Goal: Task Accomplishment & Management: Manage account settings

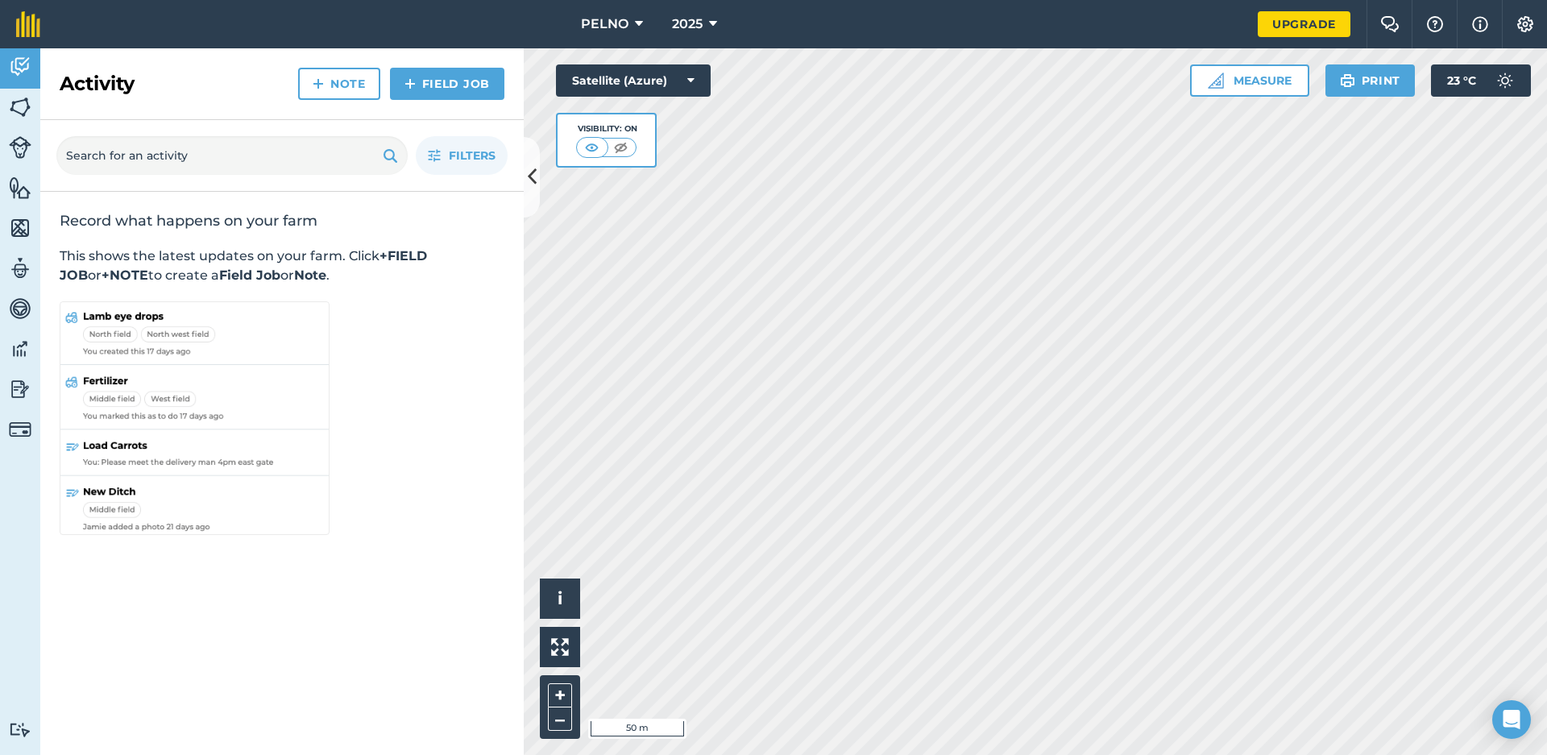
click at [1270, 23] on link "Upgrade" at bounding box center [1303, 24] width 93 height 26
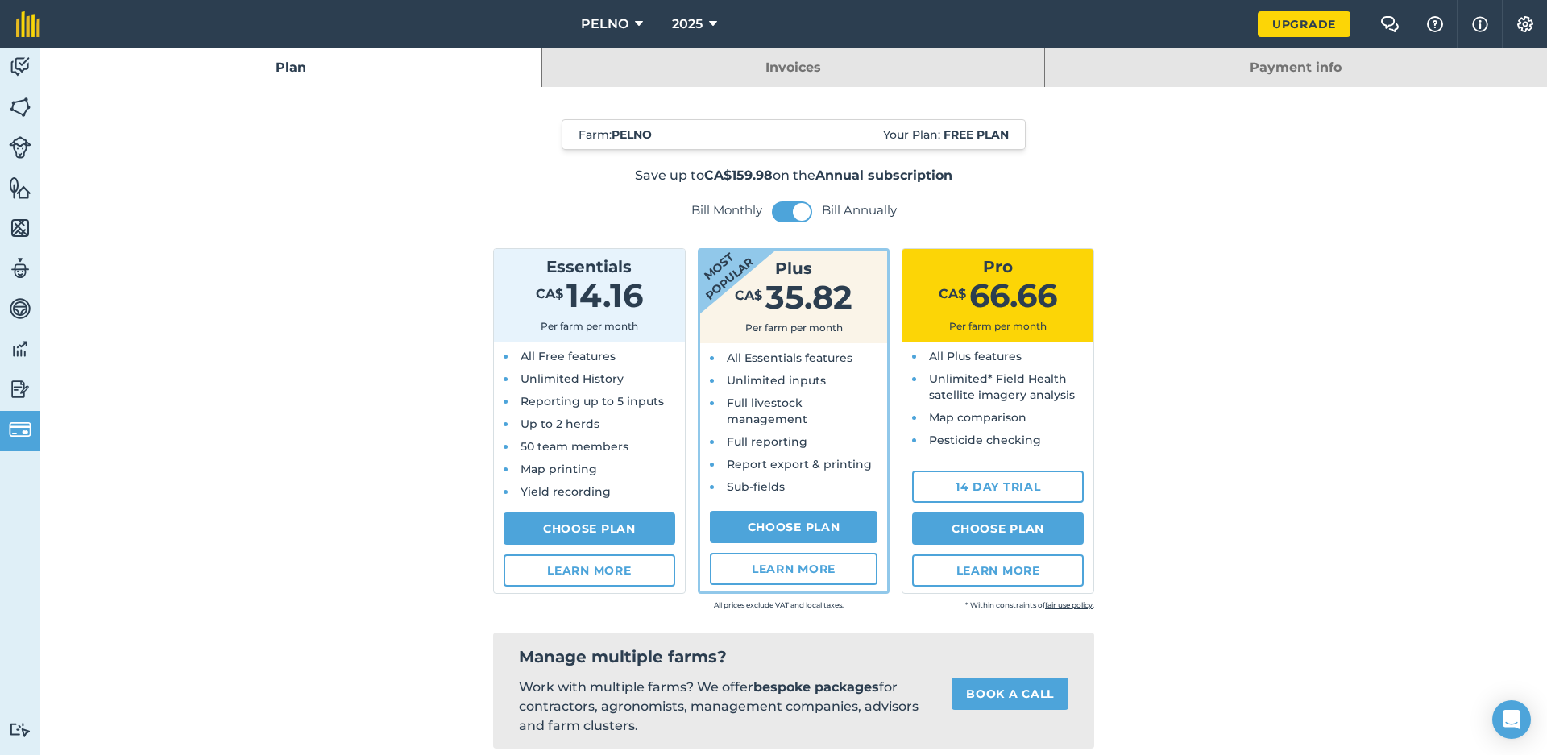
click at [30, 104] on img at bounding box center [20, 107] width 23 height 24
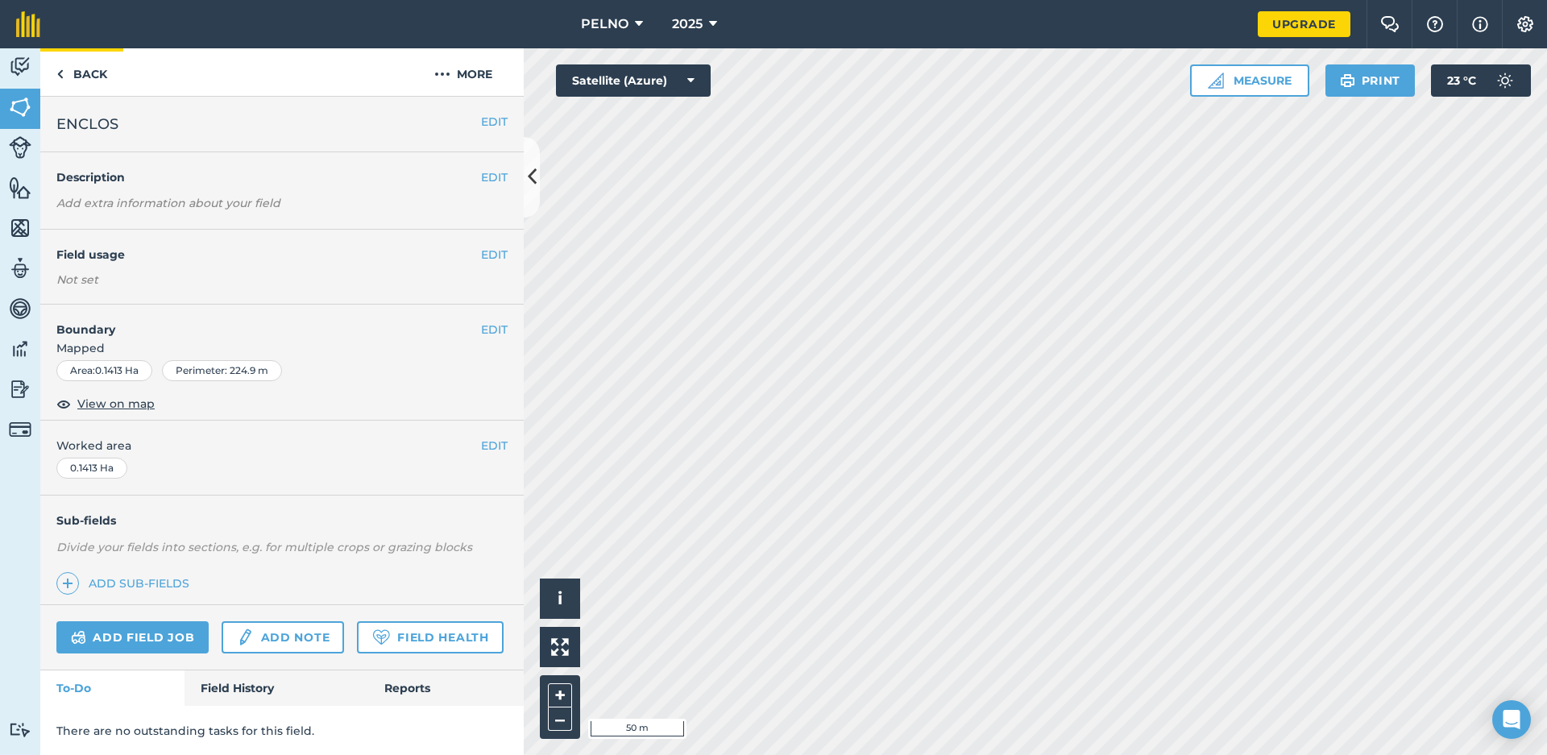
click at [86, 77] on link "Back" at bounding box center [81, 72] width 83 height 48
click at [81, 75] on link "Back" at bounding box center [81, 72] width 83 height 48
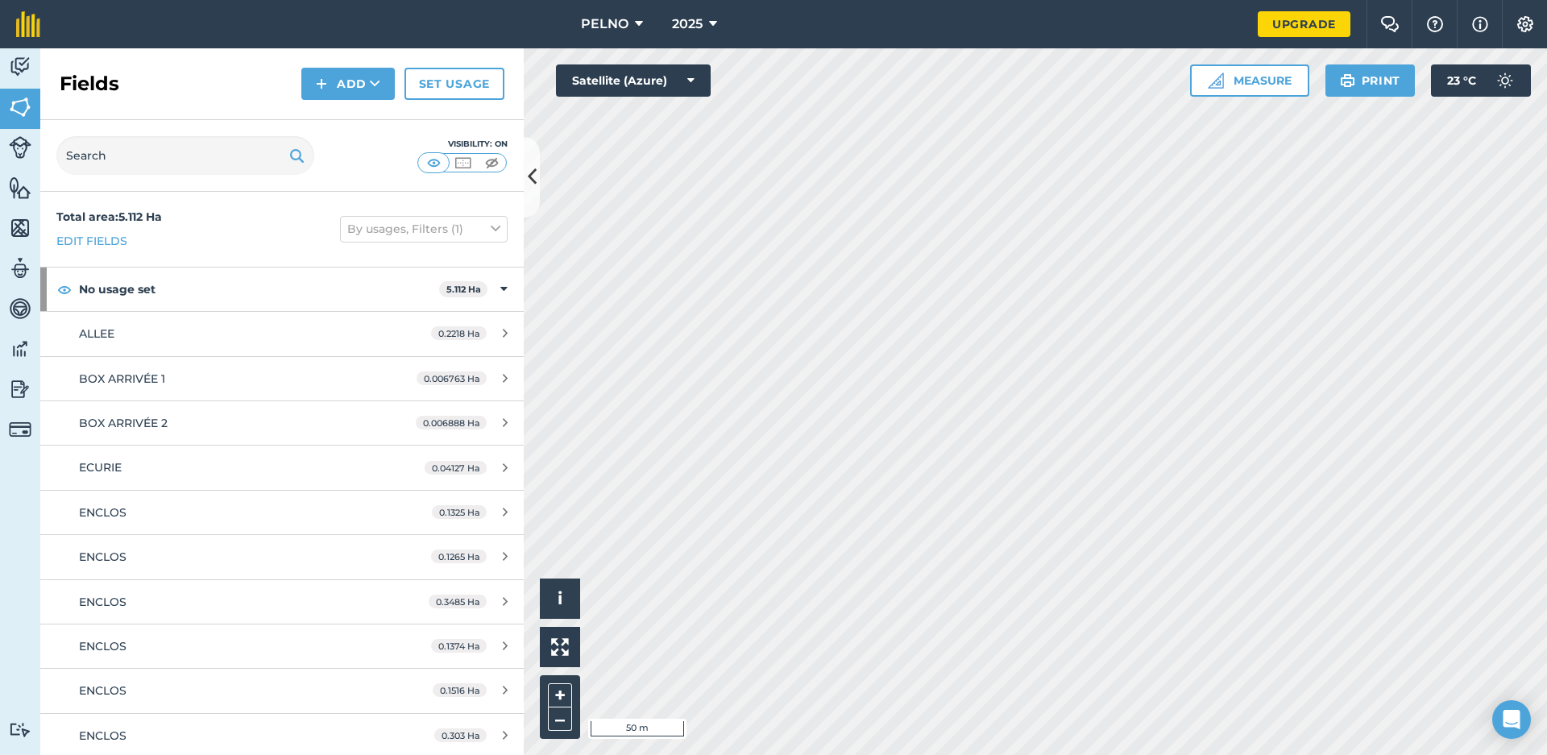
click at [490, 334] on div "0.2218 Ha" at bounding box center [469, 333] width 109 height 13
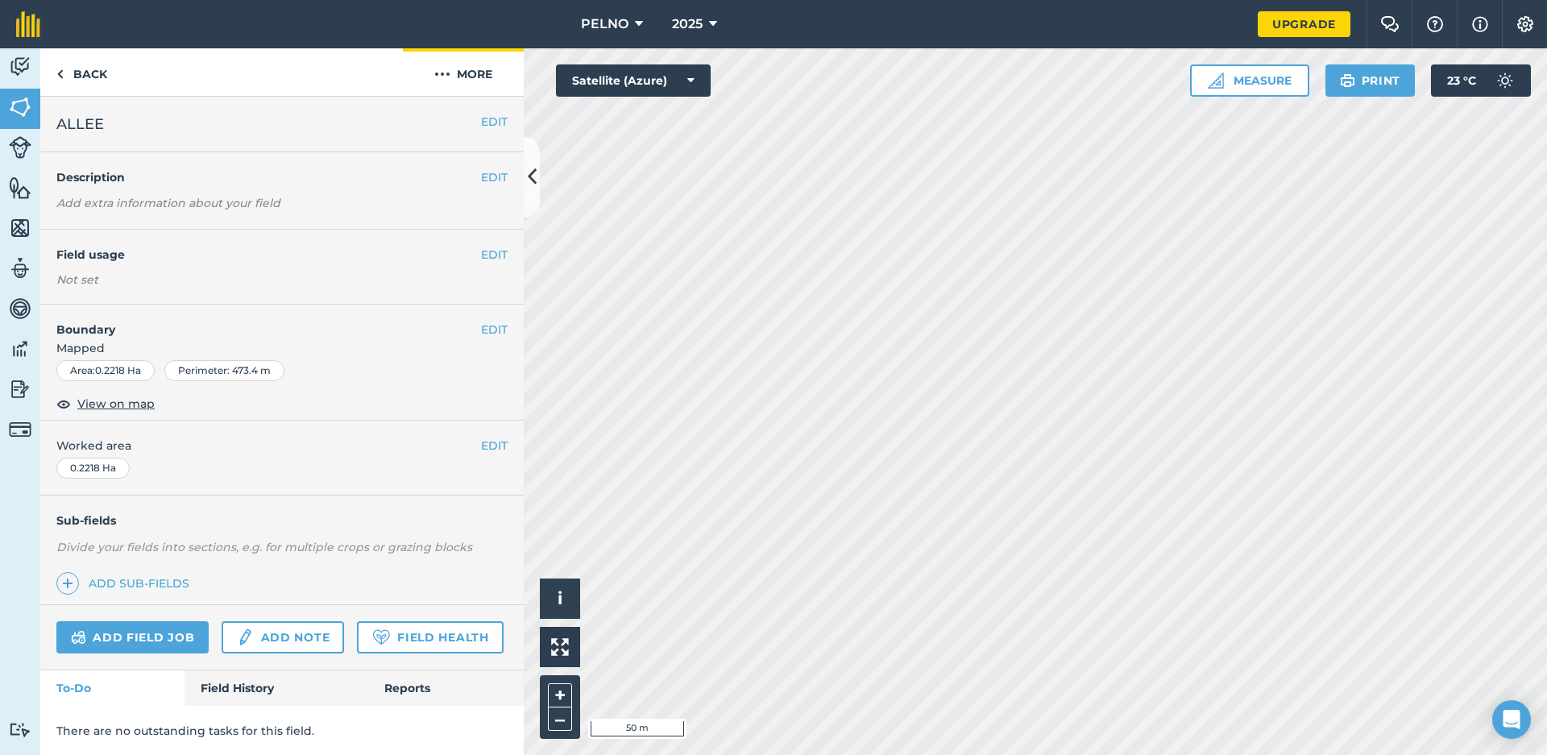
click at [455, 65] on button "More" at bounding box center [463, 72] width 121 height 48
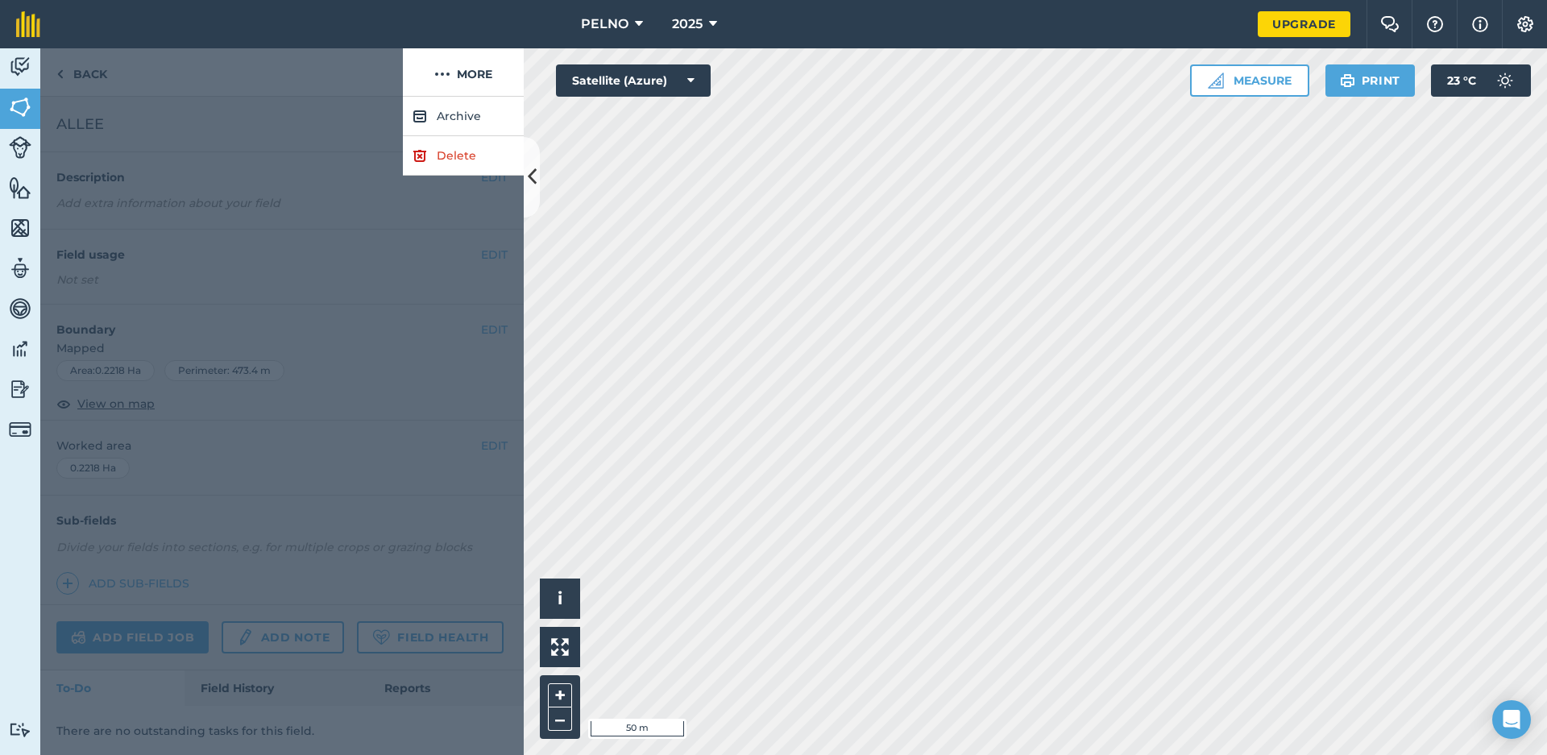
click at [430, 151] on link "Delete" at bounding box center [463, 155] width 121 height 39
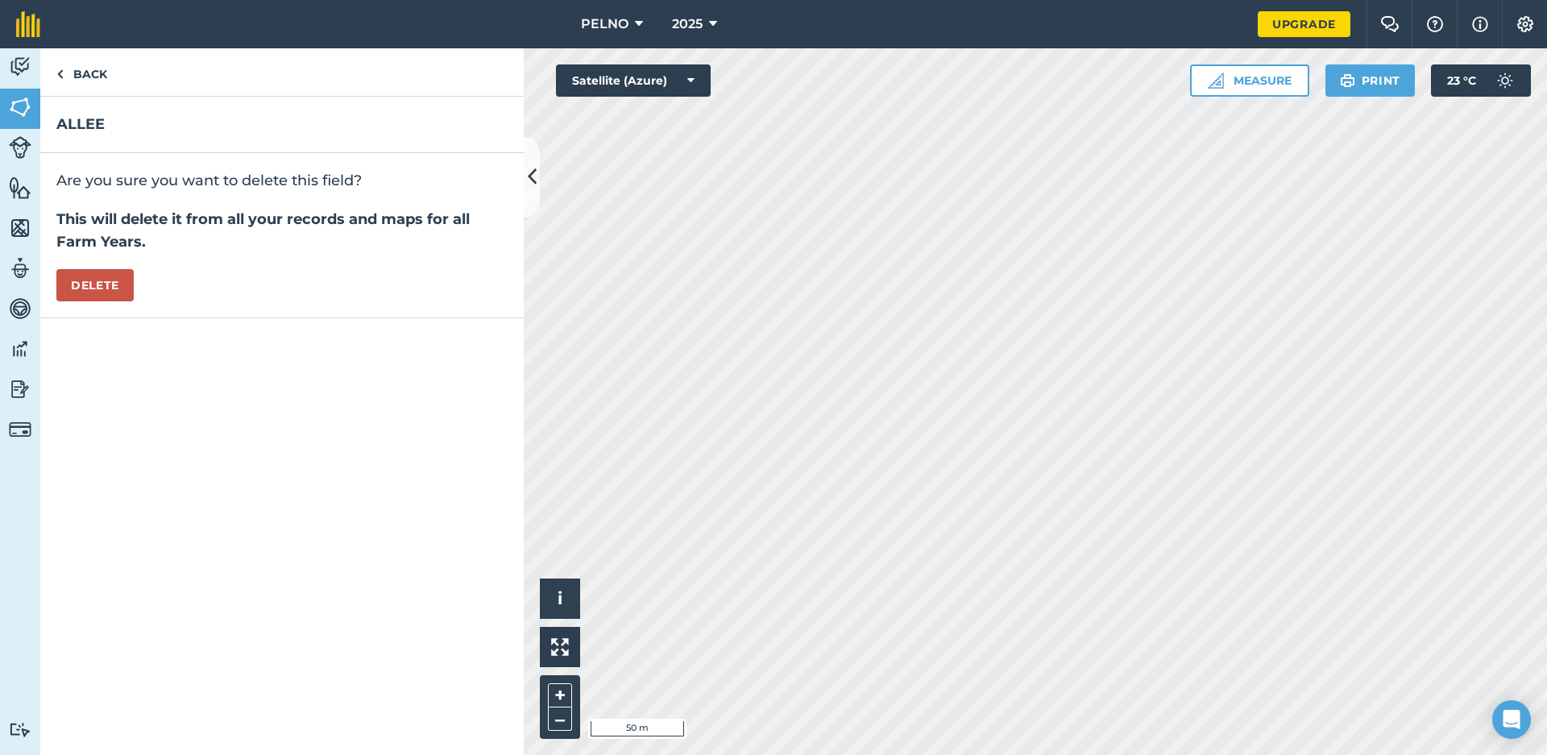
click at [105, 280] on button "Delete" at bounding box center [94, 285] width 77 height 32
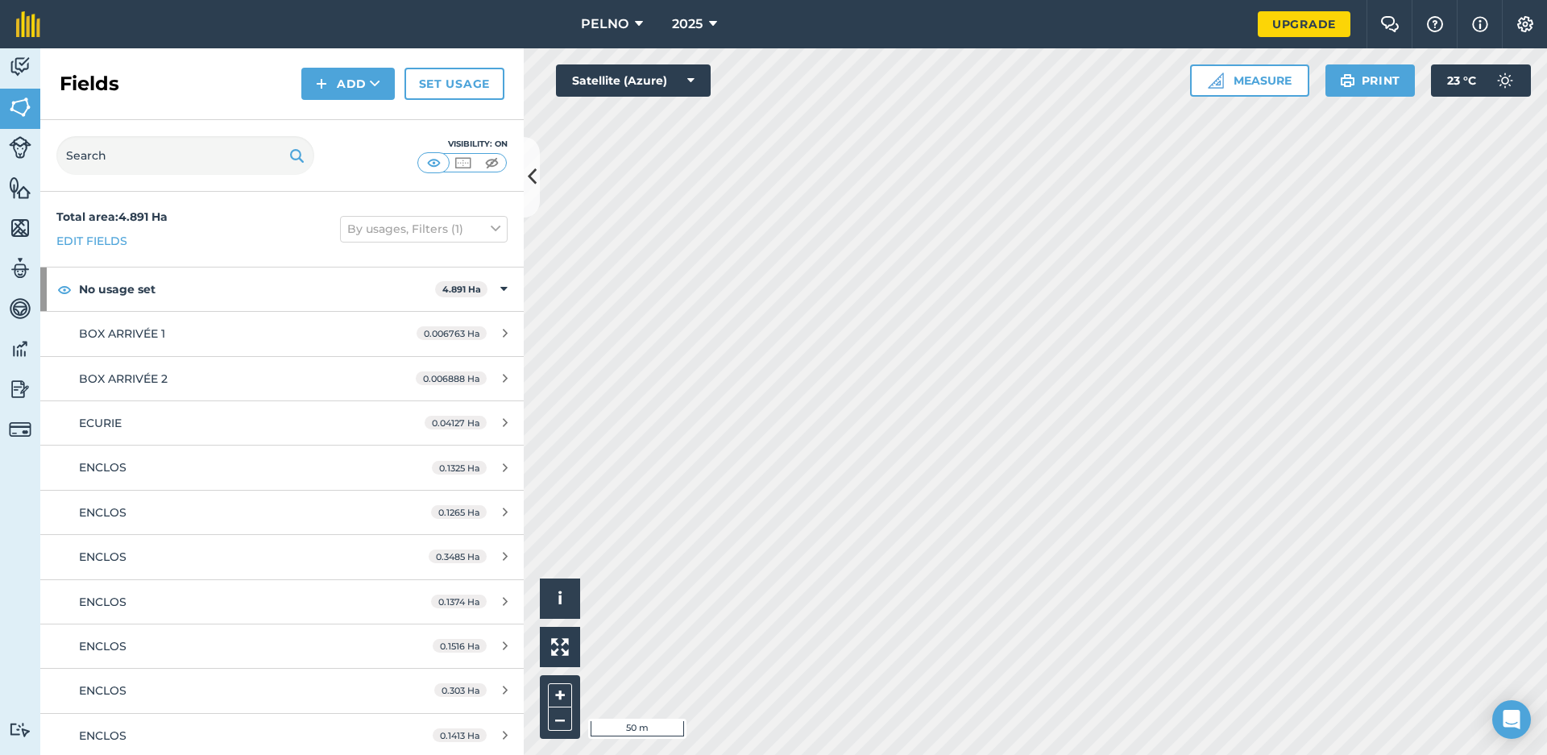
click at [492, 325] on link "BOX ARRIVÉE 1 0.006763 Ha" at bounding box center [281, 333] width 483 height 43
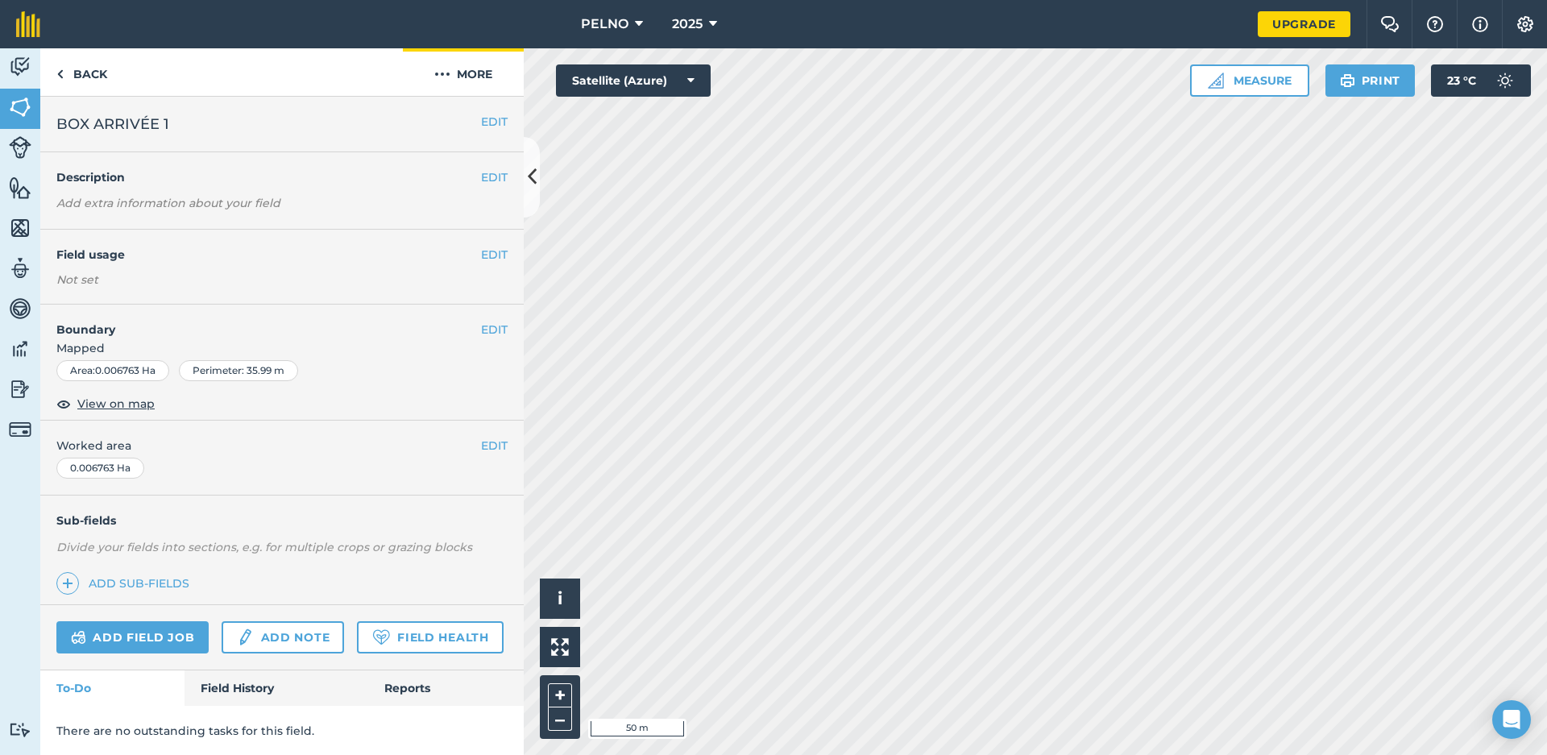
click at [467, 80] on button "More" at bounding box center [463, 72] width 121 height 48
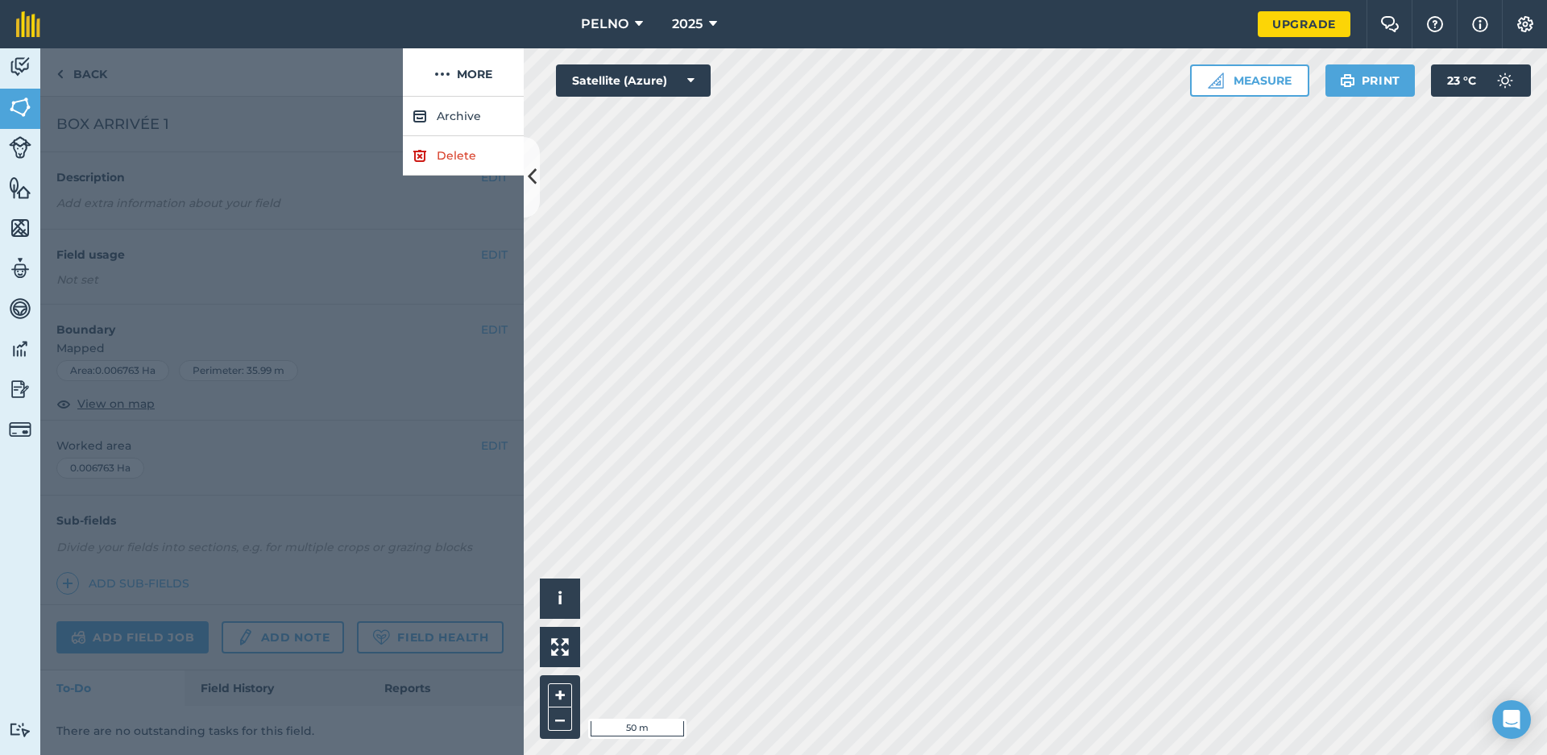
click at [445, 148] on link "Delete" at bounding box center [463, 155] width 121 height 39
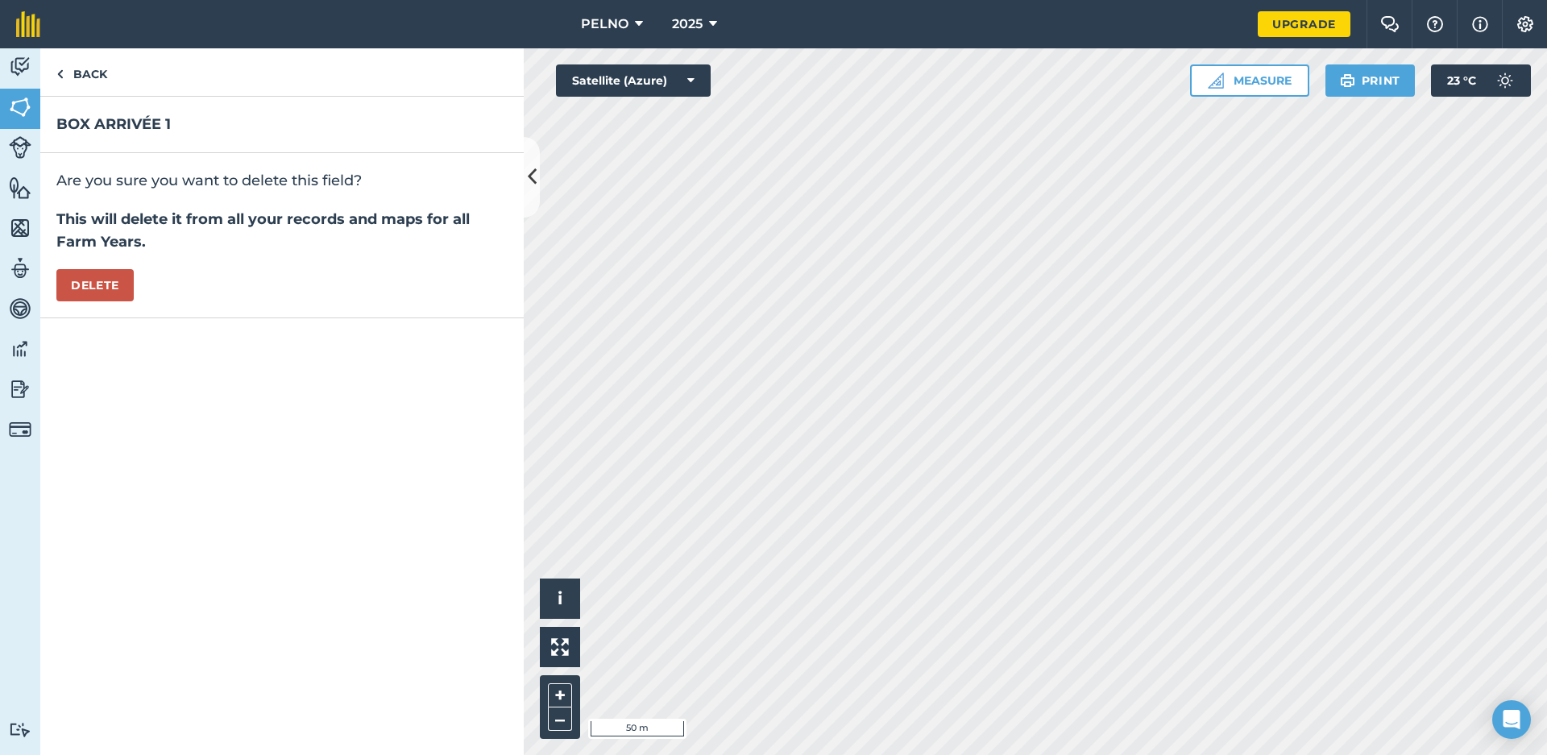
click at [102, 274] on button "Delete" at bounding box center [94, 285] width 77 height 32
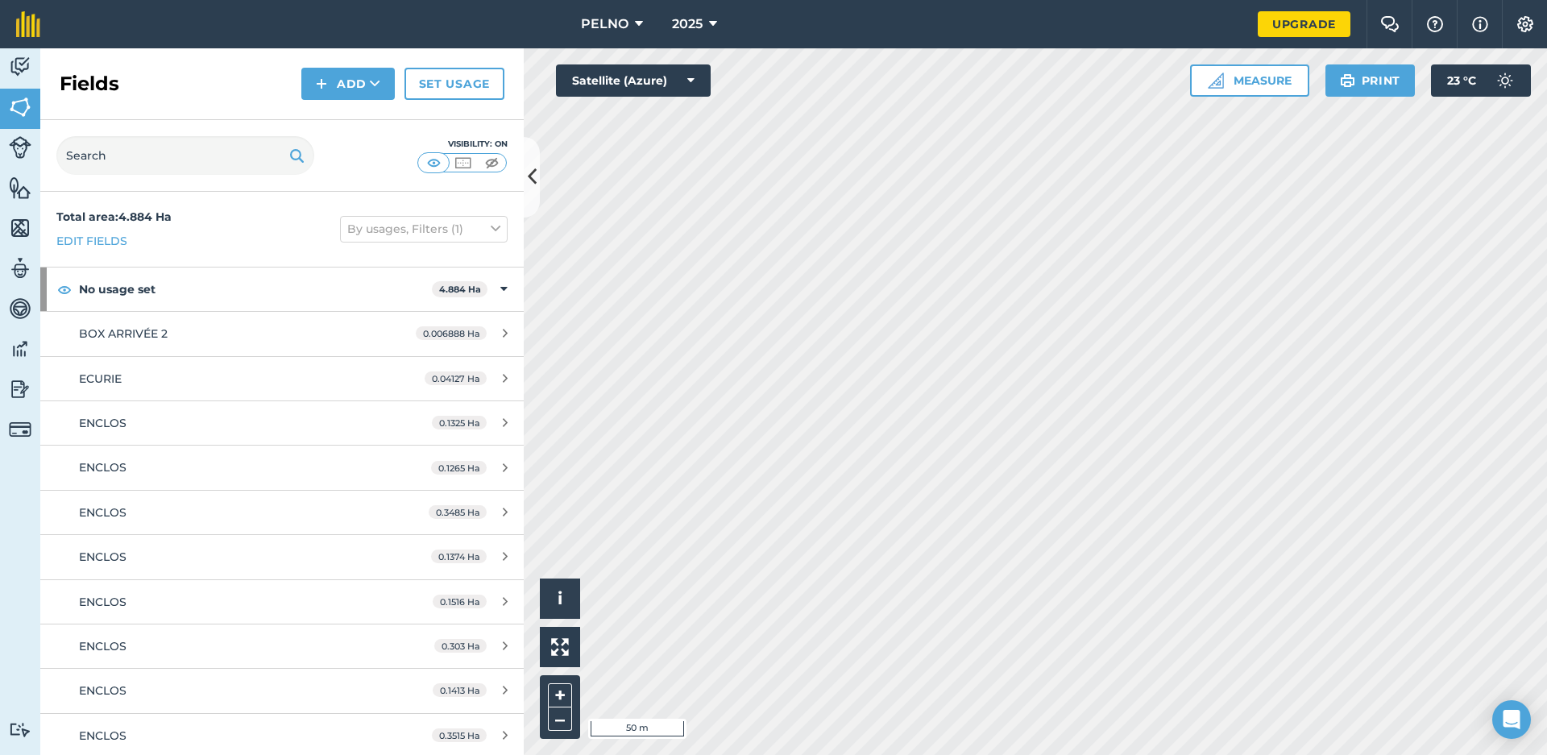
click at [107, 238] on link "Edit fields" at bounding box center [91, 241] width 71 height 18
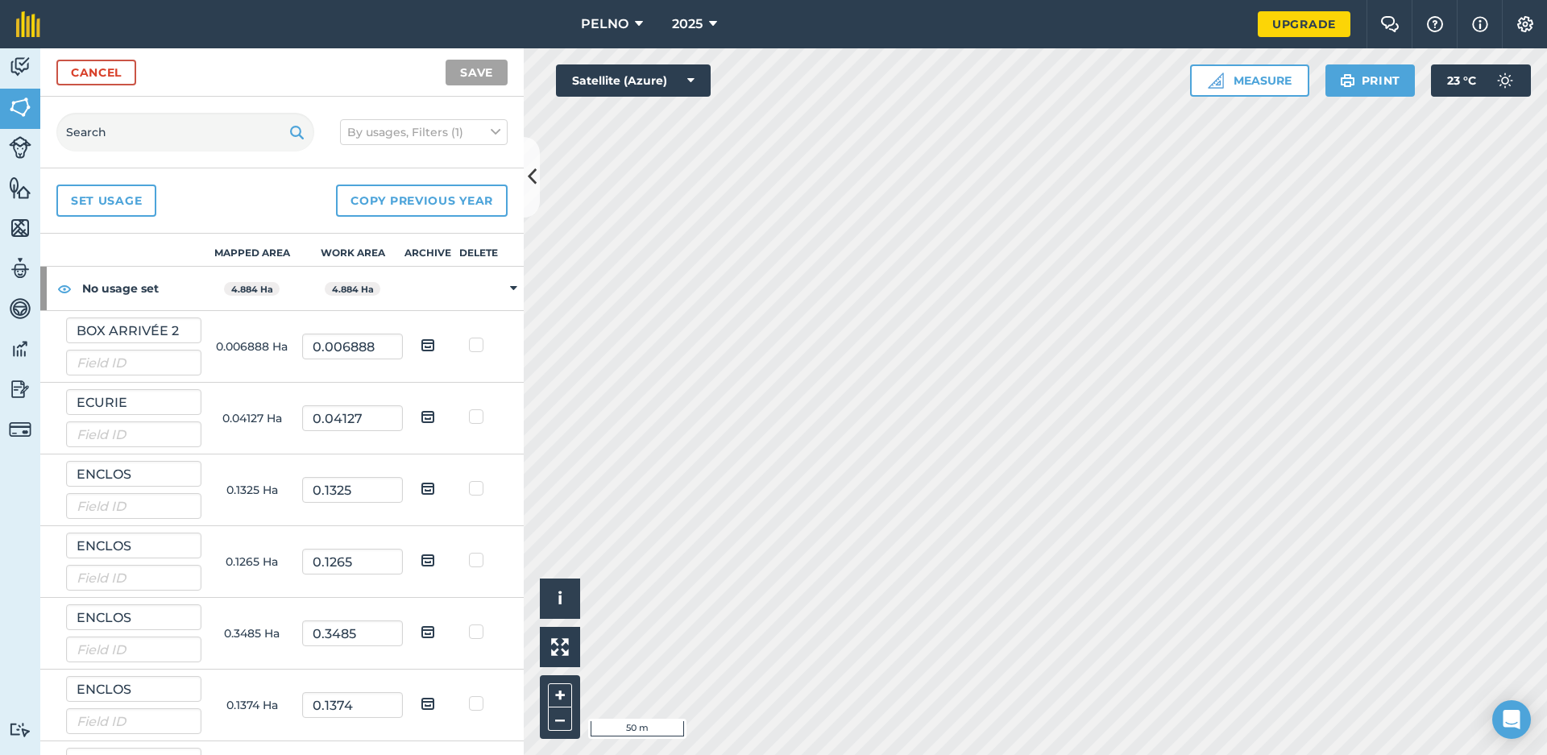
click at [474, 408] on label at bounding box center [478, 408] width 19 height 0
click at [478, 417] on input "checkbox" at bounding box center [483, 413] width 10 height 10
checkbox input "true"
click at [472, 337] on label at bounding box center [478, 337] width 19 height 0
click at [478, 341] on input "checkbox" at bounding box center [483, 342] width 10 height 10
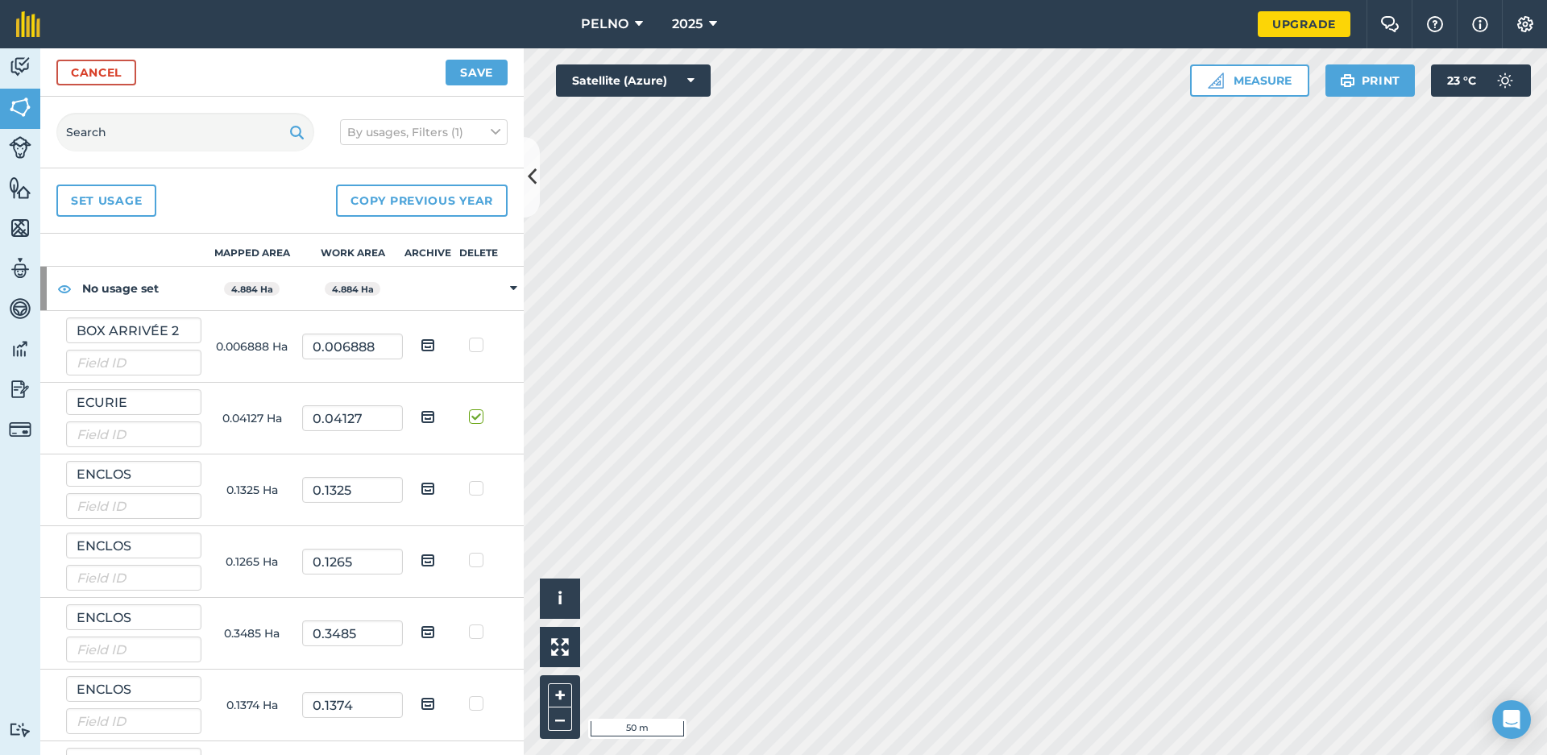
checkbox input "true"
click at [475, 480] on label at bounding box center [478, 480] width 19 height 0
click at [478, 487] on input "checkbox" at bounding box center [483, 485] width 10 height 10
checkbox input "true"
click at [471, 552] on label at bounding box center [478, 552] width 19 height 0
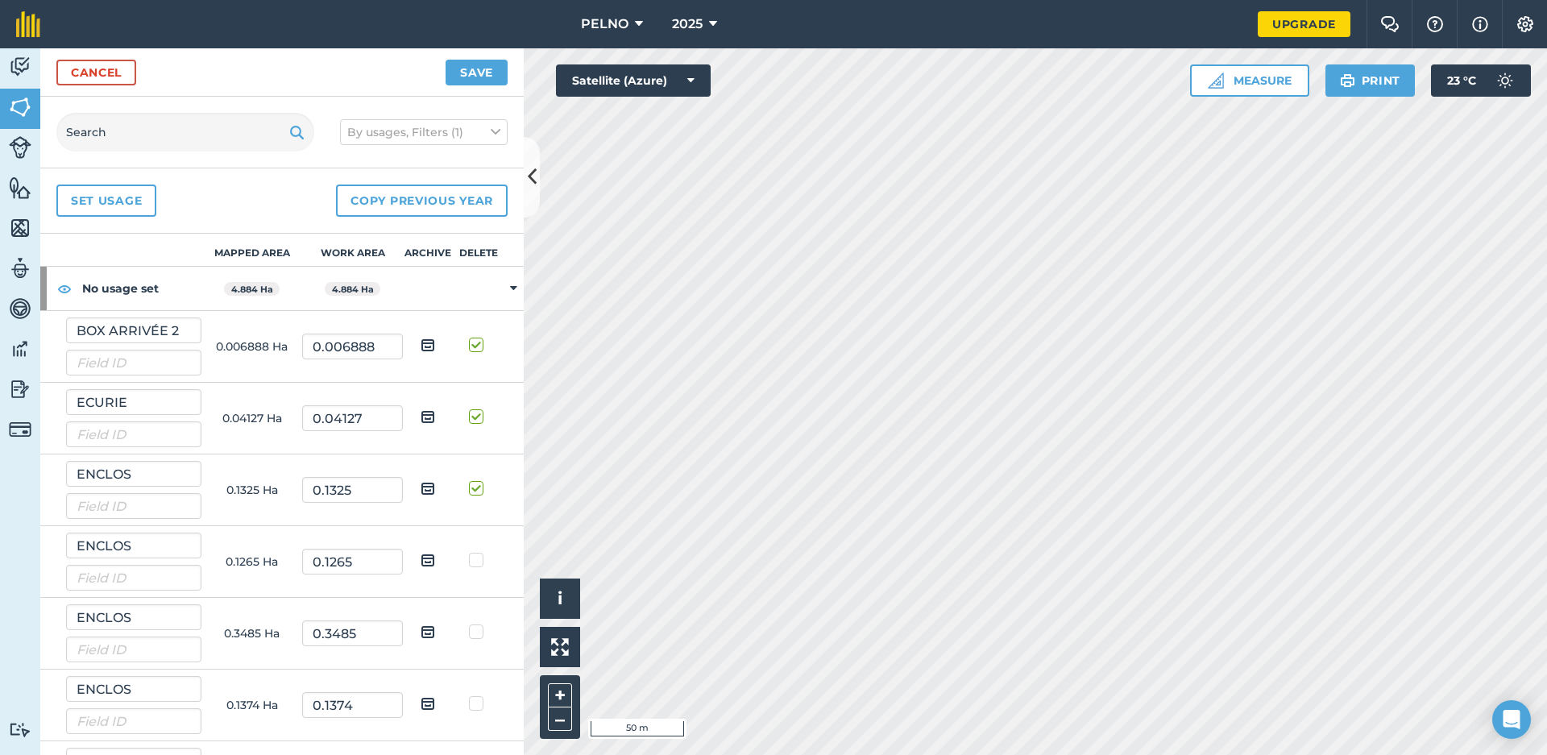
click at [478, 561] on input "checkbox" at bounding box center [483, 557] width 10 height 10
checkbox input "true"
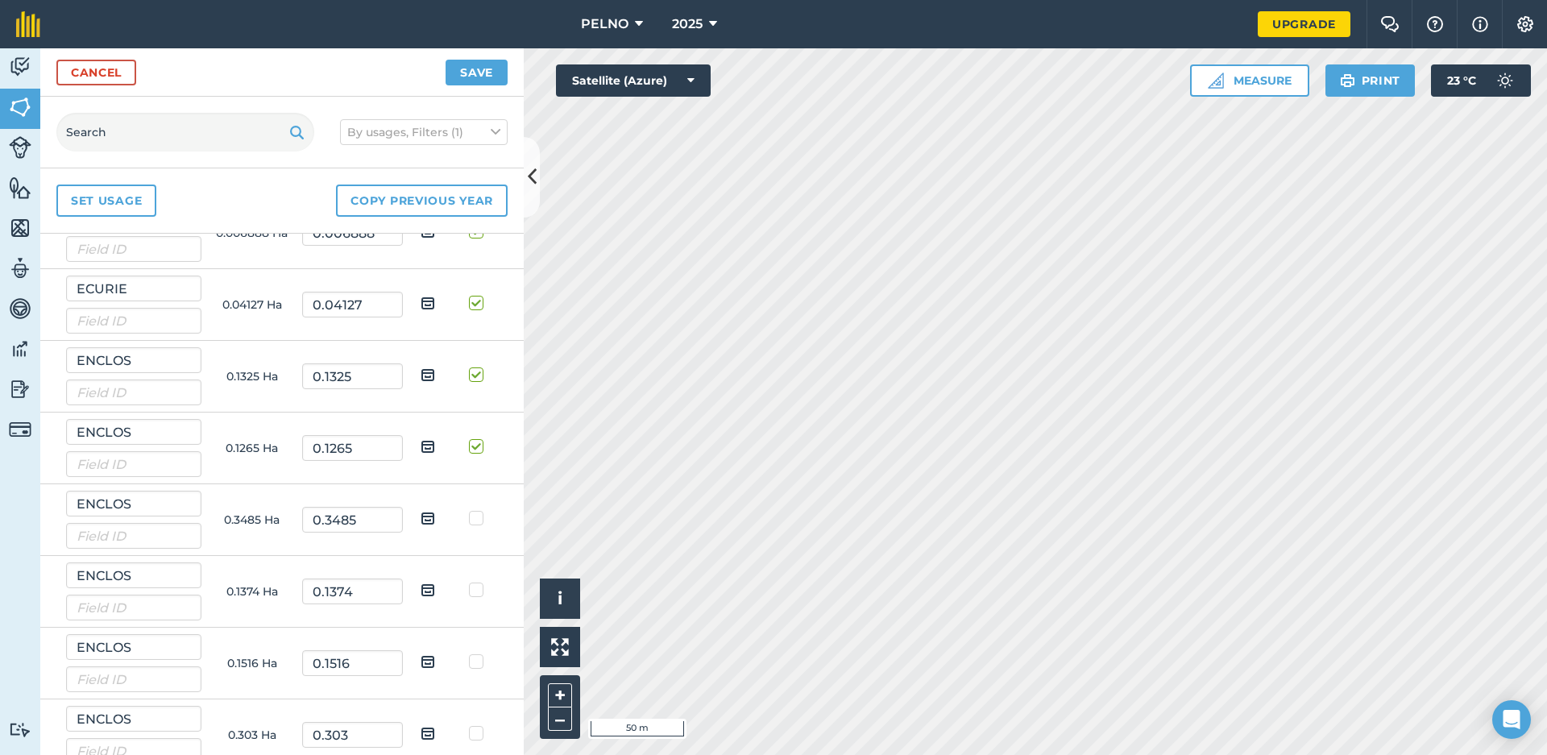
click at [478, 510] on label at bounding box center [478, 510] width 19 height 0
click at [478, 519] on input "checkbox" at bounding box center [483, 515] width 10 height 10
checkbox input "true"
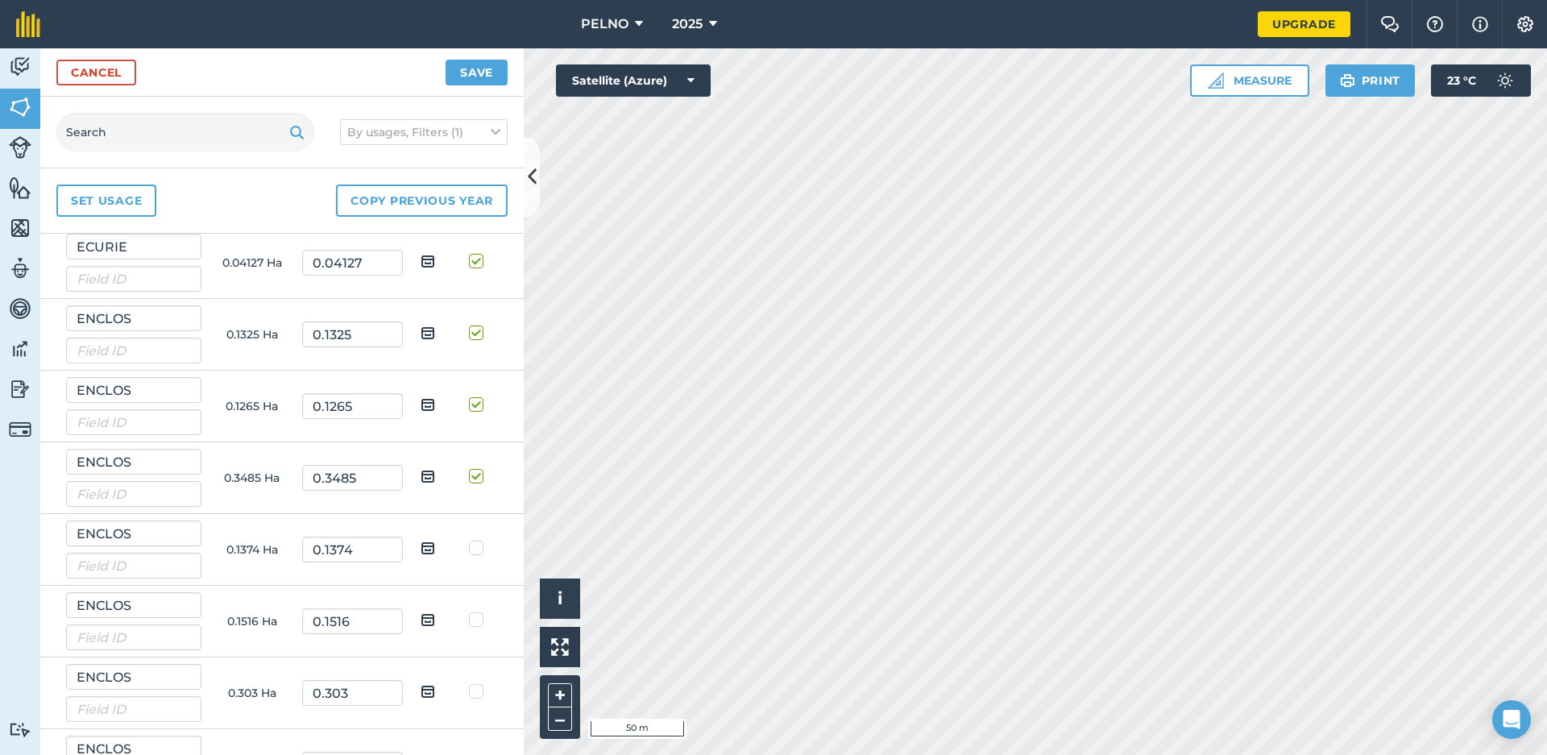
click at [471, 540] on label at bounding box center [478, 540] width 19 height 0
click at [478, 549] on input "checkbox" at bounding box center [483, 545] width 10 height 10
checkbox input "true"
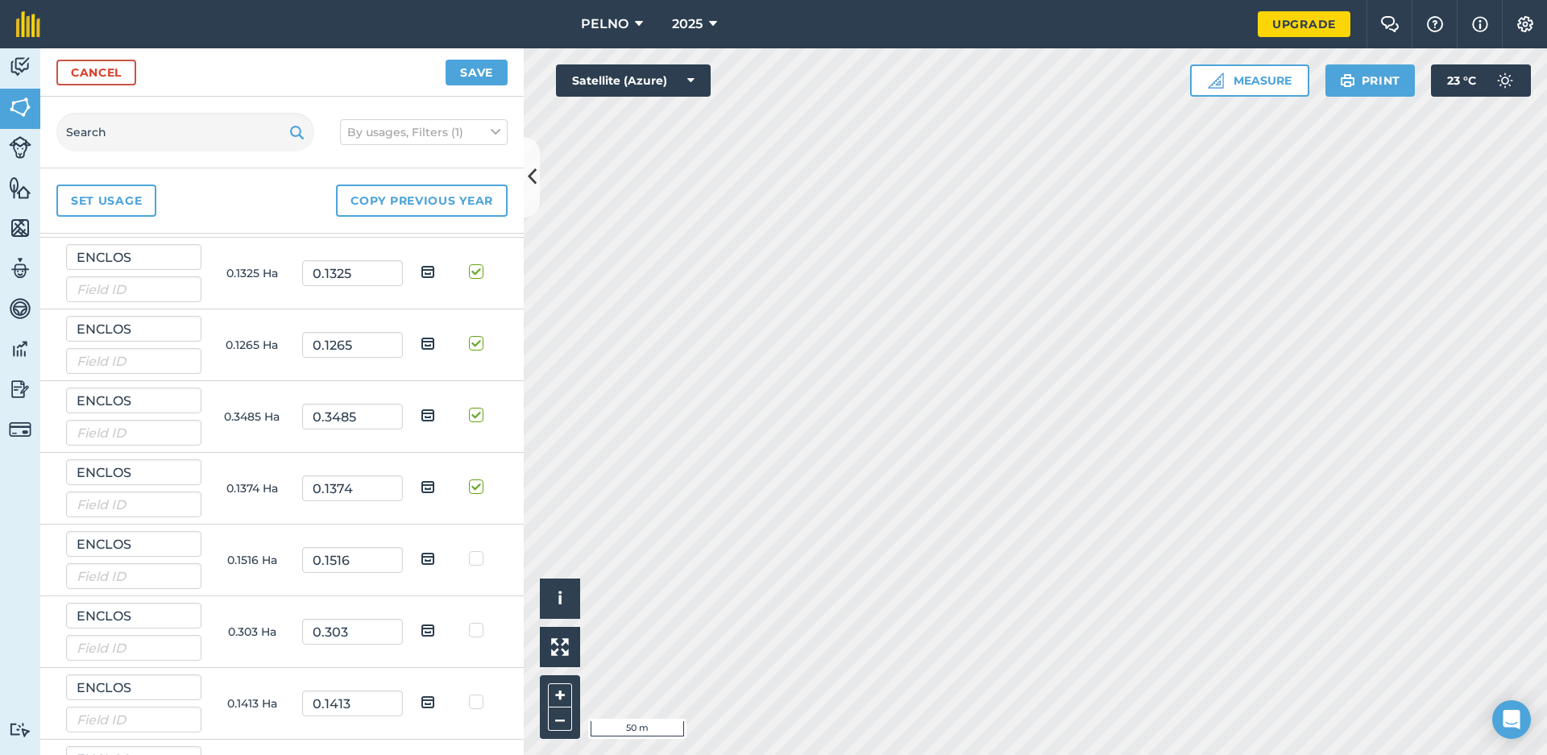
click at [471, 549] on td at bounding box center [478, 560] width 51 height 72
click at [474, 550] on label at bounding box center [478, 550] width 19 height 0
click at [478, 558] on input "checkbox" at bounding box center [483, 555] width 10 height 10
checkbox input "true"
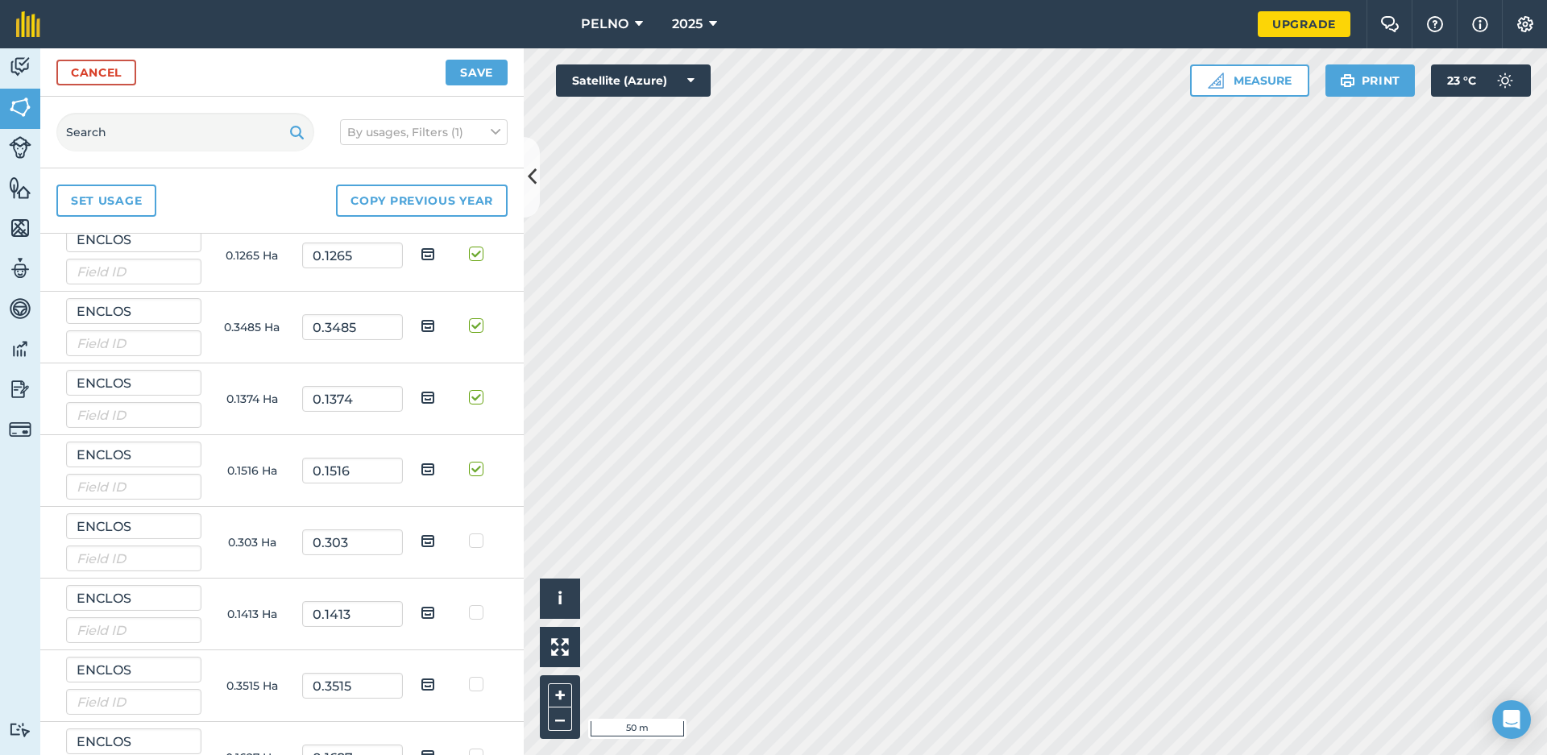
click at [474, 532] on label at bounding box center [478, 532] width 19 height 0
click at [478, 542] on input "checkbox" at bounding box center [483, 537] width 10 height 10
checkbox input "true"
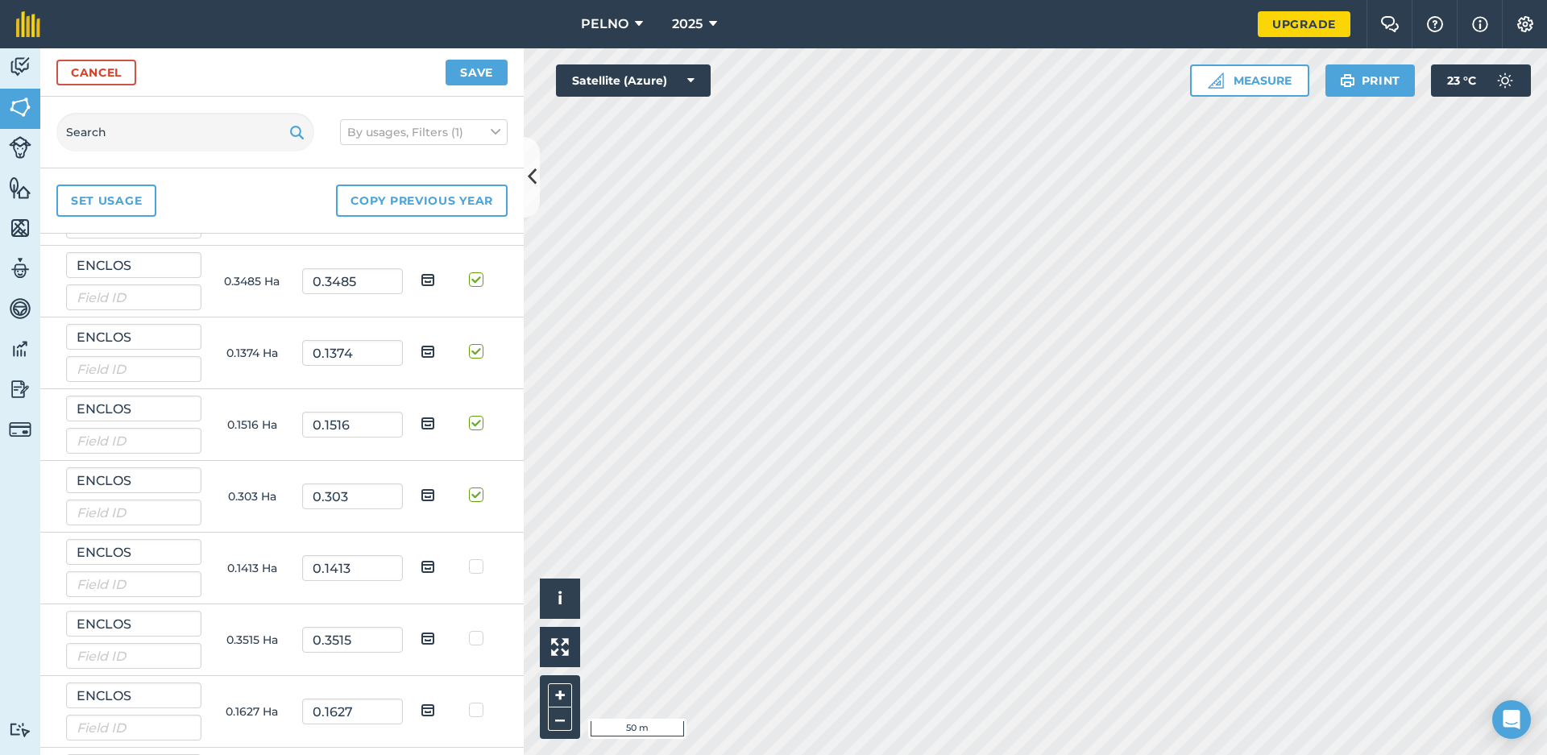
click at [474, 558] on label at bounding box center [478, 558] width 19 height 0
click at [478, 561] on input "checkbox" at bounding box center [483, 563] width 10 height 10
checkbox input "true"
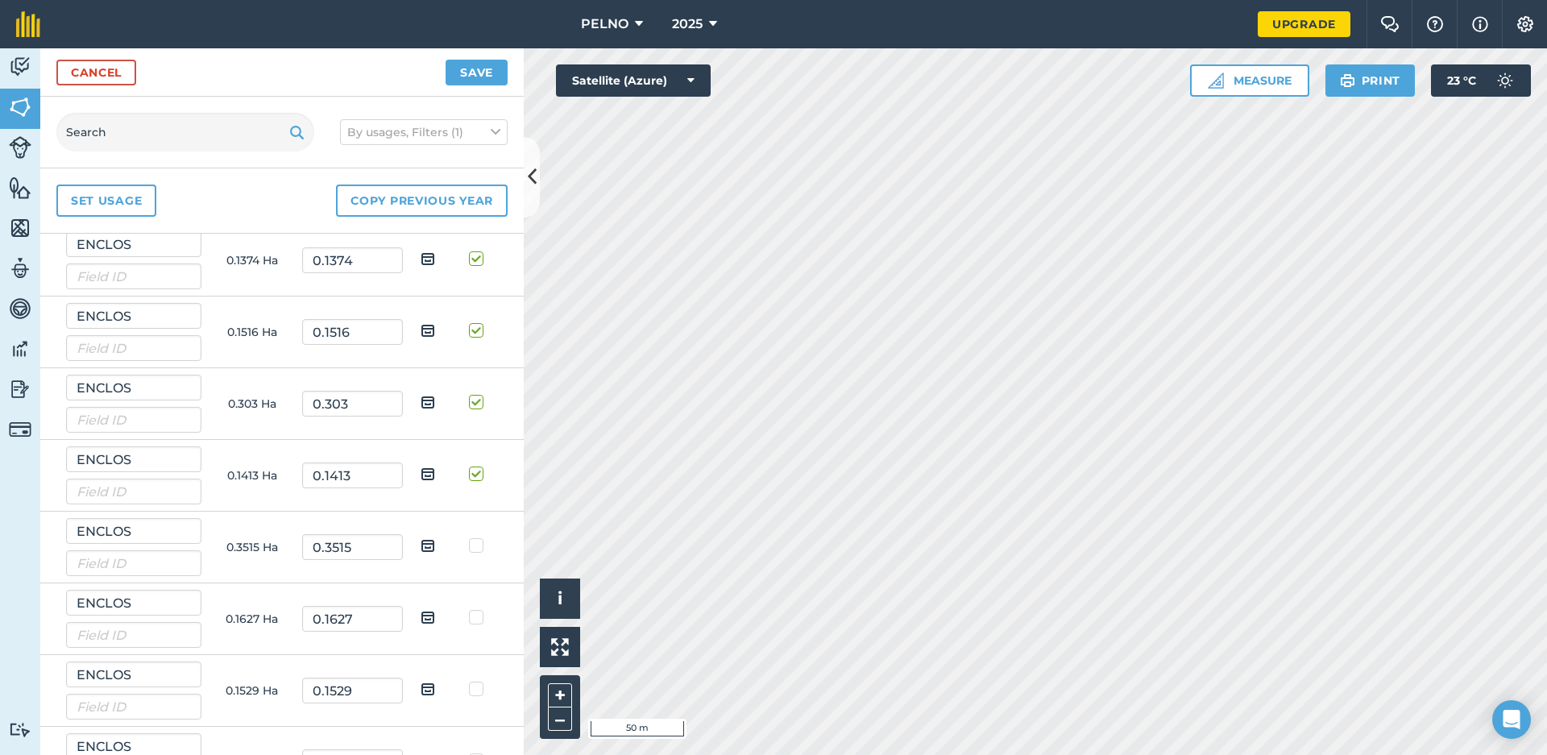
click at [471, 537] on label at bounding box center [478, 537] width 19 height 0
click at [478, 548] on input "checkbox" at bounding box center [483, 542] width 10 height 10
checkbox input "true"
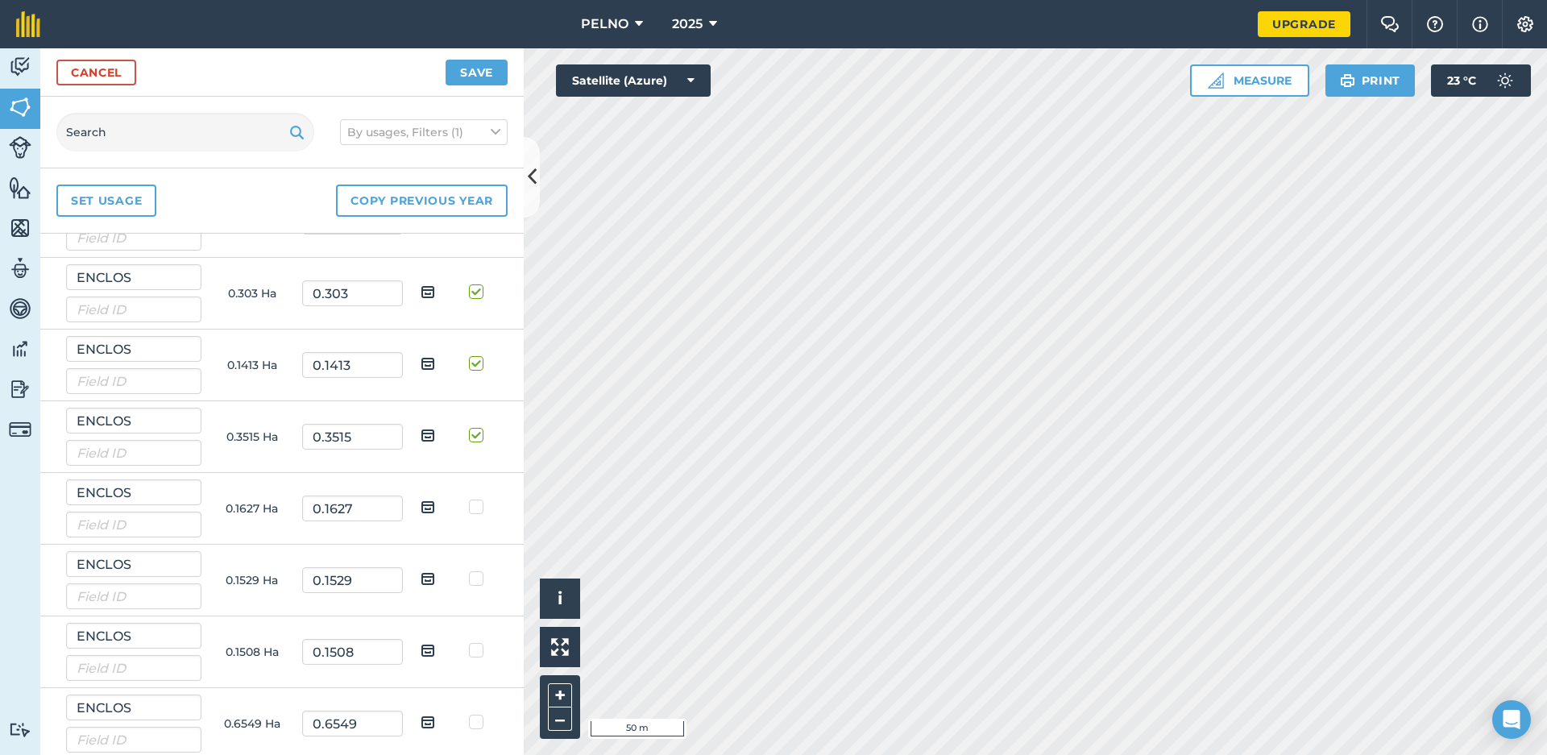
click at [475, 499] on label at bounding box center [478, 499] width 19 height 0
click at [478, 502] on input "checkbox" at bounding box center [483, 504] width 10 height 10
checkbox input "true"
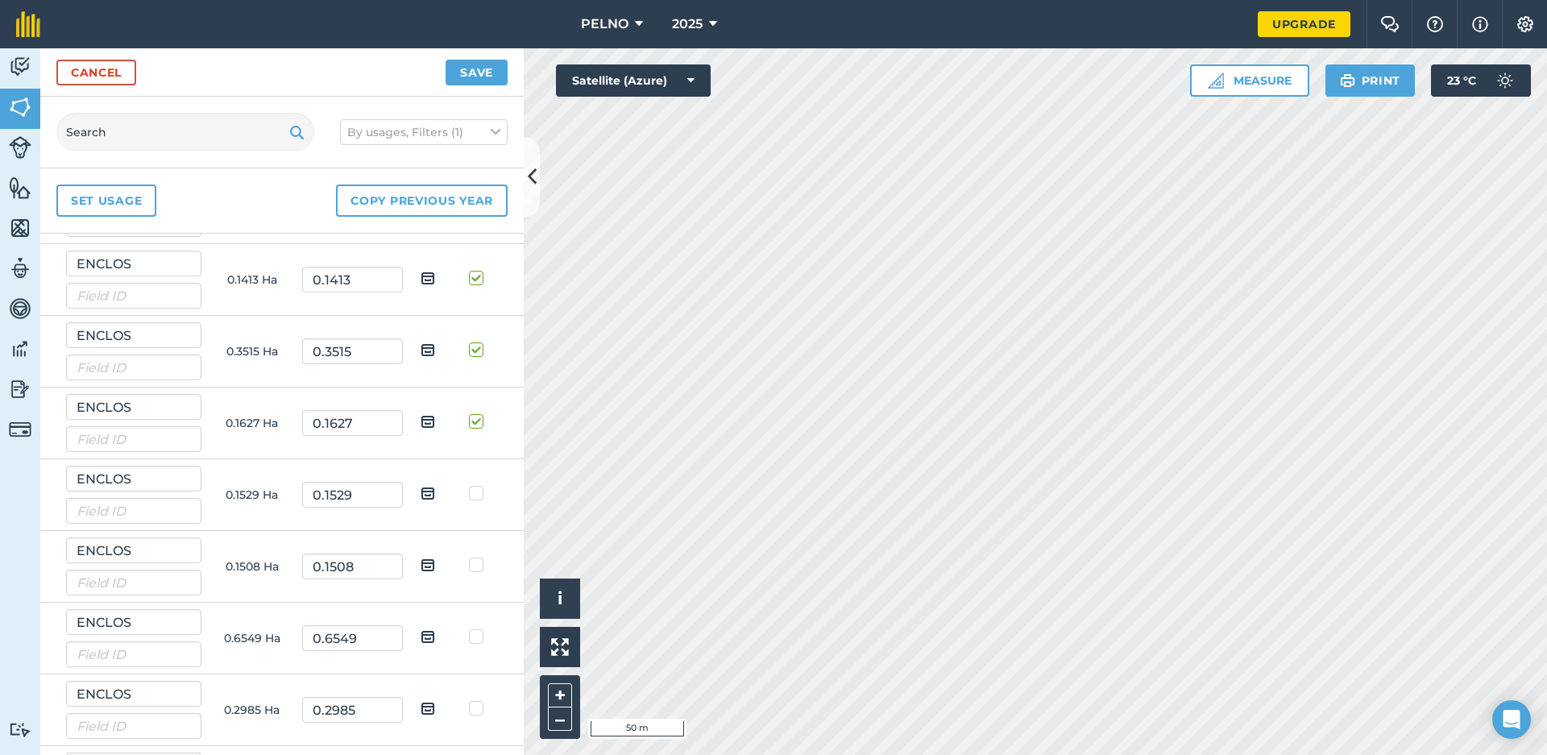
click at [474, 485] on label at bounding box center [478, 485] width 19 height 0
click at [478, 492] on input "checkbox" at bounding box center [483, 490] width 10 height 10
checkbox input "true"
click at [473, 487] on label at bounding box center [478, 487] width 19 height 0
click at [478, 495] on input "checkbox" at bounding box center [483, 492] width 10 height 10
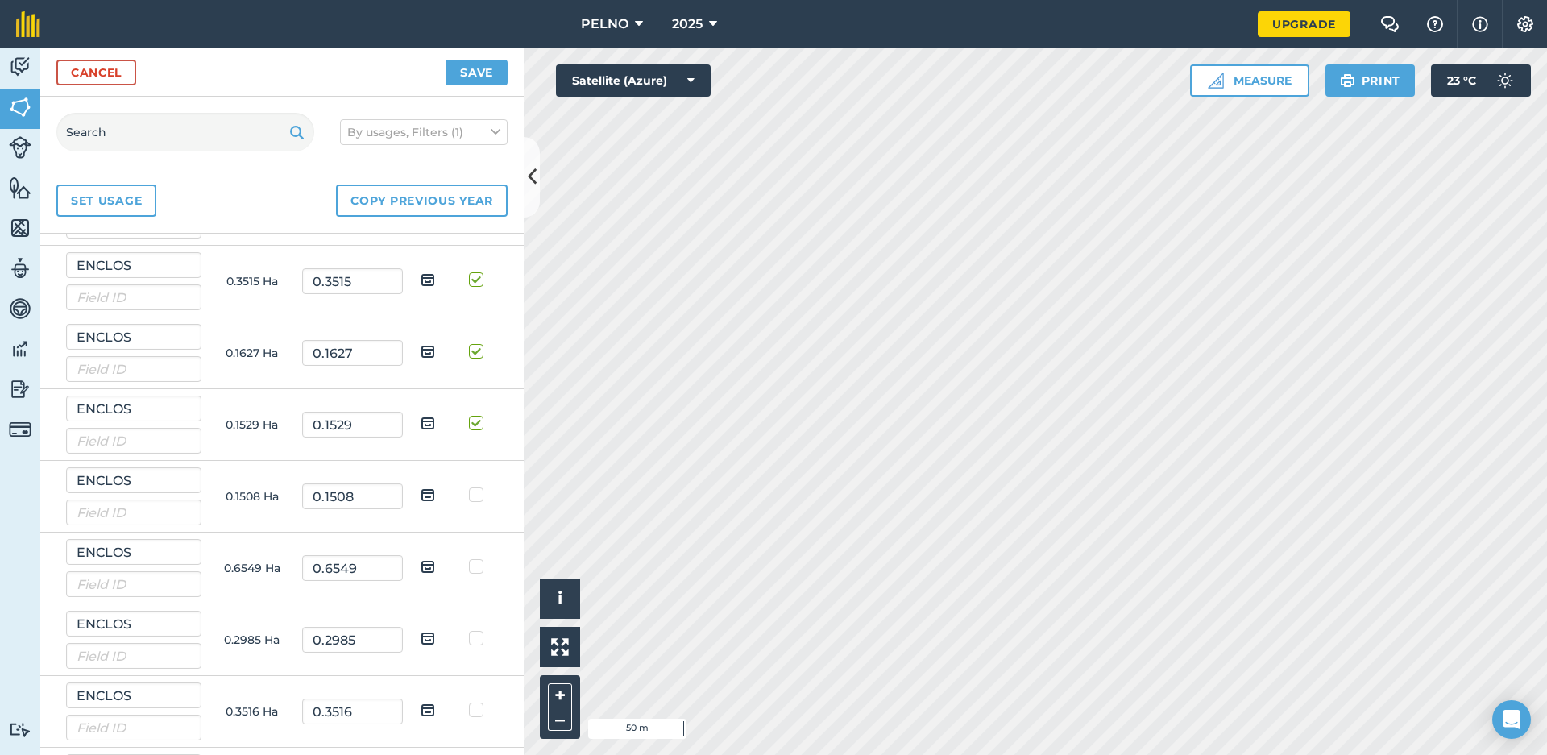
checkbox input "true"
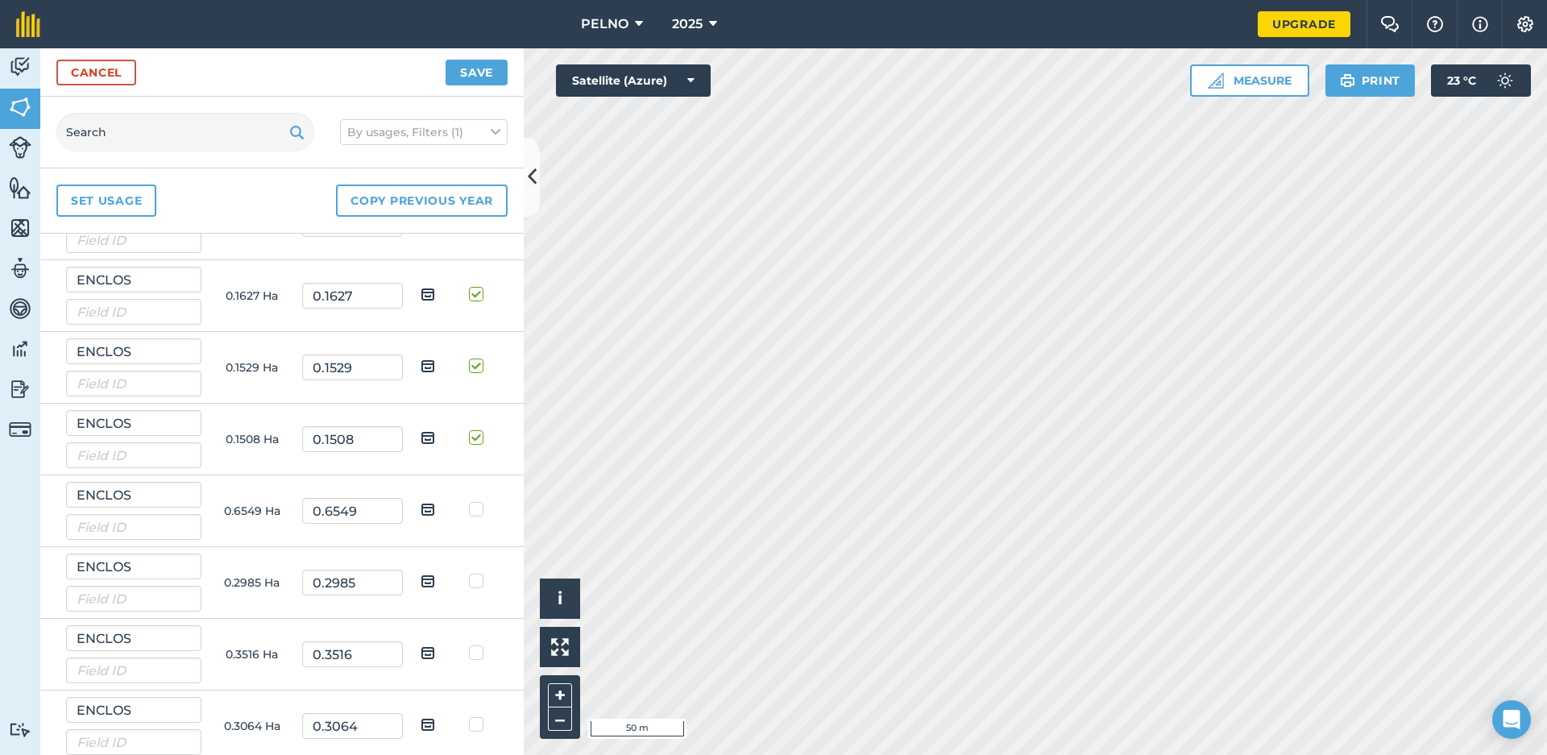
click at [473, 495] on td at bounding box center [478, 511] width 51 height 72
click at [474, 501] on label at bounding box center [478, 501] width 19 height 0
click at [478, 511] on input "checkbox" at bounding box center [483, 506] width 10 height 10
checkbox input "true"
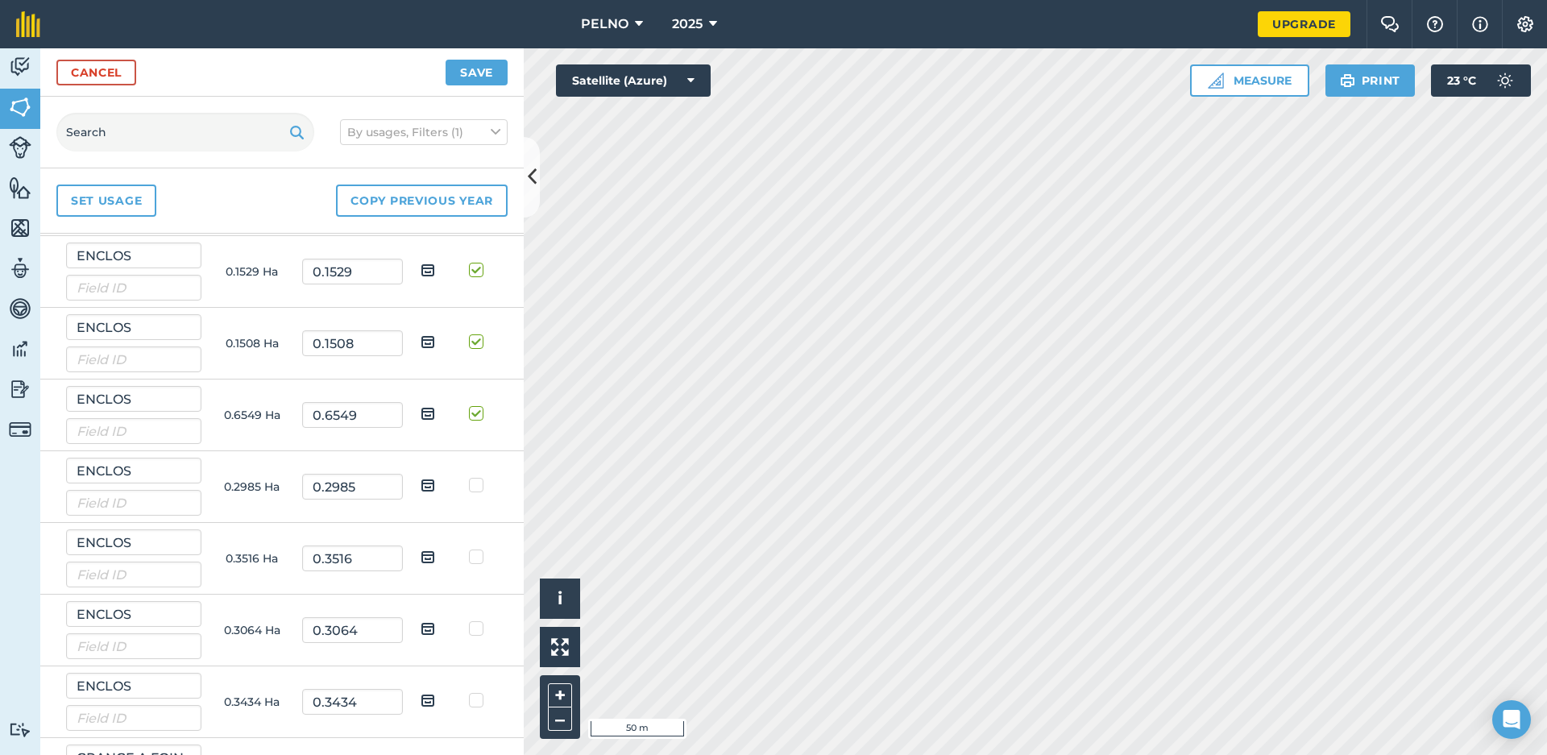
click at [474, 477] on label at bounding box center [478, 477] width 19 height 0
click at [478, 487] on input "checkbox" at bounding box center [483, 482] width 10 height 10
checkbox input "true"
click at [474, 479] on label at bounding box center [478, 479] width 19 height 0
click at [478, 487] on input "checkbox" at bounding box center [483, 484] width 10 height 10
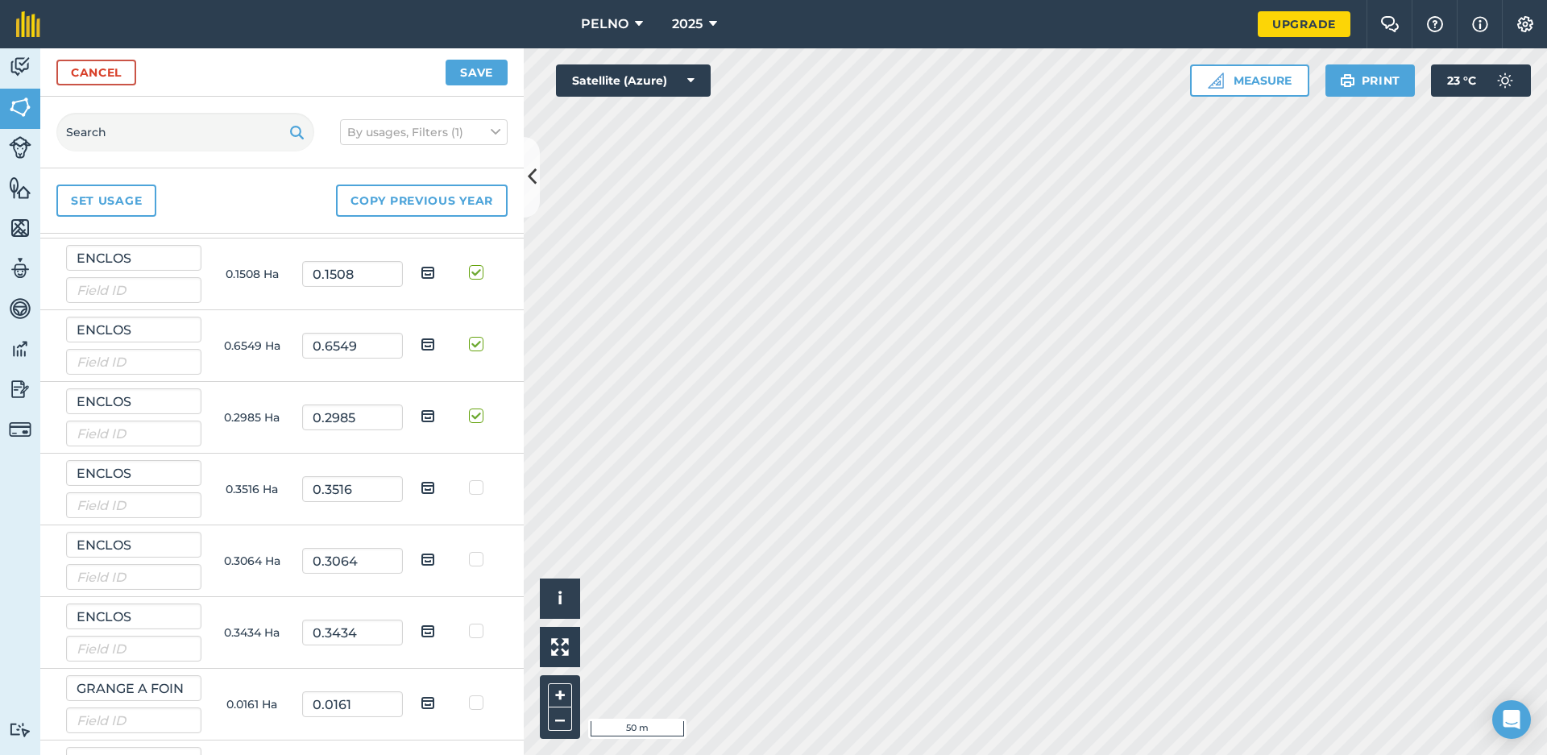
checkbox input "true"
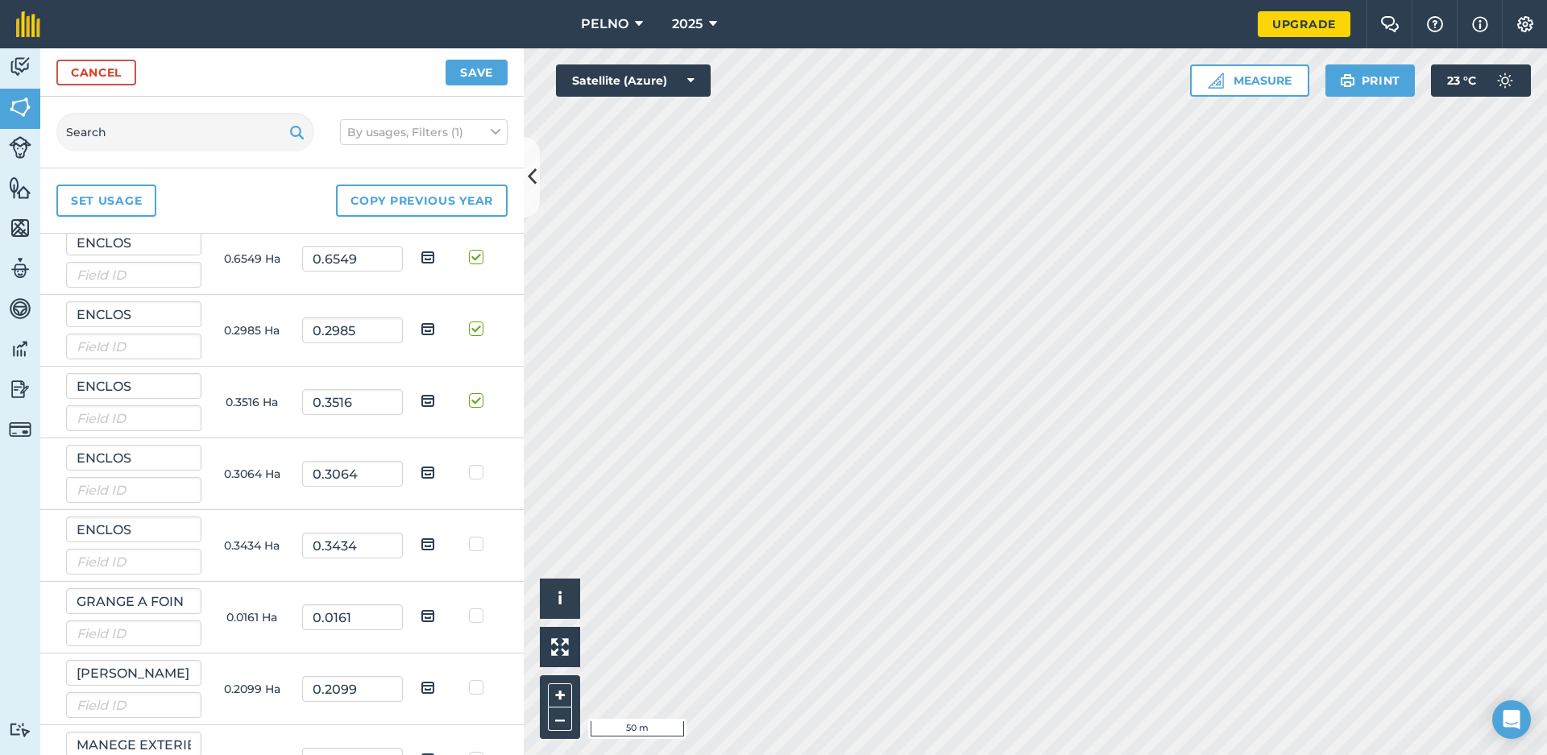
click at [474, 487] on td at bounding box center [478, 474] width 51 height 72
click at [474, 479] on td at bounding box center [478, 474] width 51 height 72
click at [474, 464] on label at bounding box center [478, 464] width 19 height 0
click at [478, 474] on input "checkbox" at bounding box center [483, 469] width 10 height 10
checkbox input "true"
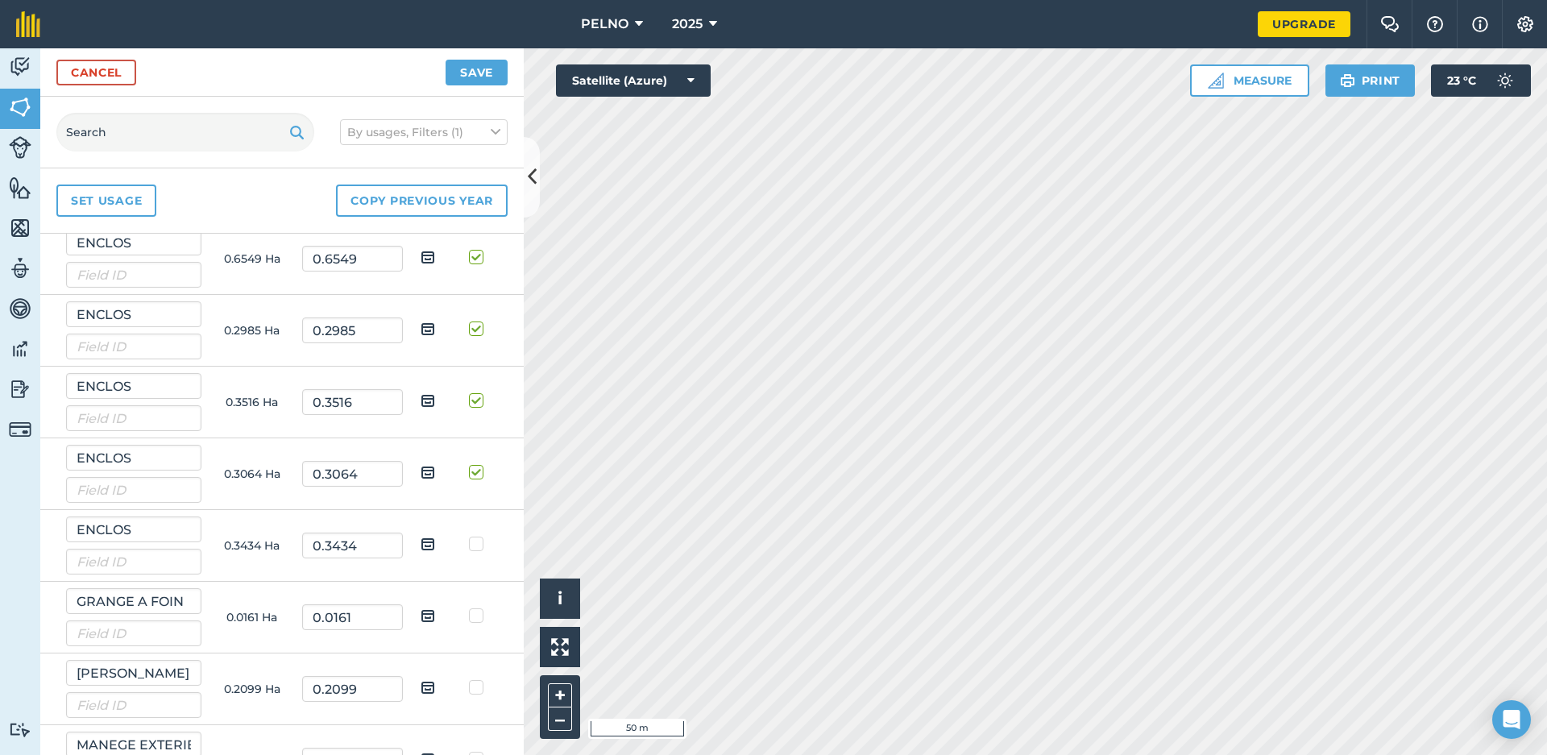
click at [471, 536] on label at bounding box center [478, 536] width 19 height 0
click at [478, 537] on input "checkbox" at bounding box center [483, 541] width 10 height 10
checkbox input "true"
click at [474, 607] on label at bounding box center [478, 607] width 19 height 0
click at [478, 618] on input "checkbox" at bounding box center [483, 612] width 10 height 10
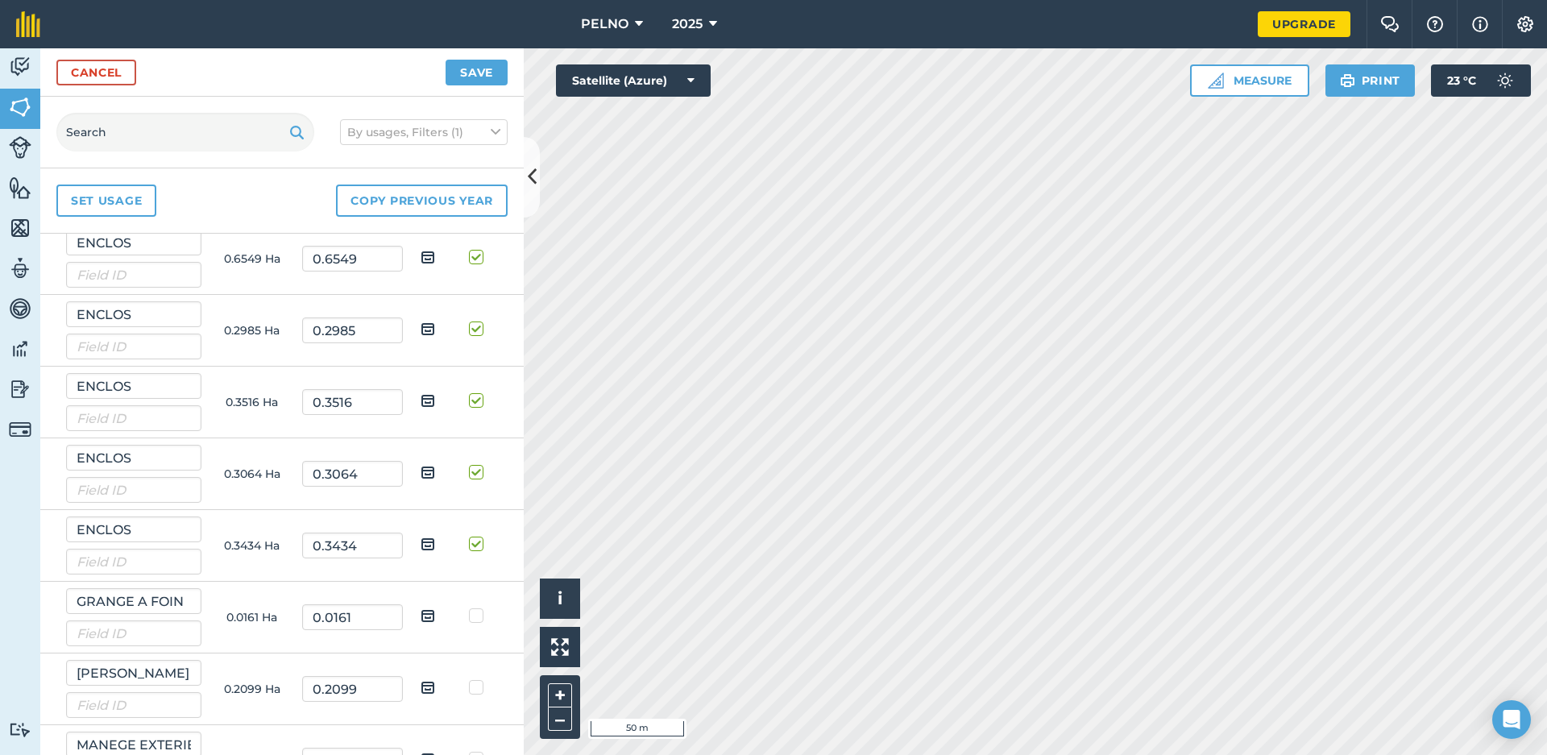
checkbox input "true"
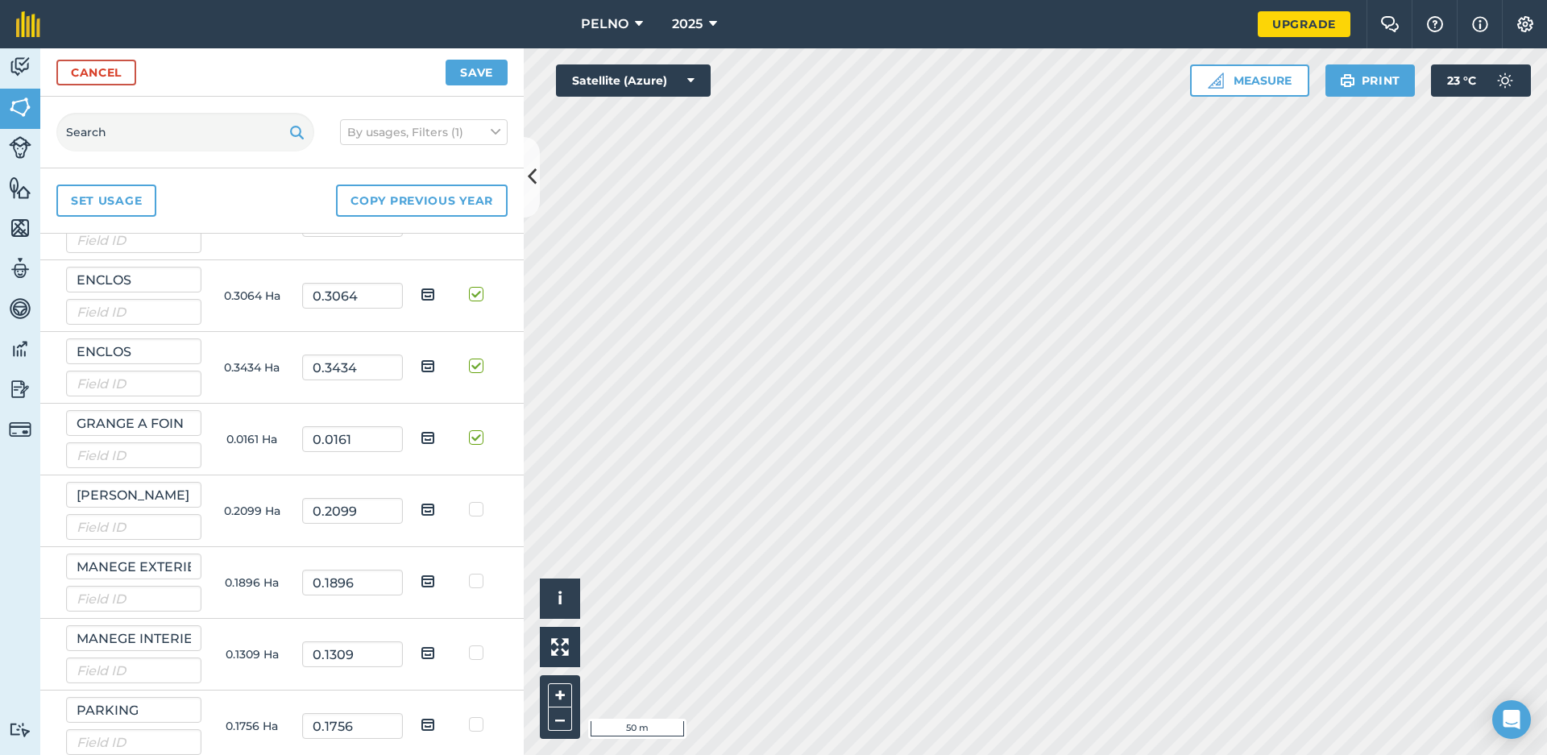
scroll to position [1205, 0]
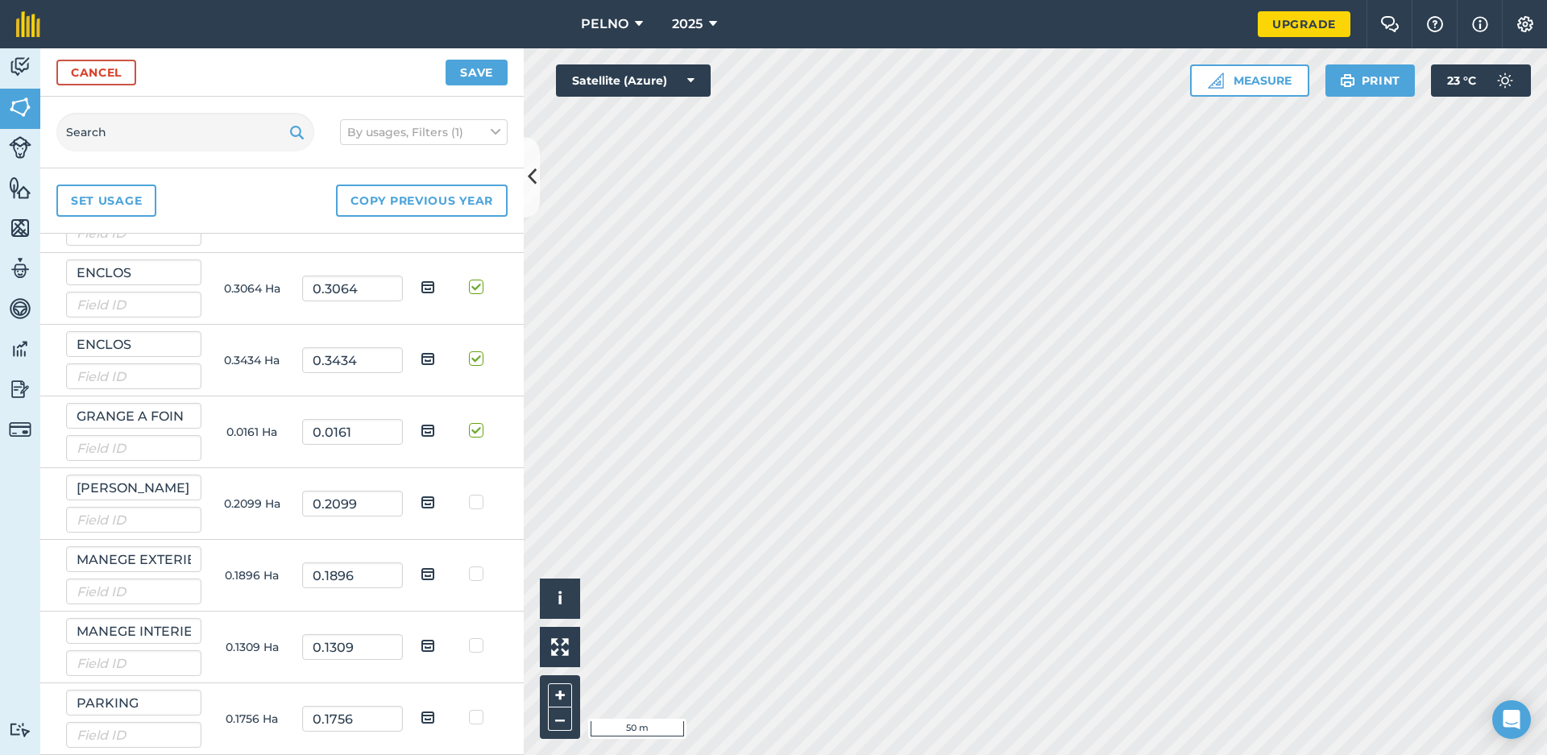
click at [469, 494] on label at bounding box center [478, 494] width 19 height 0
click at [478, 495] on input "checkbox" at bounding box center [483, 499] width 10 height 10
checkbox input "true"
click at [473, 565] on label at bounding box center [478, 565] width 19 height 0
click at [478, 571] on input "checkbox" at bounding box center [483, 570] width 10 height 10
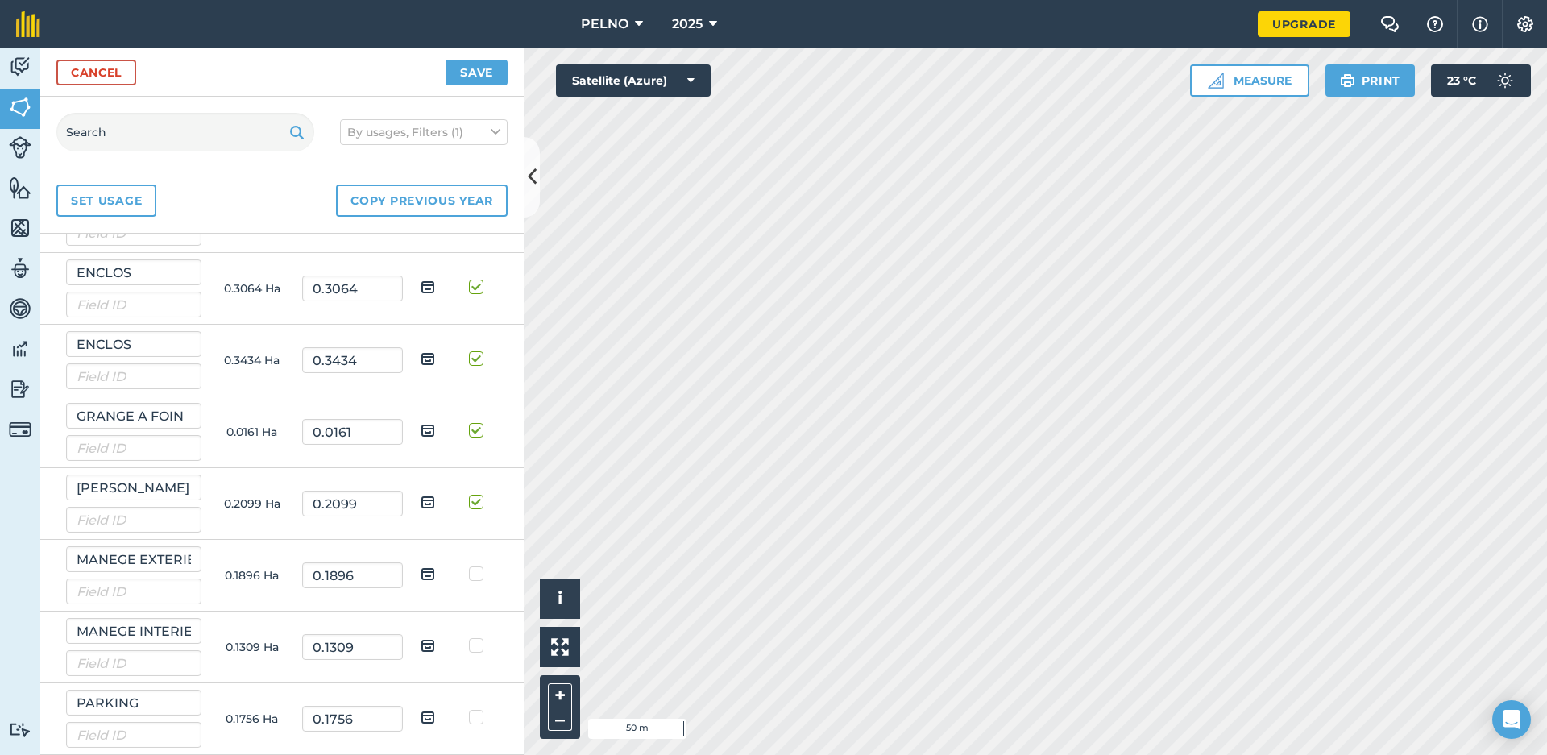
checkbox input "true"
click at [472, 637] on label at bounding box center [478, 637] width 19 height 0
click at [478, 638] on input "checkbox" at bounding box center [483, 642] width 10 height 10
checkbox input "true"
click at [472, 709] on label at bounding box center [478, 709] width 19 height 0
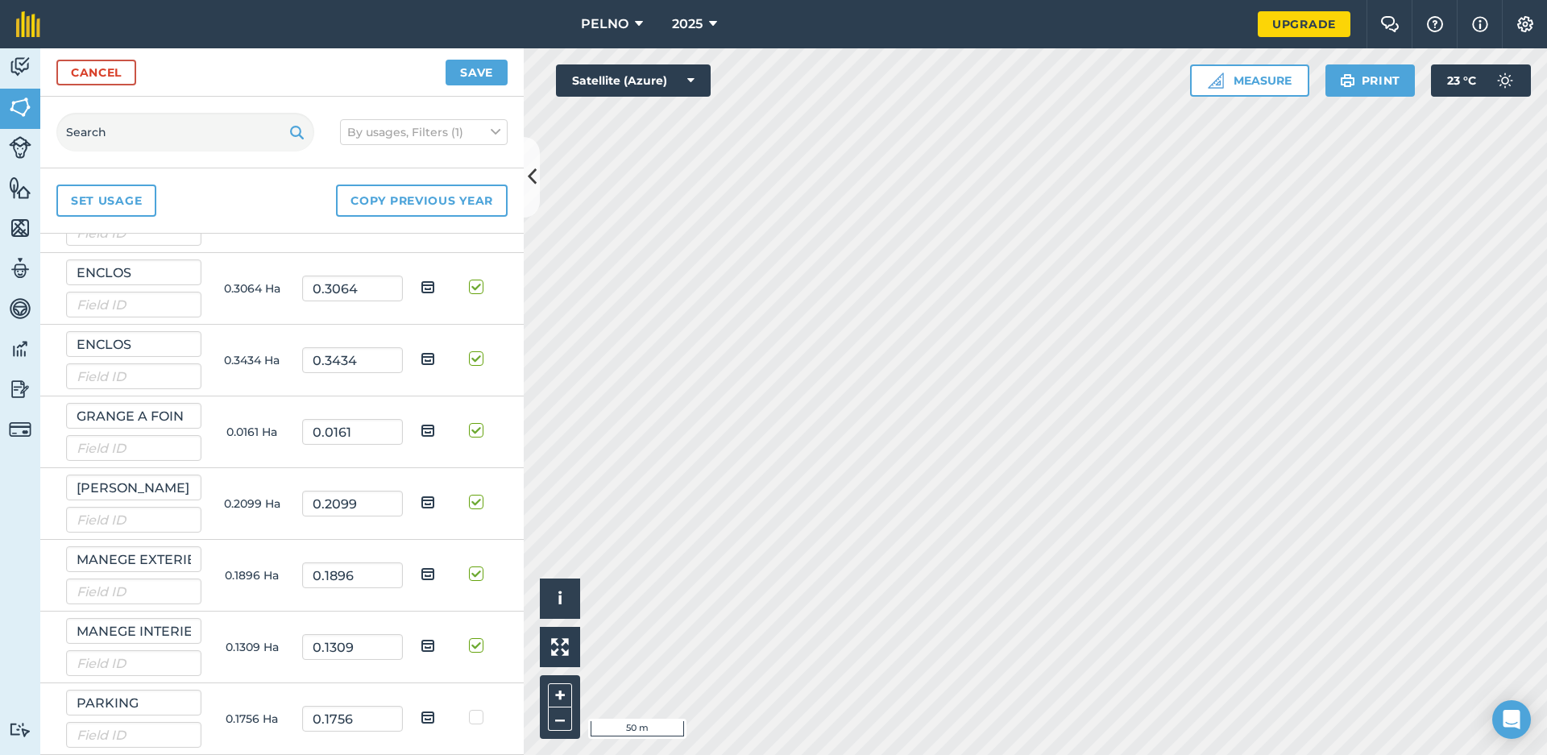
click at [478, 719] on input "checkbox" at bounding box center [483, 714] width 10 height 10
checkbox input "true"
click at [467, 67] on button "Save" at bounding box center [476, 73] width 62 height 26
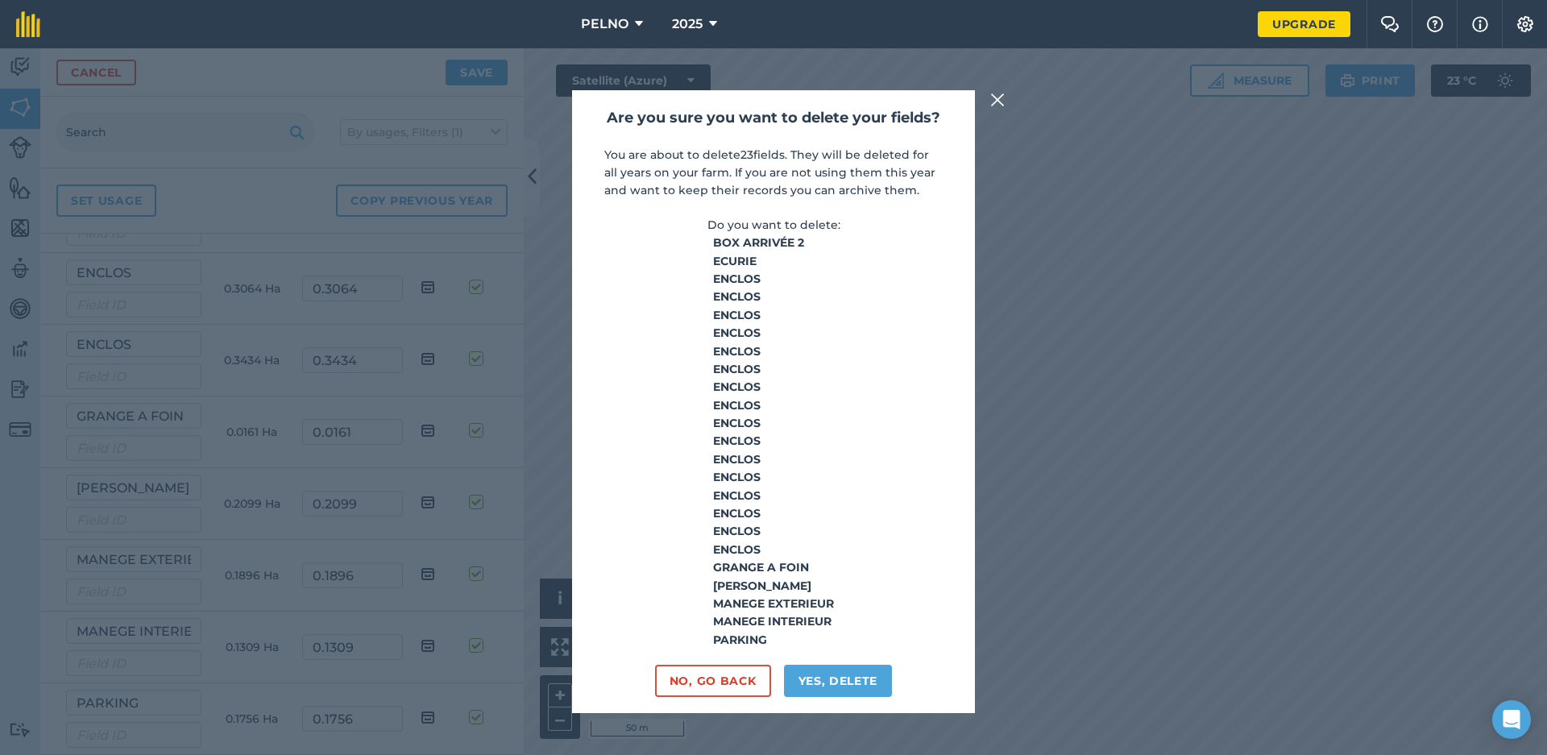
click at [818, 673] on button "Yes, delete" at bounding box center [838, 681] width 109 height 32
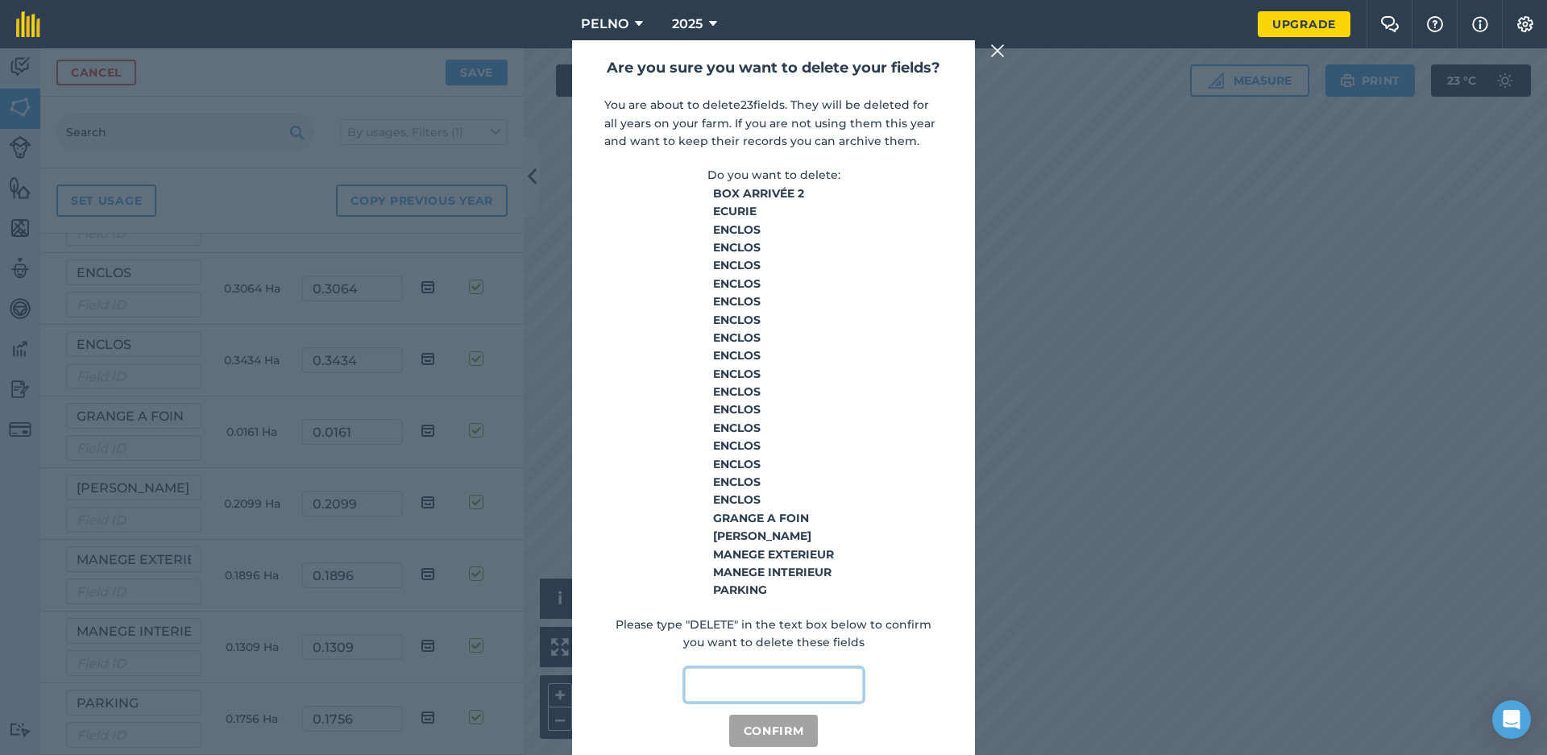
click at [770, 680] on input "text" at bounding box center [774, 685] width 178 height 34
type input "DELETE"
click at [777, 750] on div "Are you sure you want to delete your fields? You are about to delete 23 fields.…" at bounding box center [773, 401] width 403 height 722
click at [781, 731] on button "Confirm" at bounding box center [773, 730] width 89 height 32
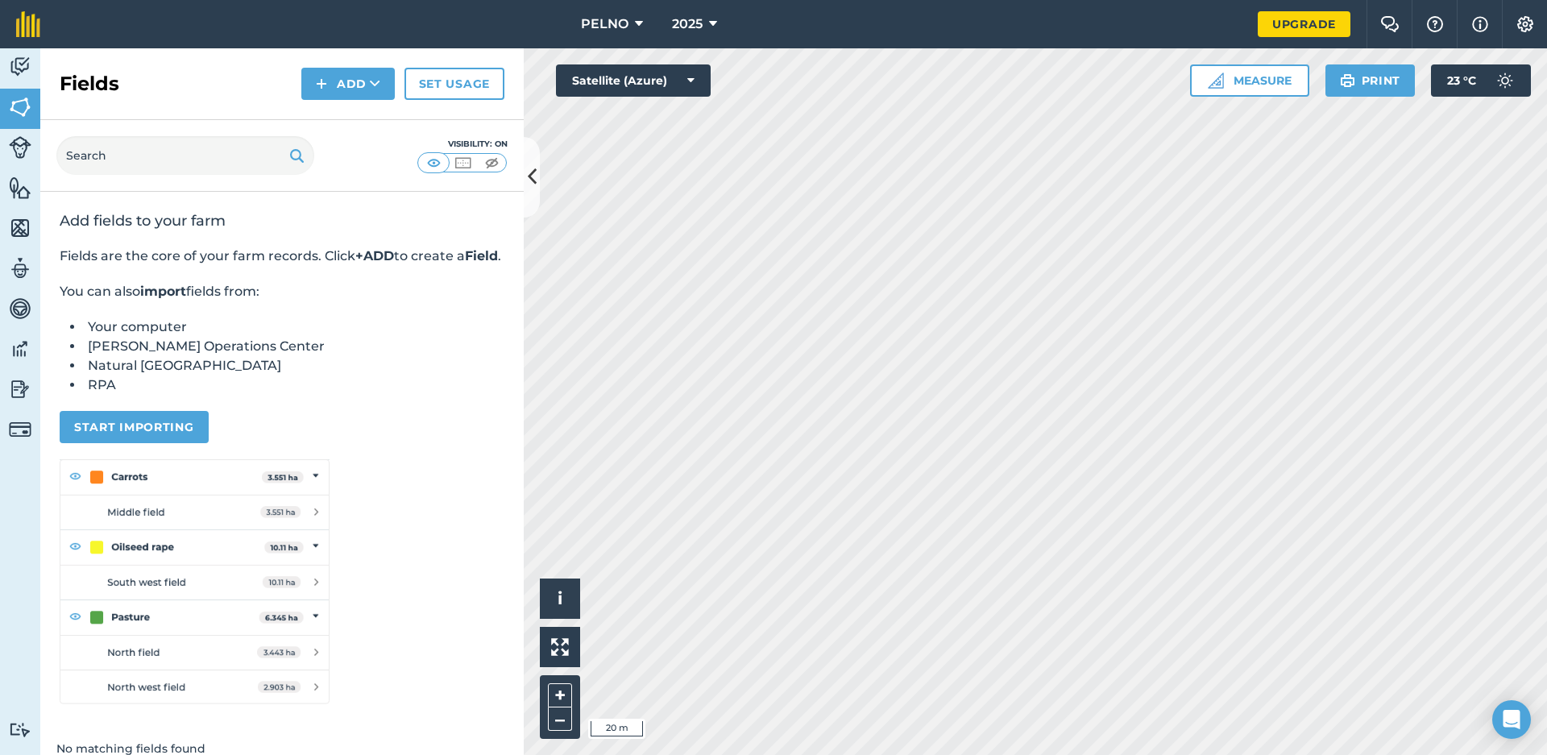
click at [18, 177] on img at bounding box center [20, 188] width 23 height 24
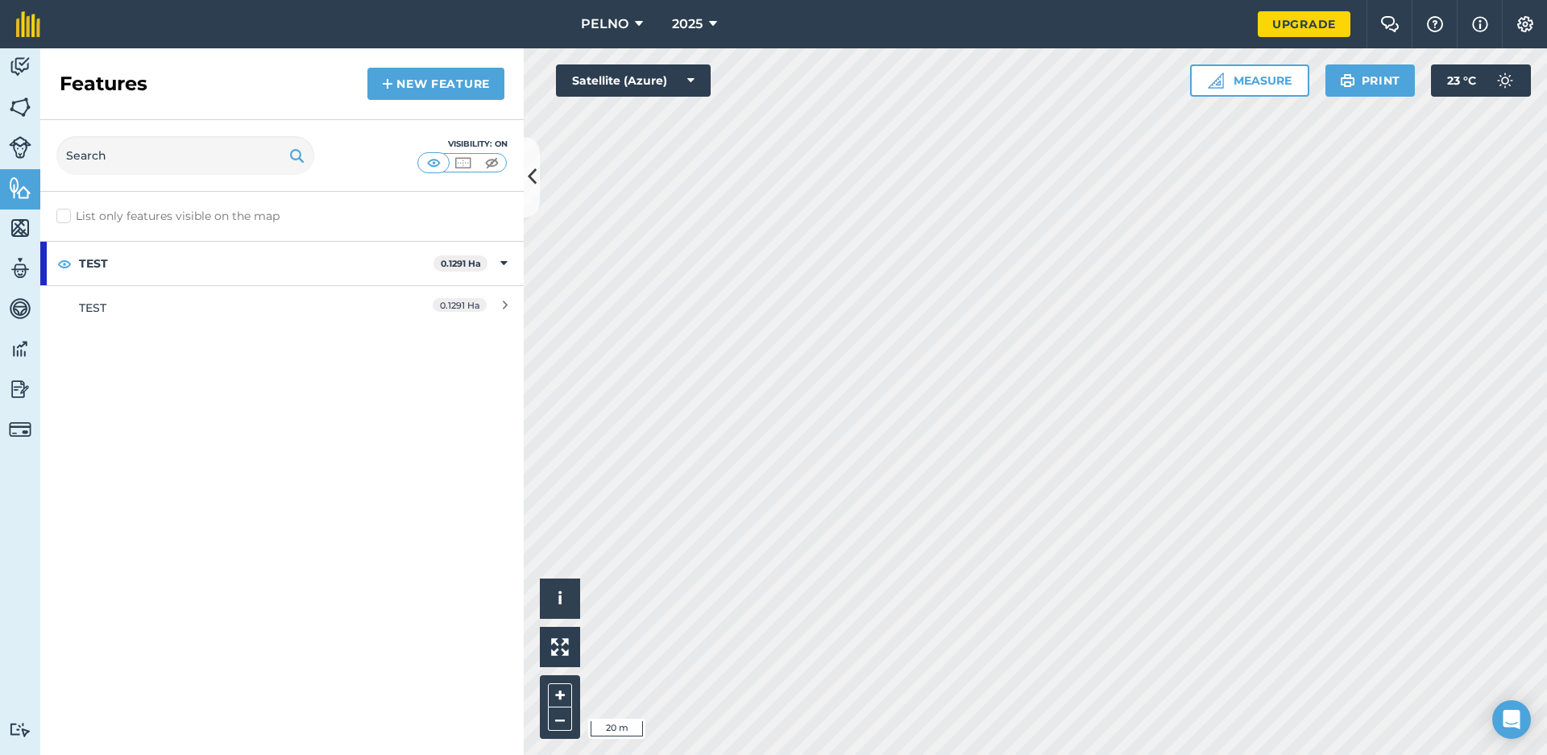
click at [19, 232] on img at bounding box center [20, 228] width 23 height 24
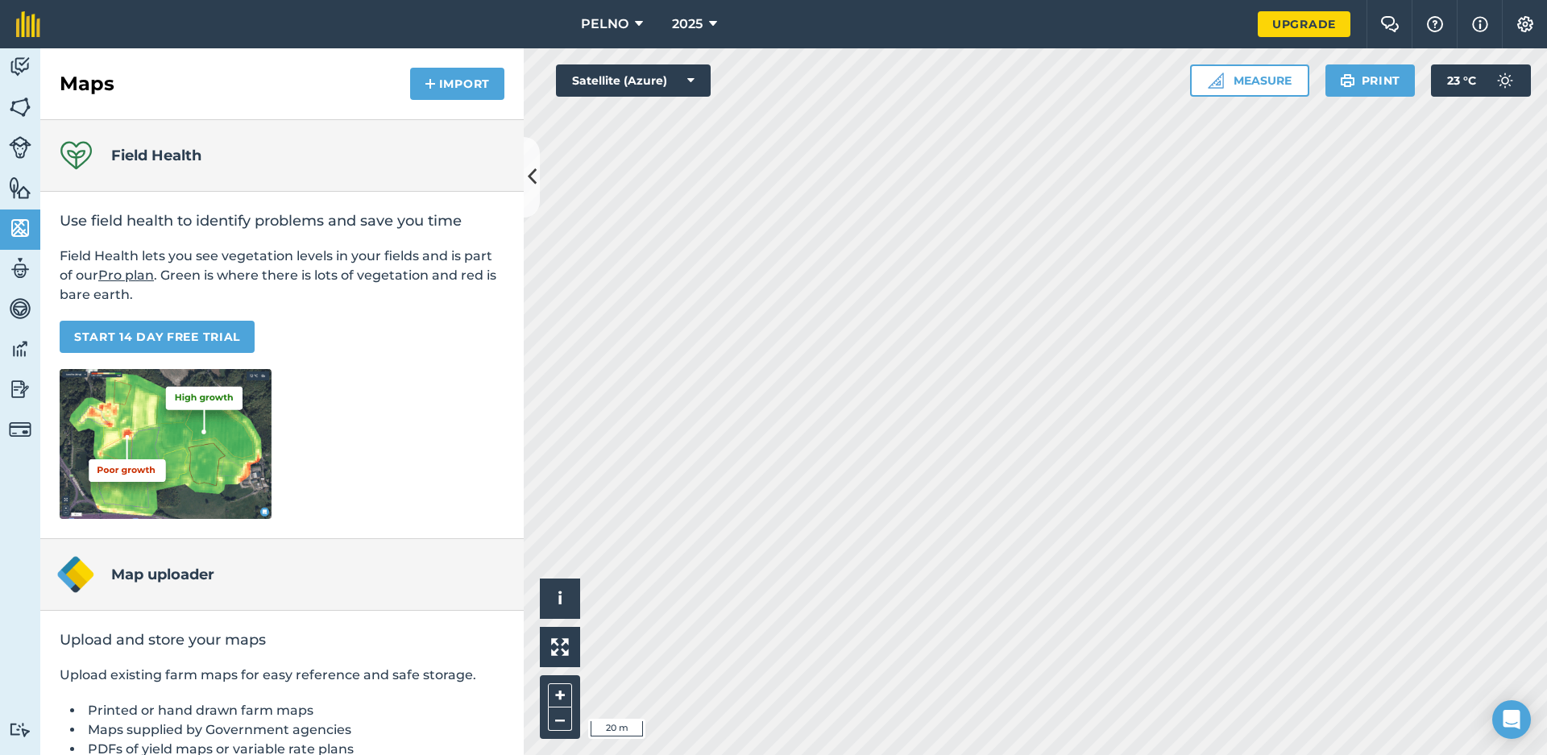
click at [15, 178] on img at bounding box center [20, 188] width 23 height 24
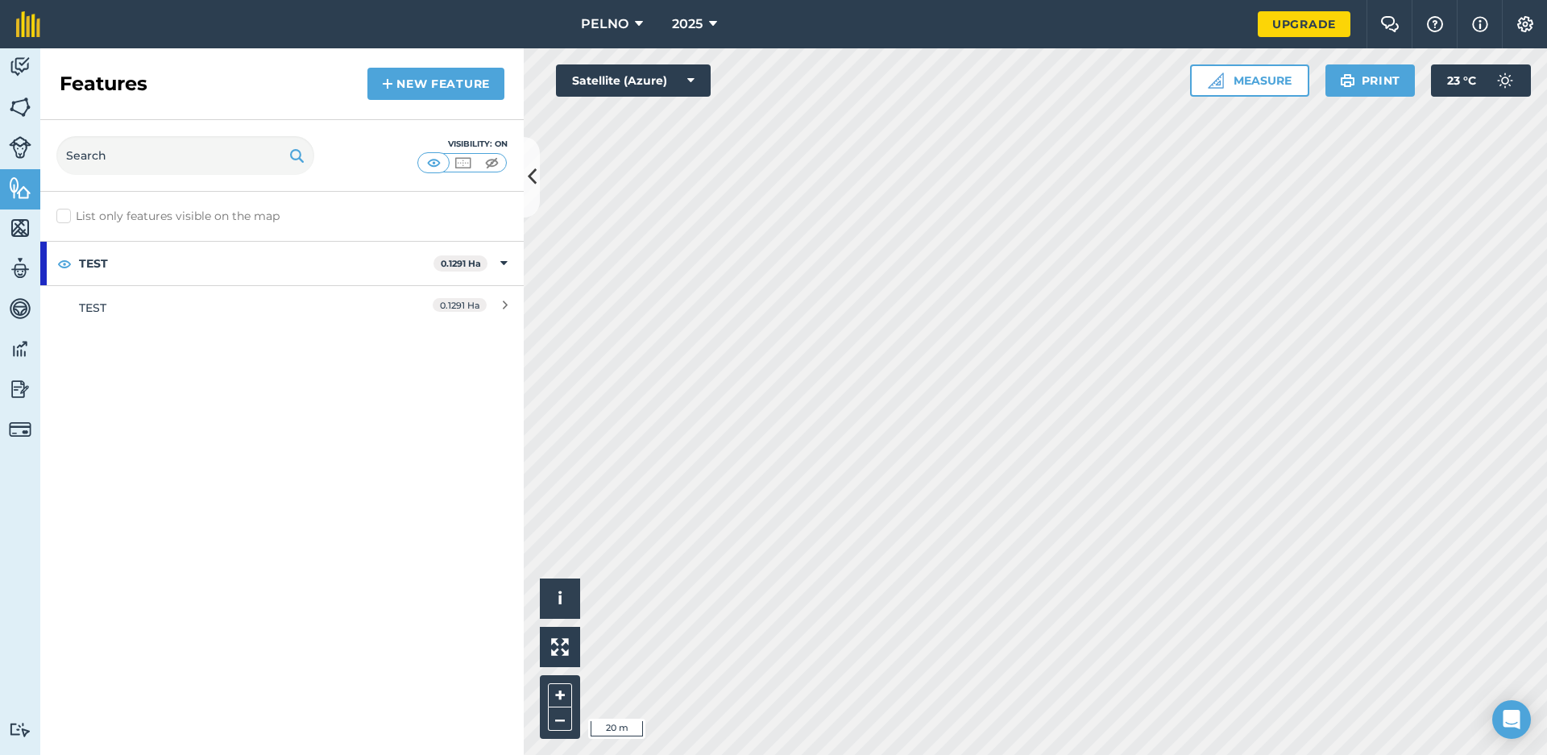
click at [23, 223] on img at bounding box center [20, 228] width 23 height 24
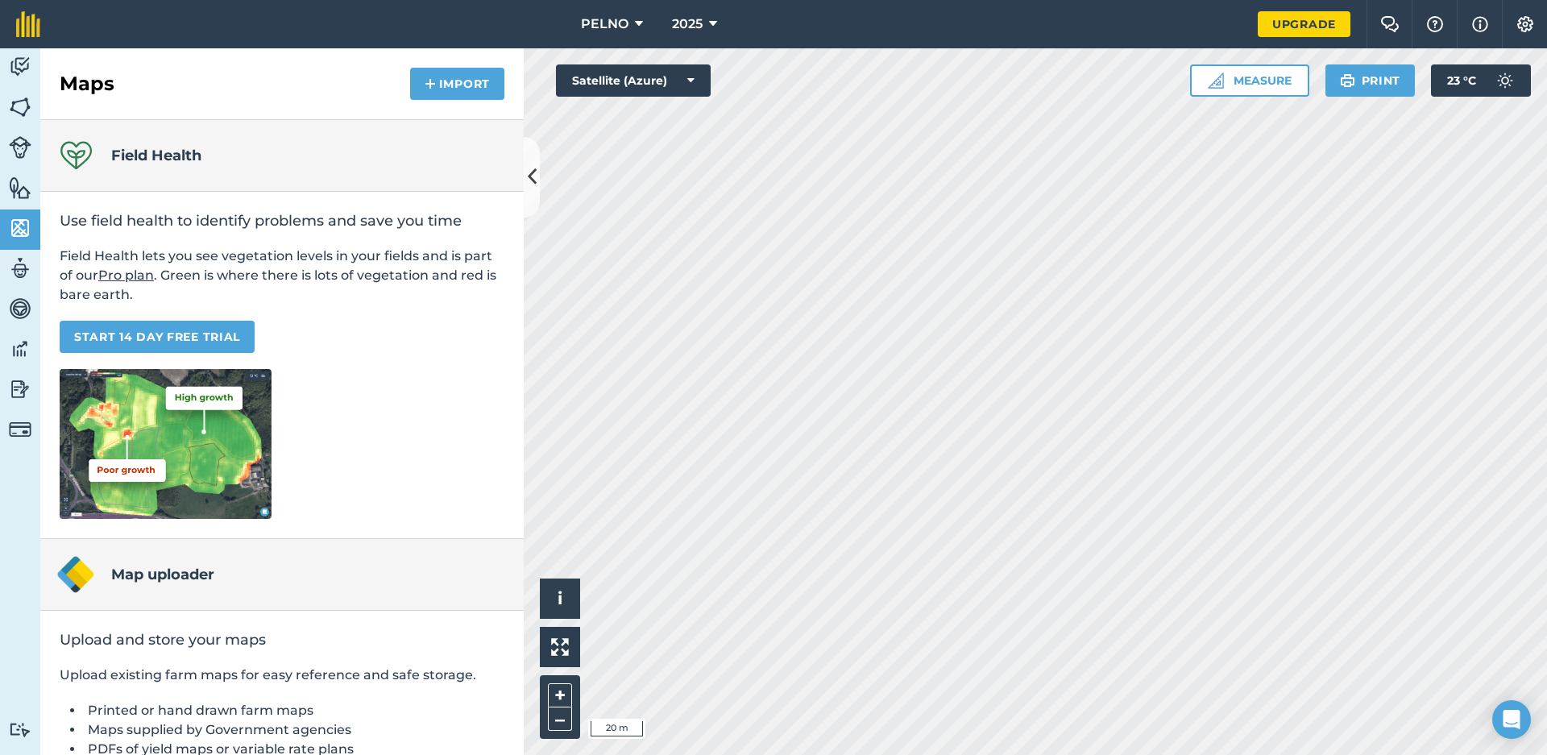
click at [23, 267] on img at bounding box center [20, 268] width 23 height 24
select select "MEMBER"
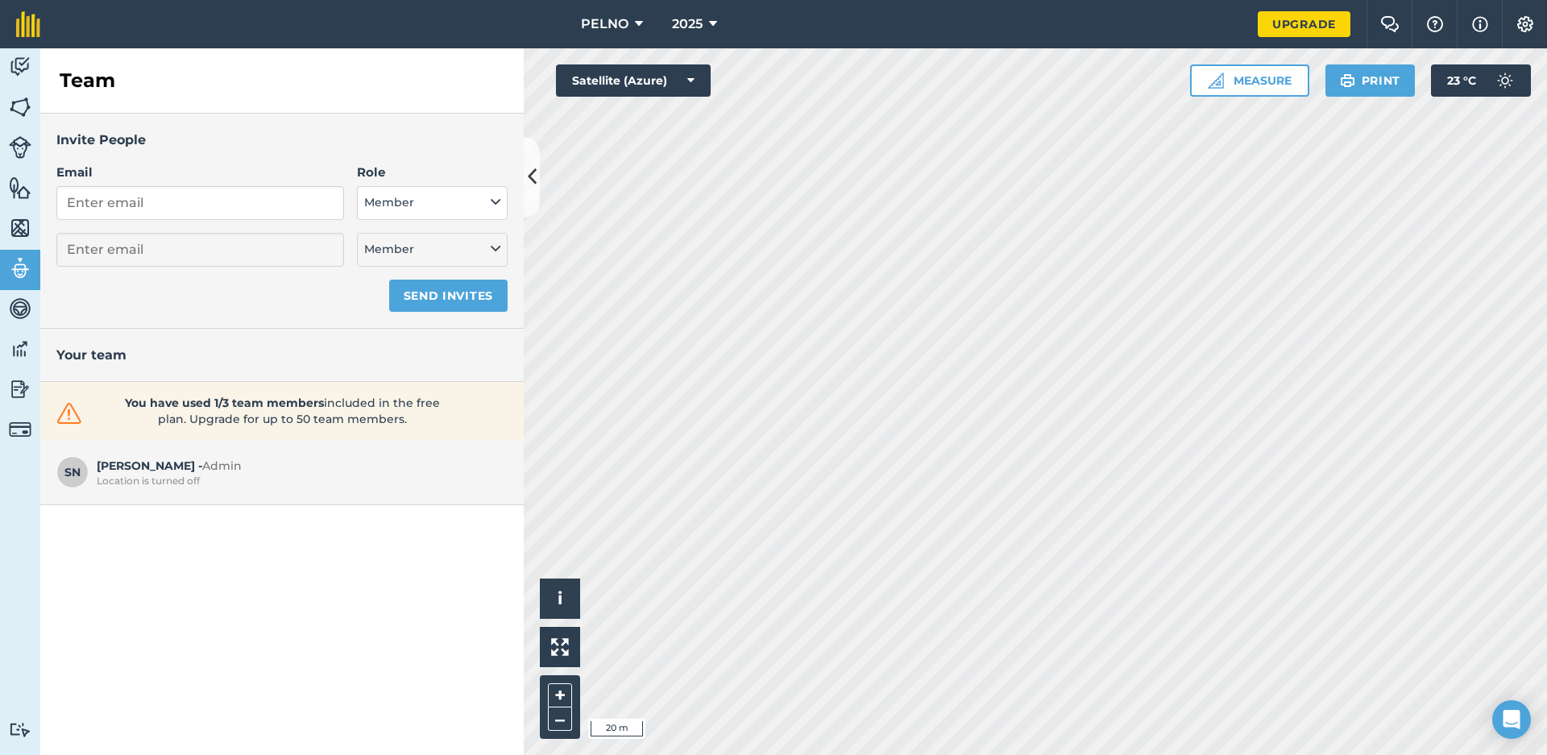
click at [21, 309] on img at bounding box center [20, 308] width 23 height 24
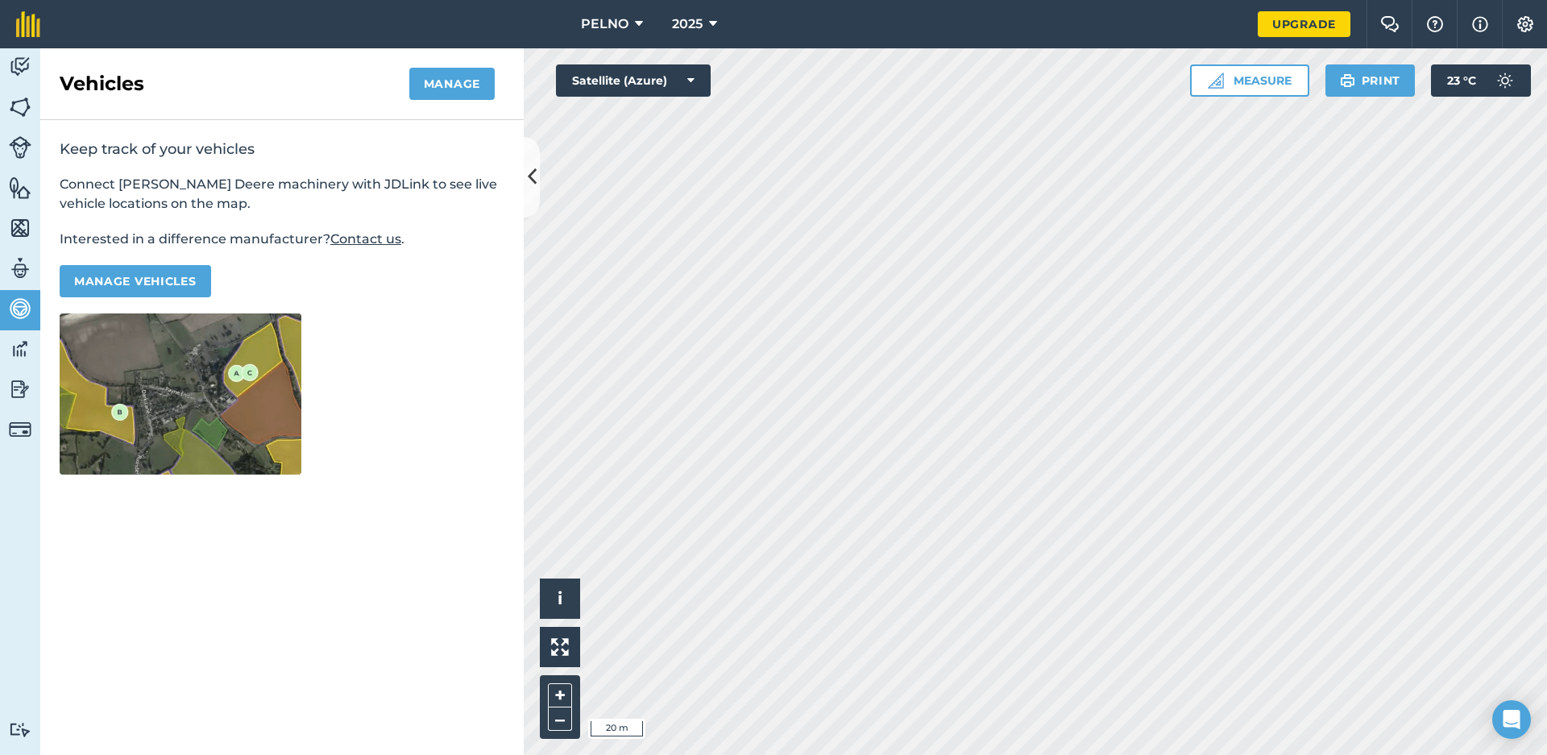
click at [20, 339] on img at bounding box center [20, 349] width 23 height 24
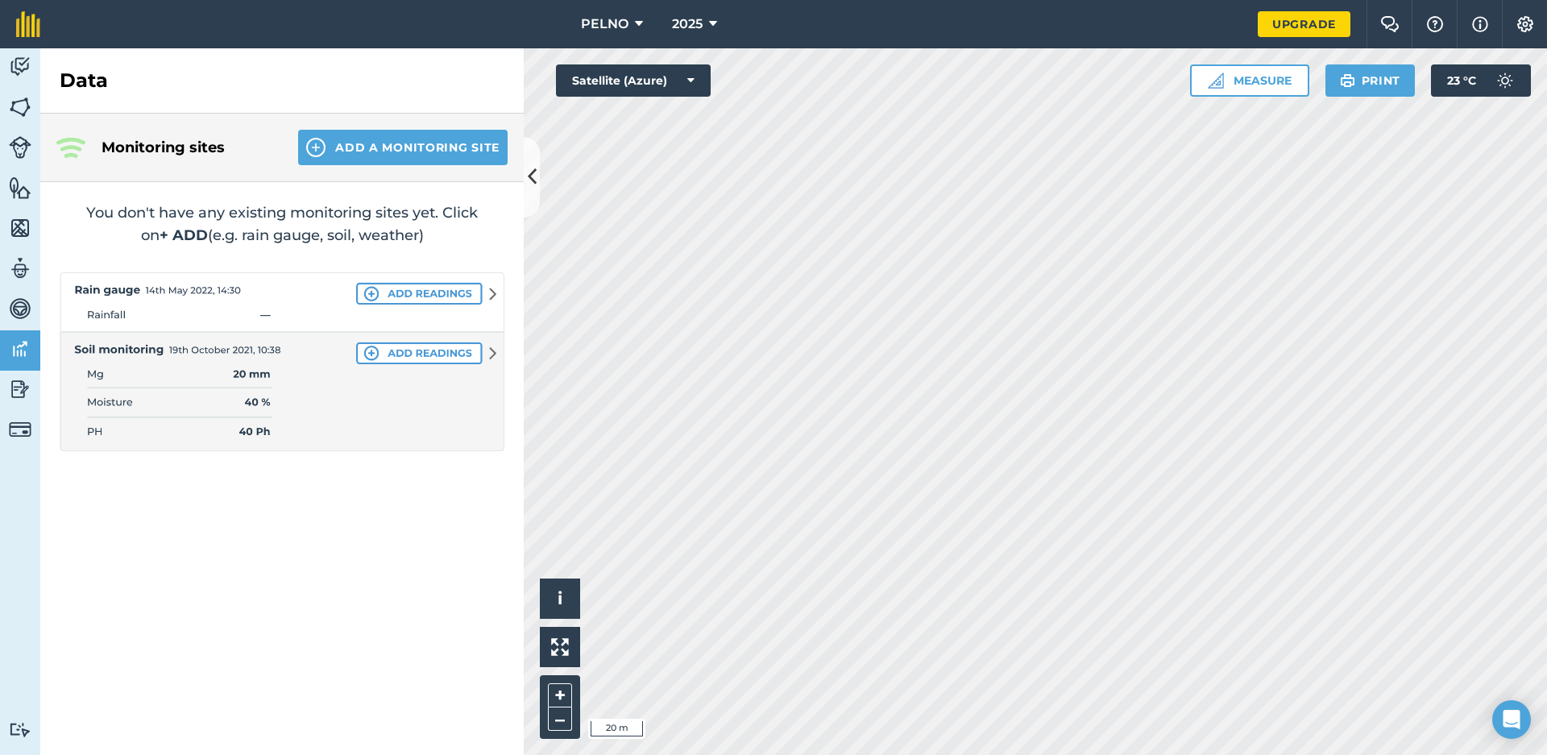
click at [25, 384] on img at bounding box center [20, 389] width 23 height 24
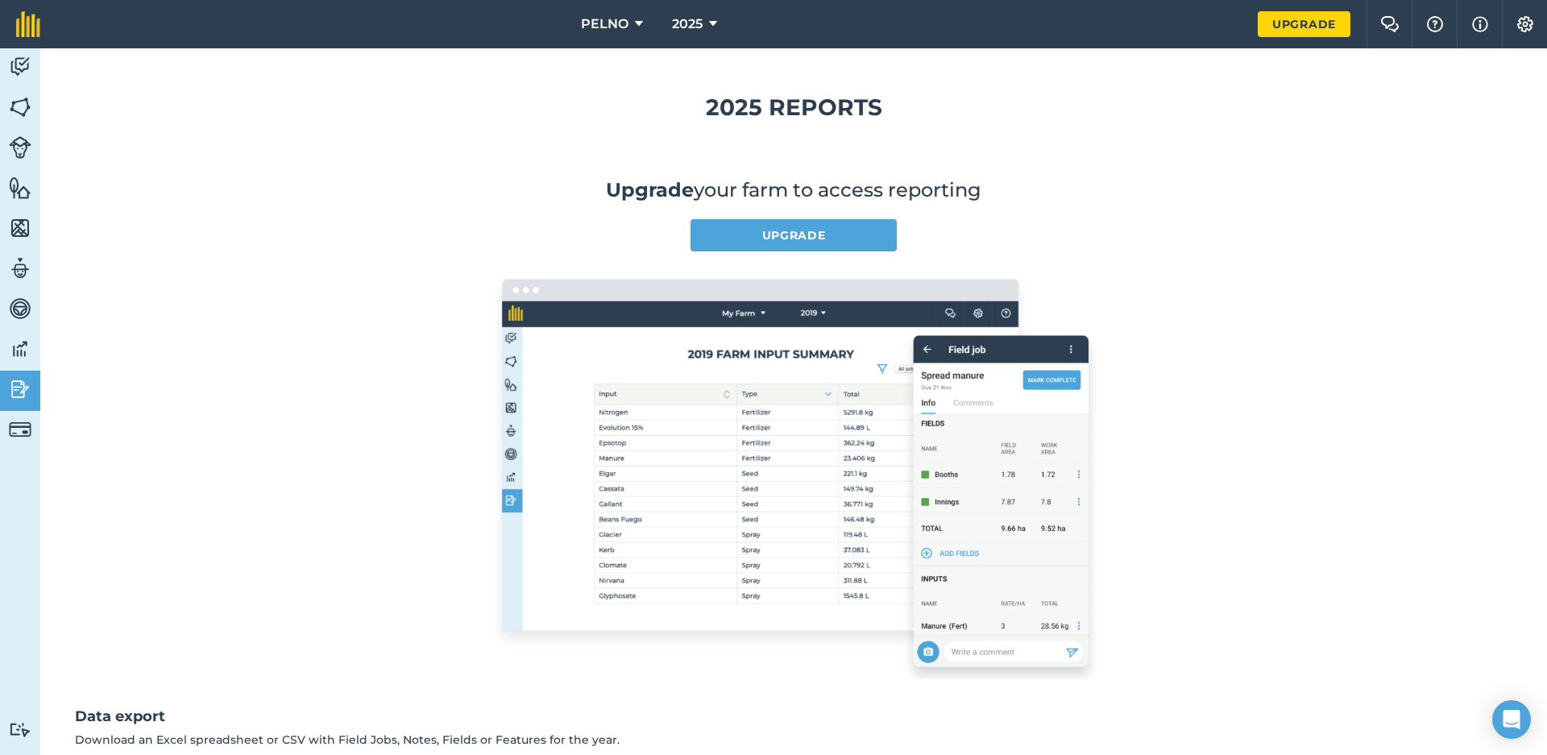
click at [20, 429] on img at bounding box center [20, 429] width 23 height 23
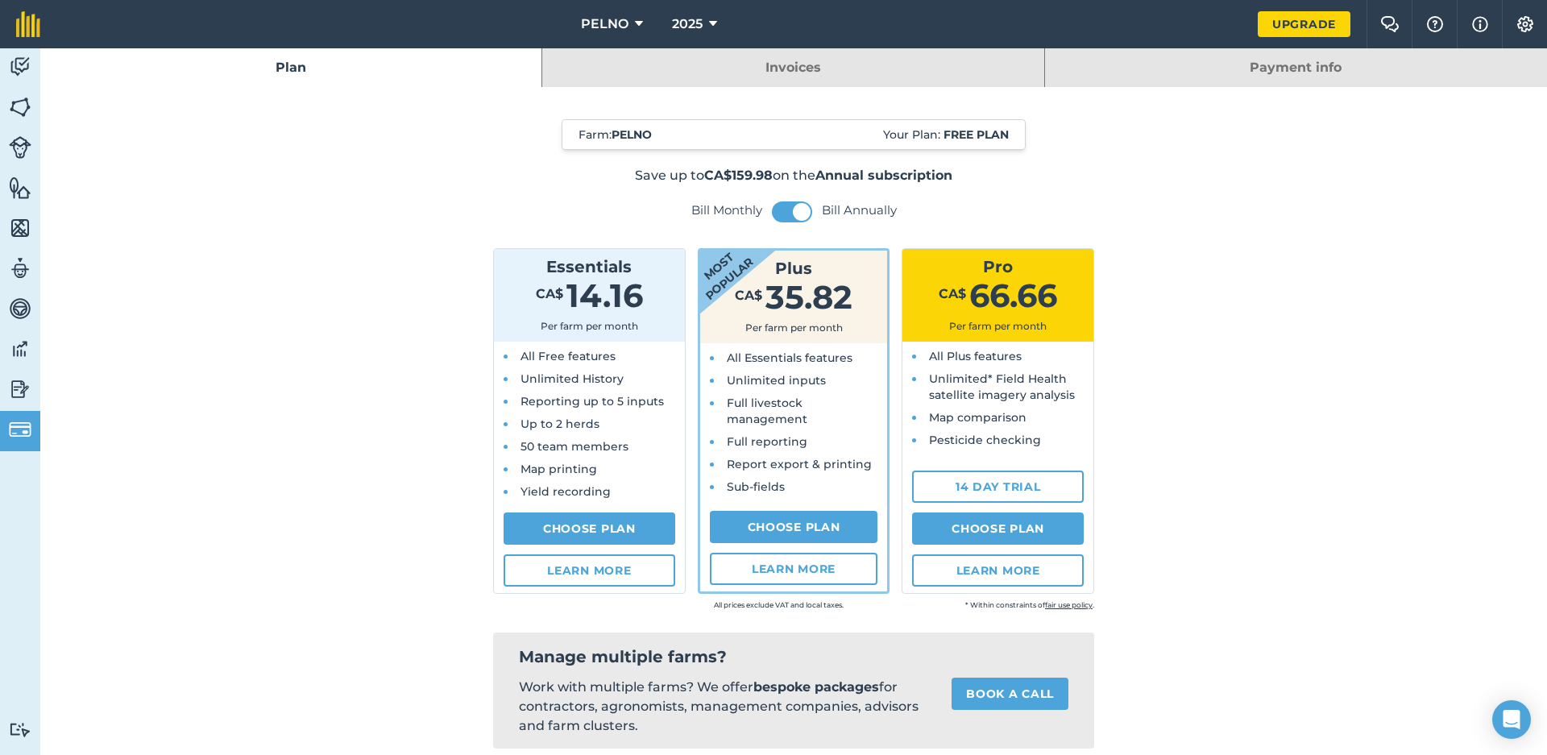
click at [0, 231] on link "Maps" at bounding box center [20, 229] width 40 height 40
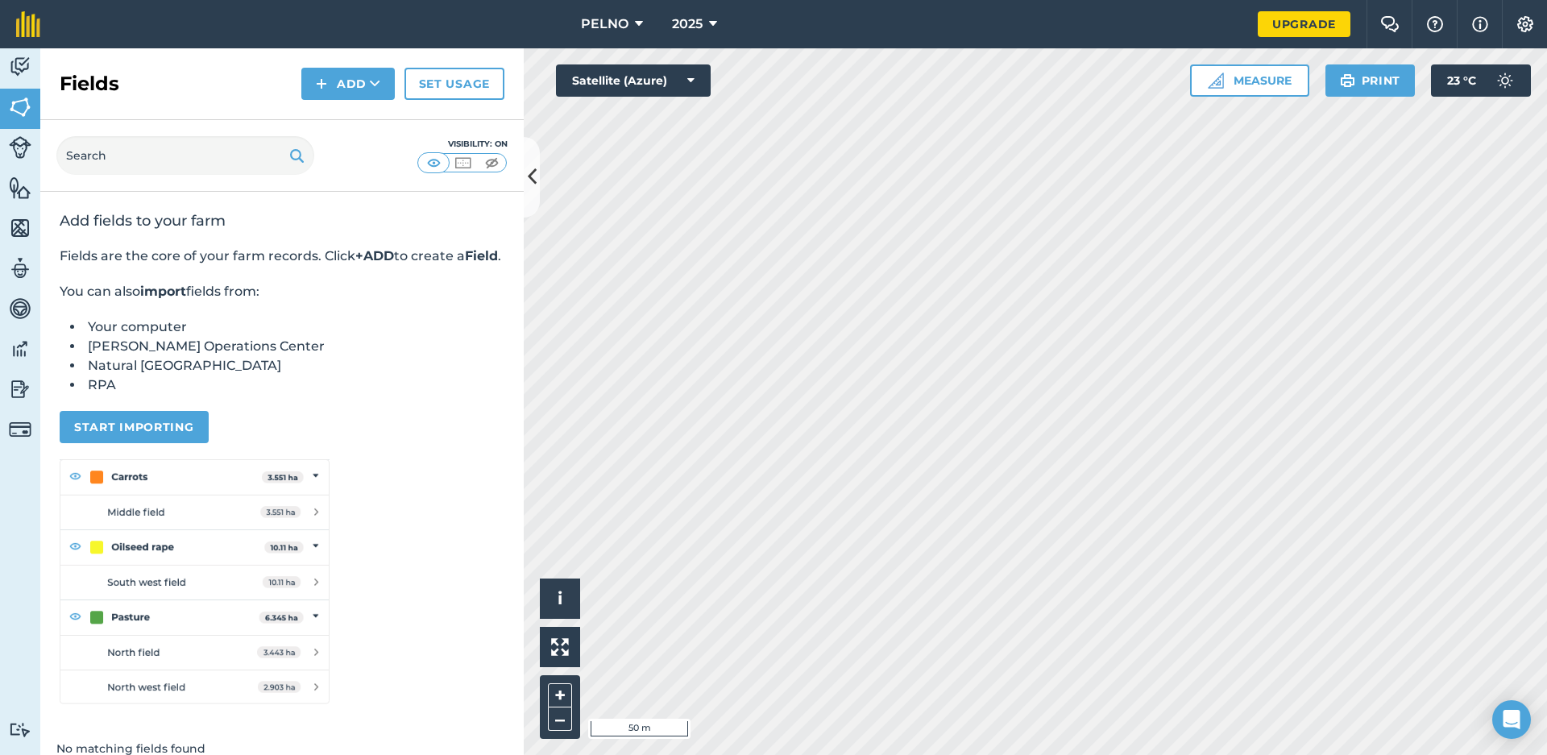
click at [16, 217] on img at bounding box center [20, 228] width 23 height 24
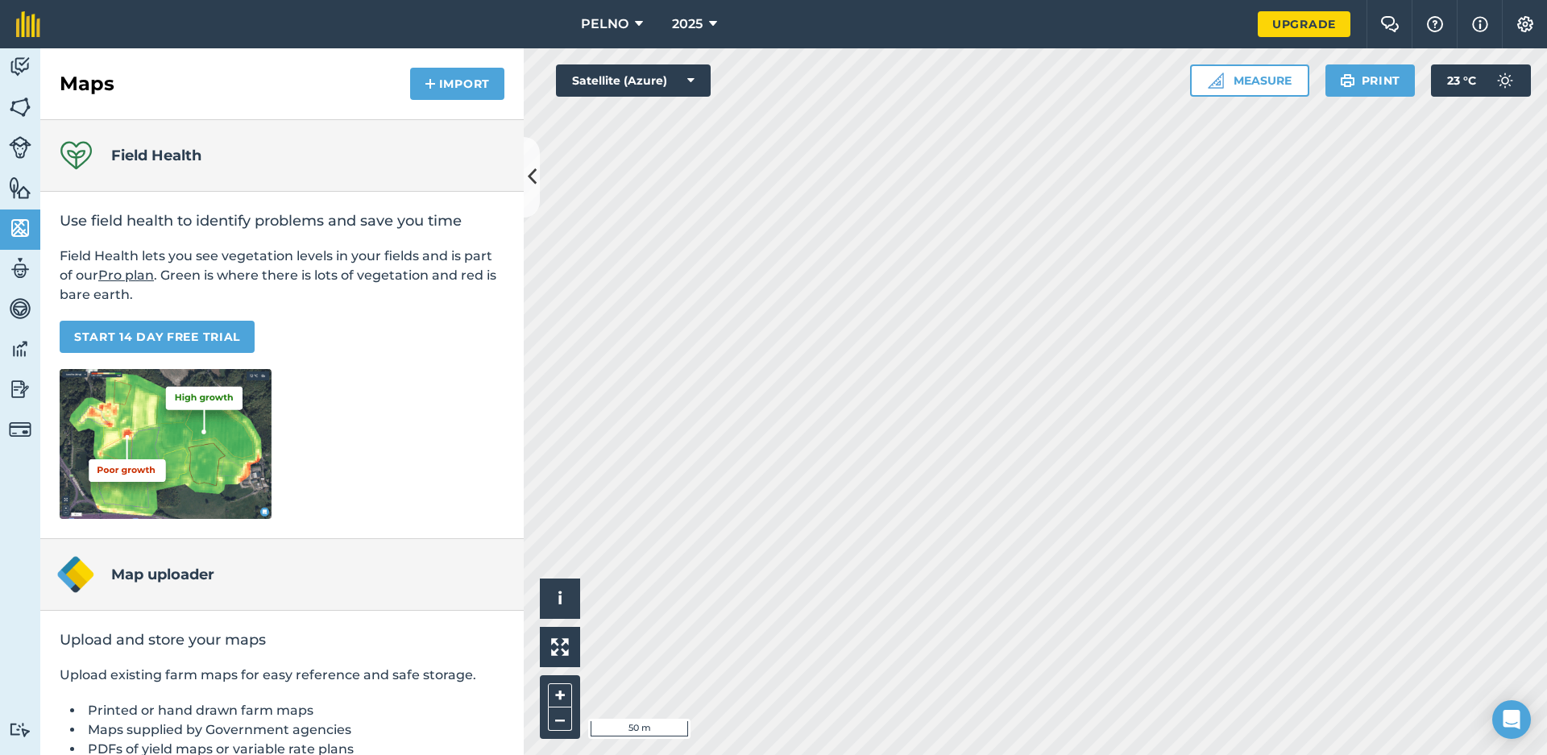
click at [33, 188] on link "Features" at bounding box center [20, 189] width 40 height 40
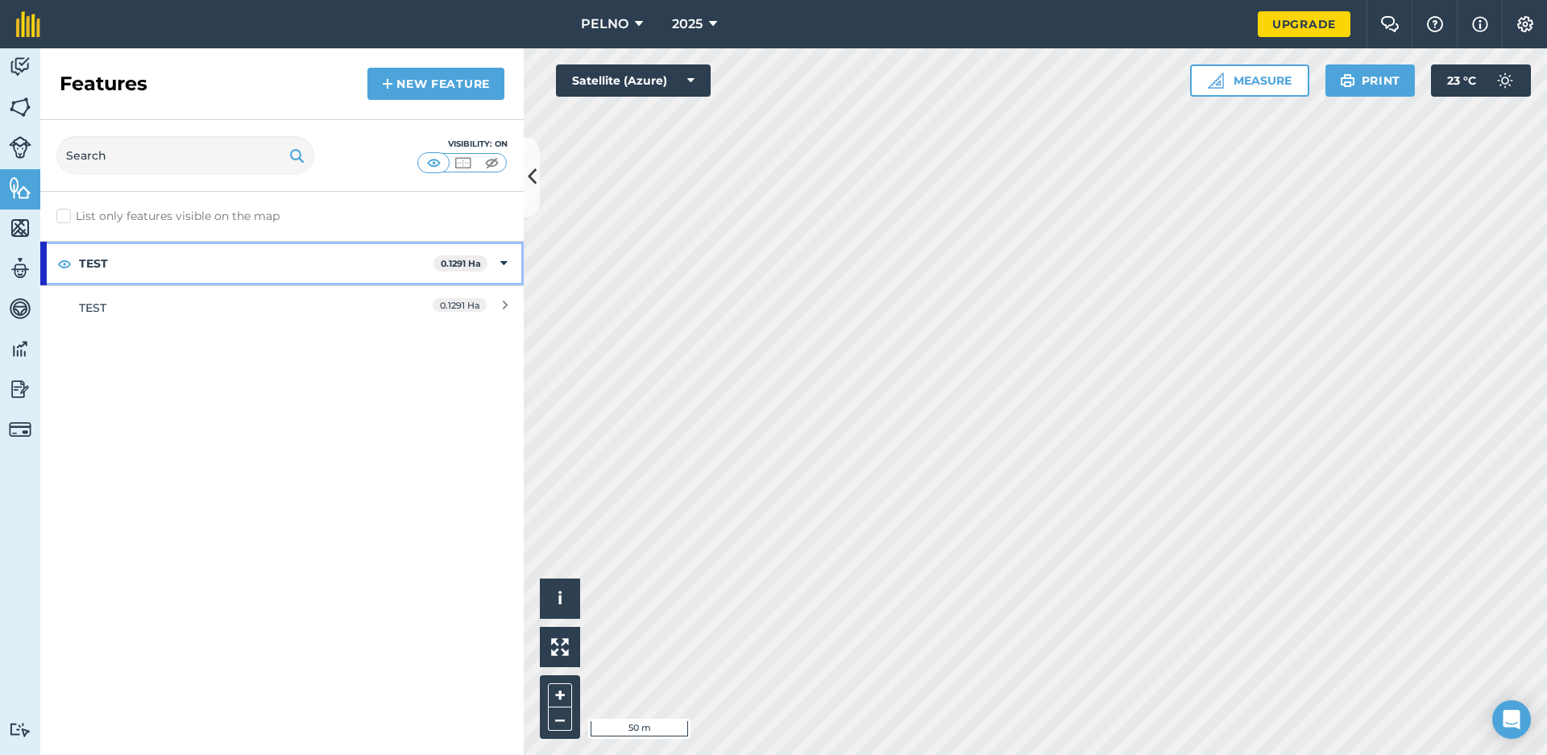
click at [499, 267] on div "TEST 0.1291 Ha" at bounding box center [281, 263] width 483 height 43
click at [132, 281] on strong "TEST" at bounding box center [256, 263] width 354 height 43
click at [59, 258] on img at bounding box center [64, 263] width 14 height 19
click at [59, 263] on img at bounding box center [64, 263] width 14 height 19
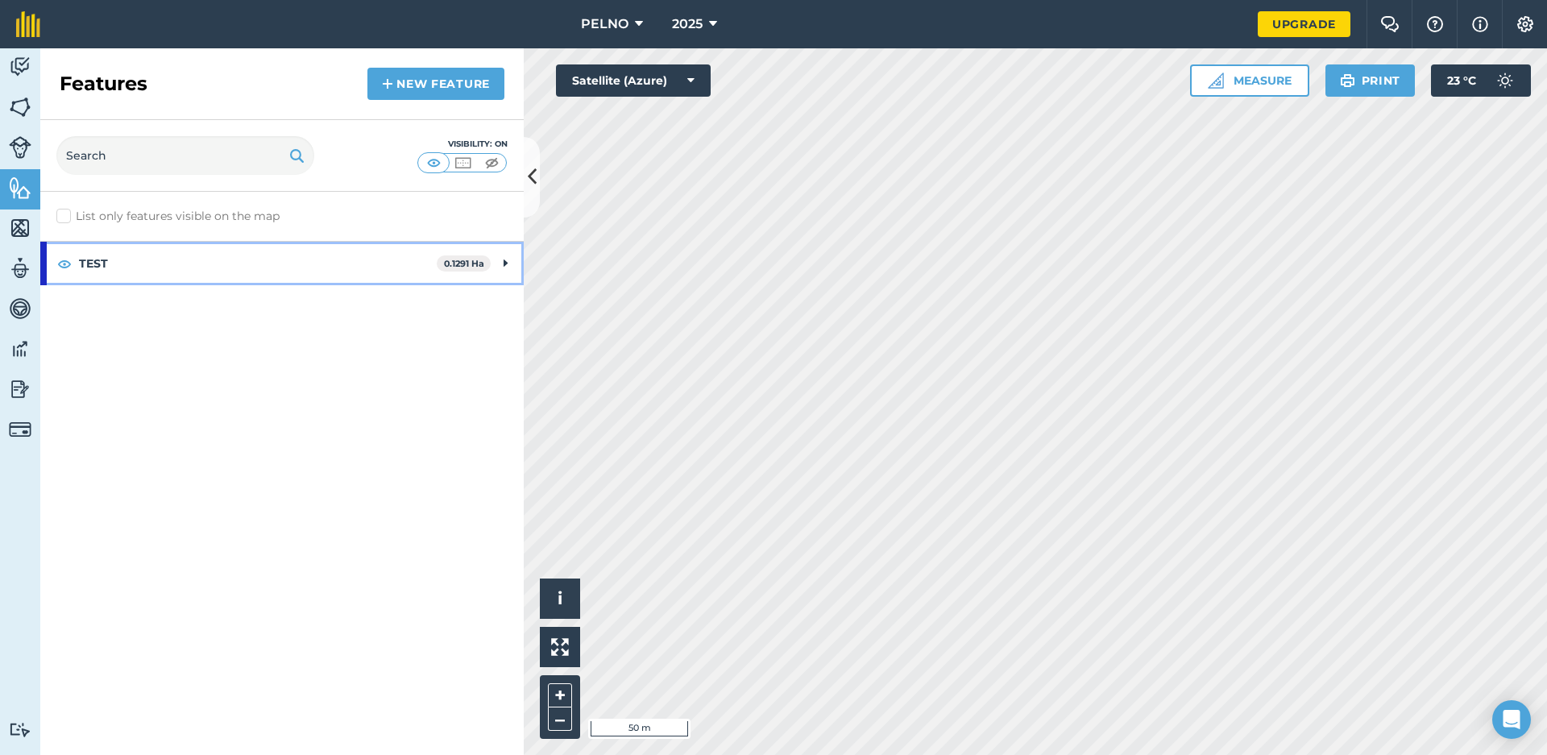
click at [81, 261] on strong "TEST" at bounding box center [258, 263] width 358 height 43
click at [490, 304] on div "0.1291 Ha" at bounding box center [436, 308] width 143 height 18
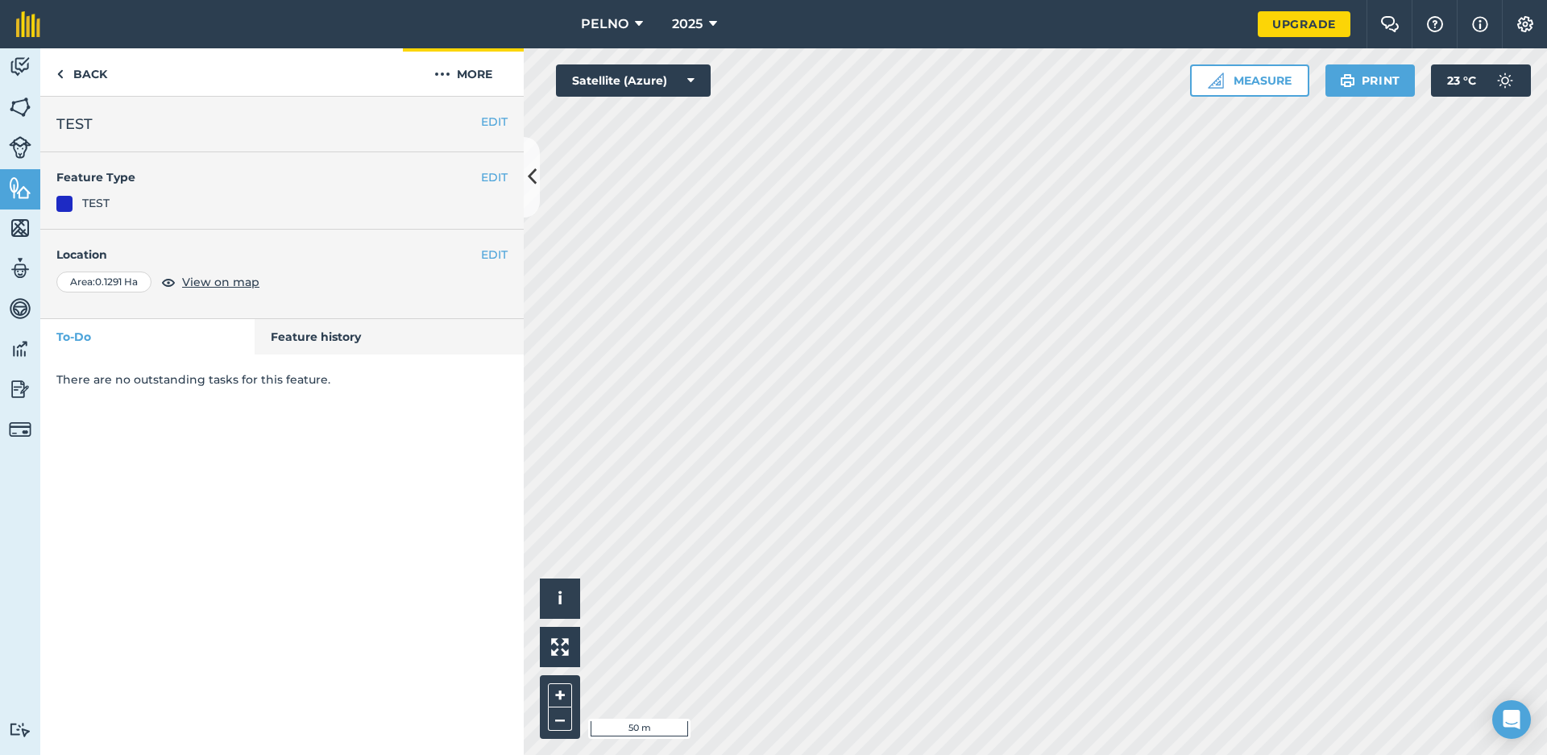
click at [479, 82] on button "More" at bounding box center [463, 72] width 121 height 48
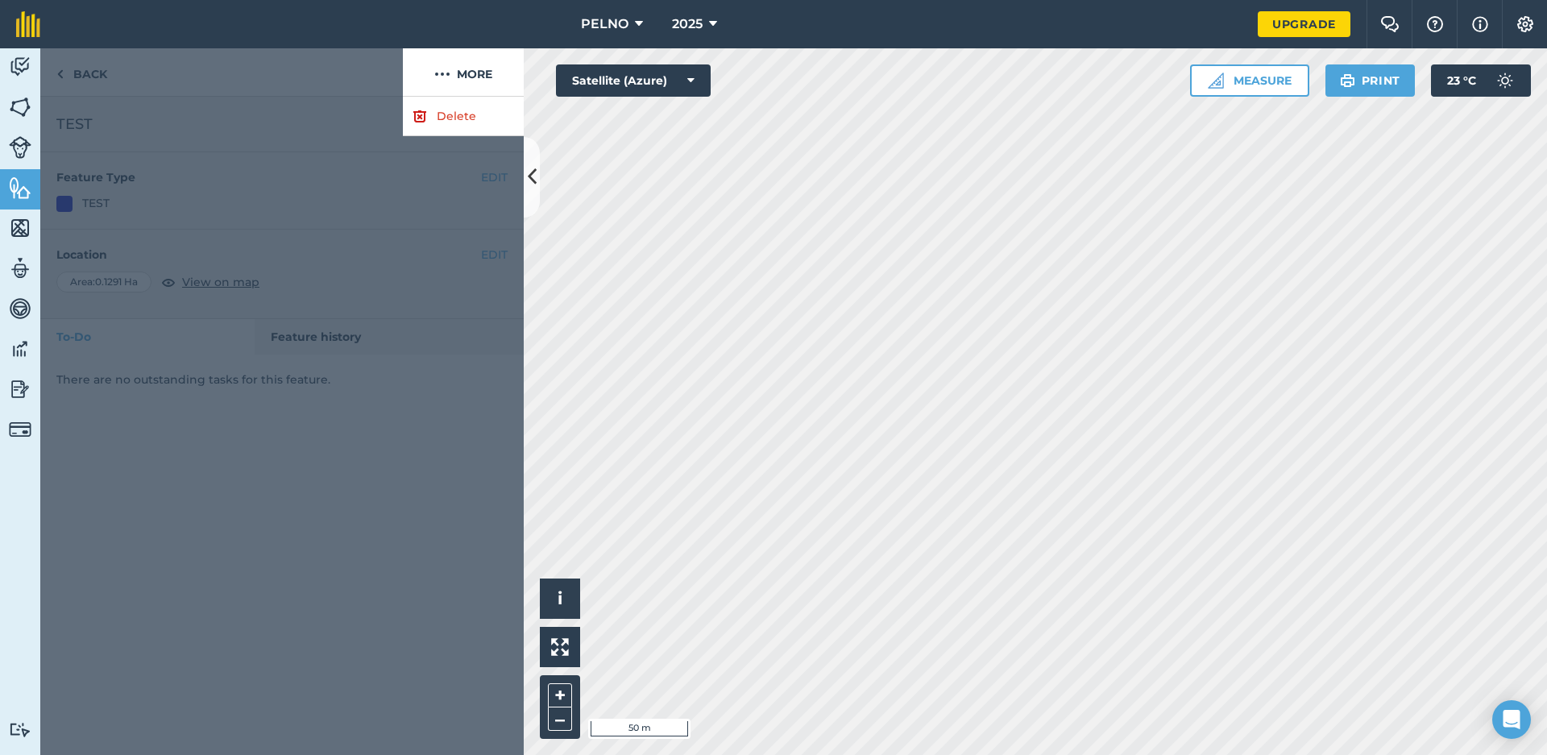
click at [478, 119] on link "Delete" at bounding box center [463, 116] width 121 height 39
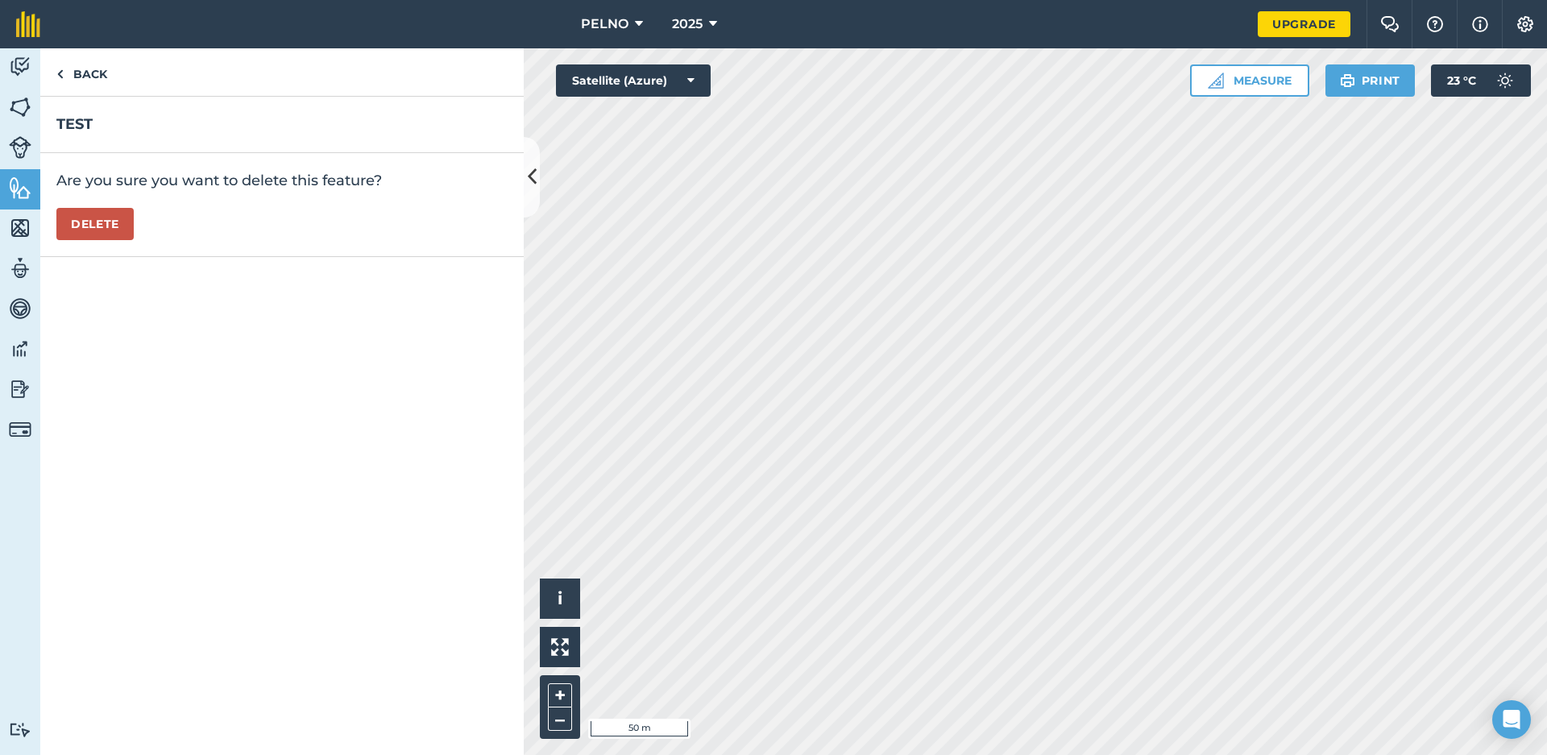
click at [110, 229] on button "Delete" at bounding box center [94, 224] width 77 height 32
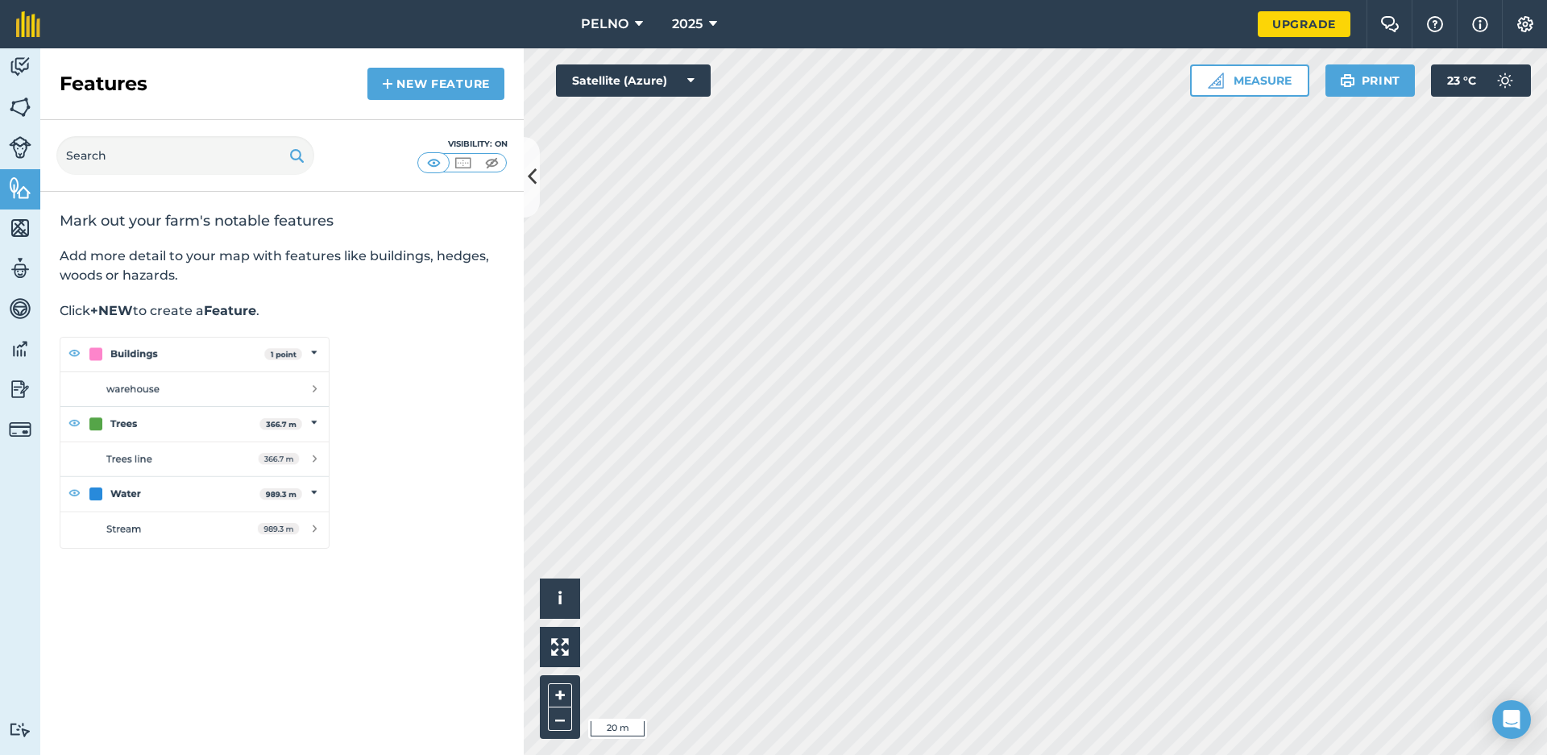
click at [693, 81] on icon at bounding box center [690, 80] width 7 height 16
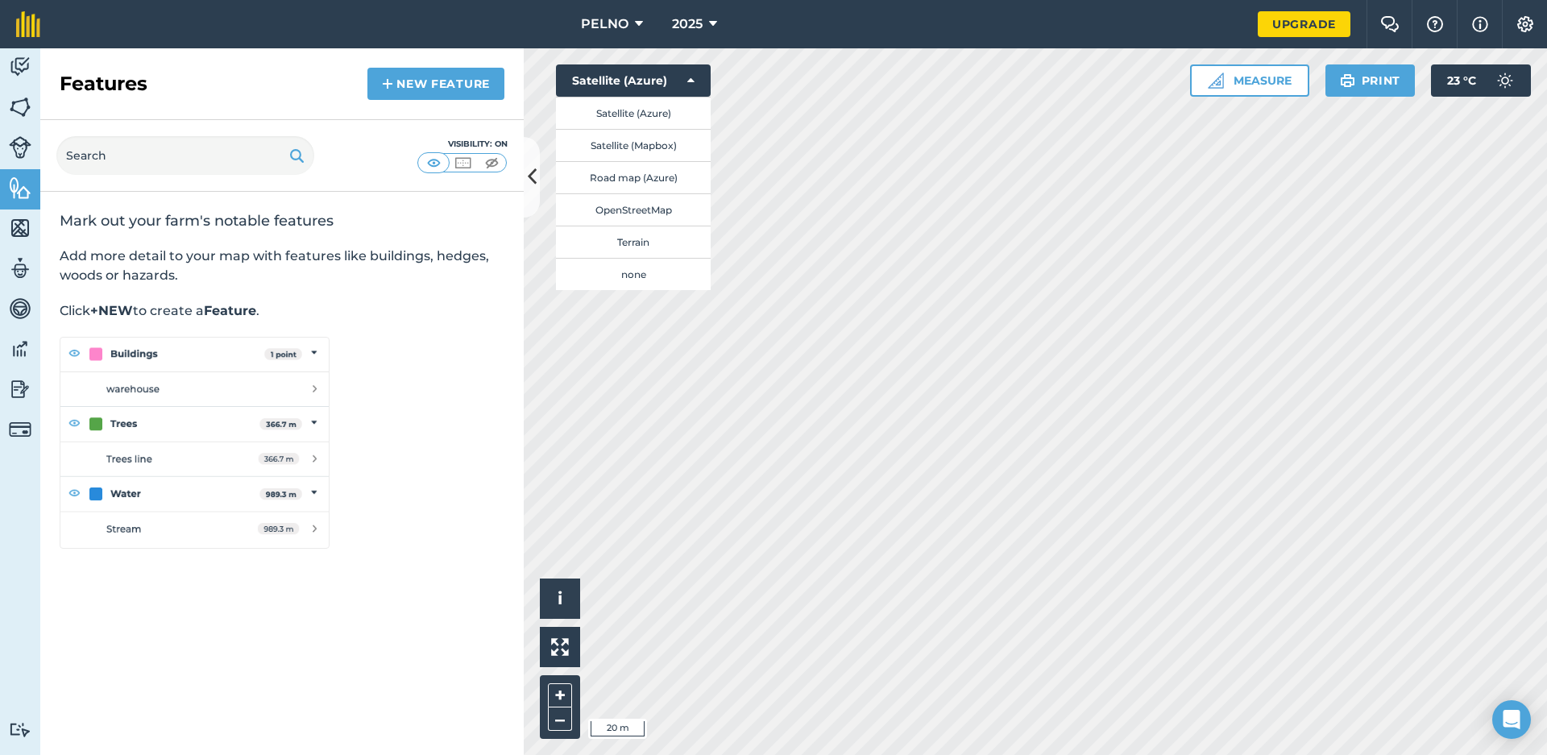
click at [673, 144] on button "Satellite (Mapbox)" at bounding box center [633, 145] width 155 height 32
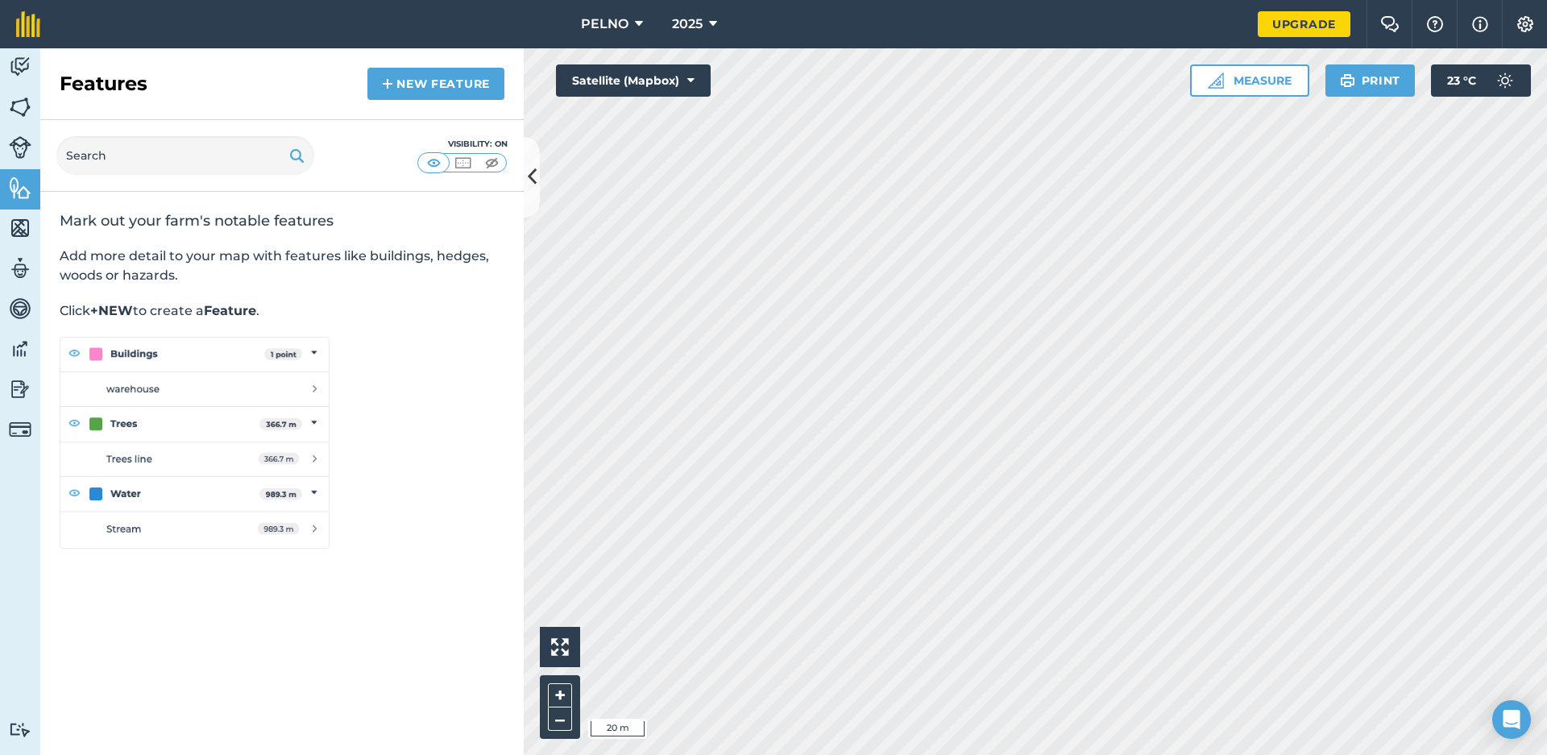
click at [694, 80] on icon at bounding box center [690, 80] width 7 height 16
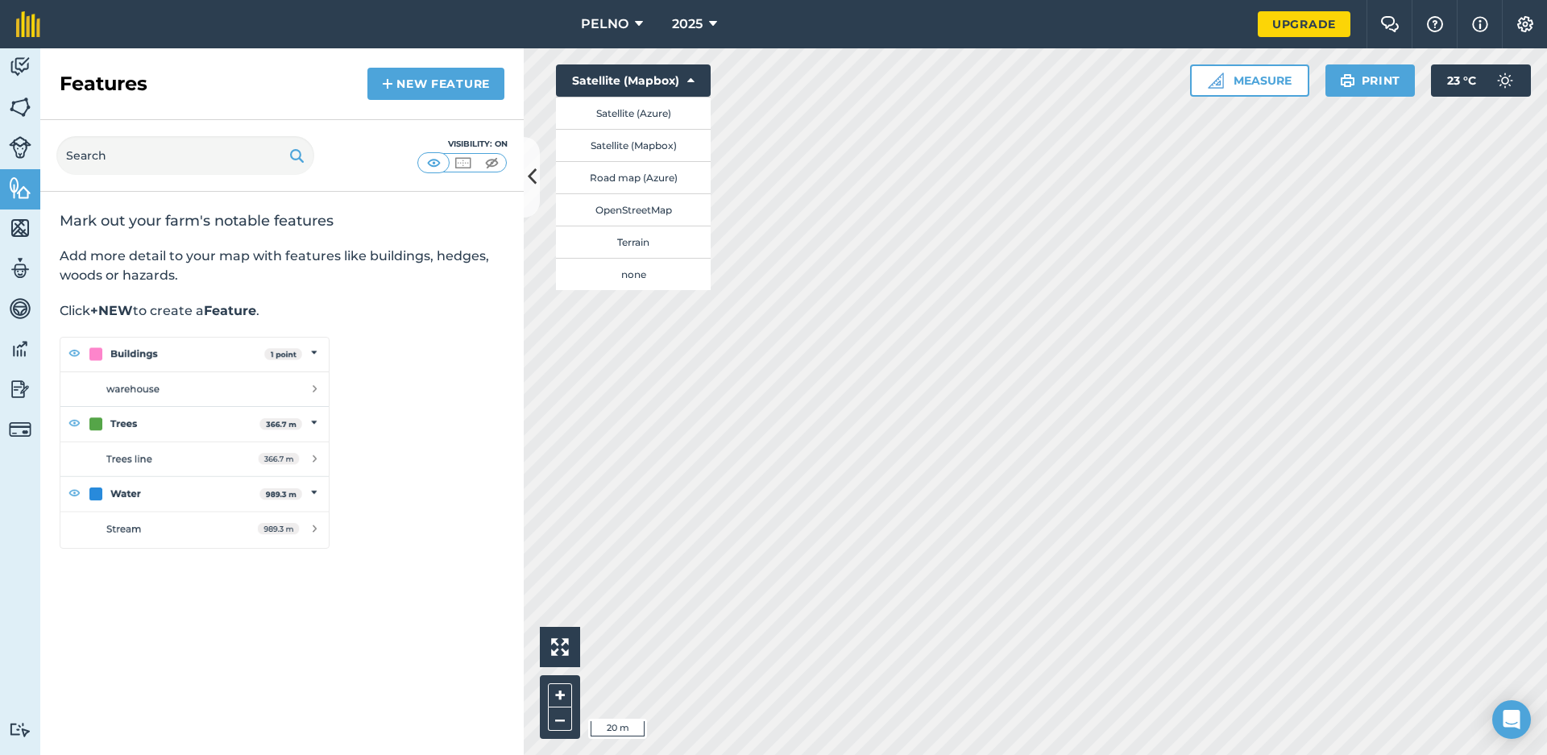
click at [661, 110] on button "Satellite (Azure)" at bounding box center [633, 113] width 155 height 32
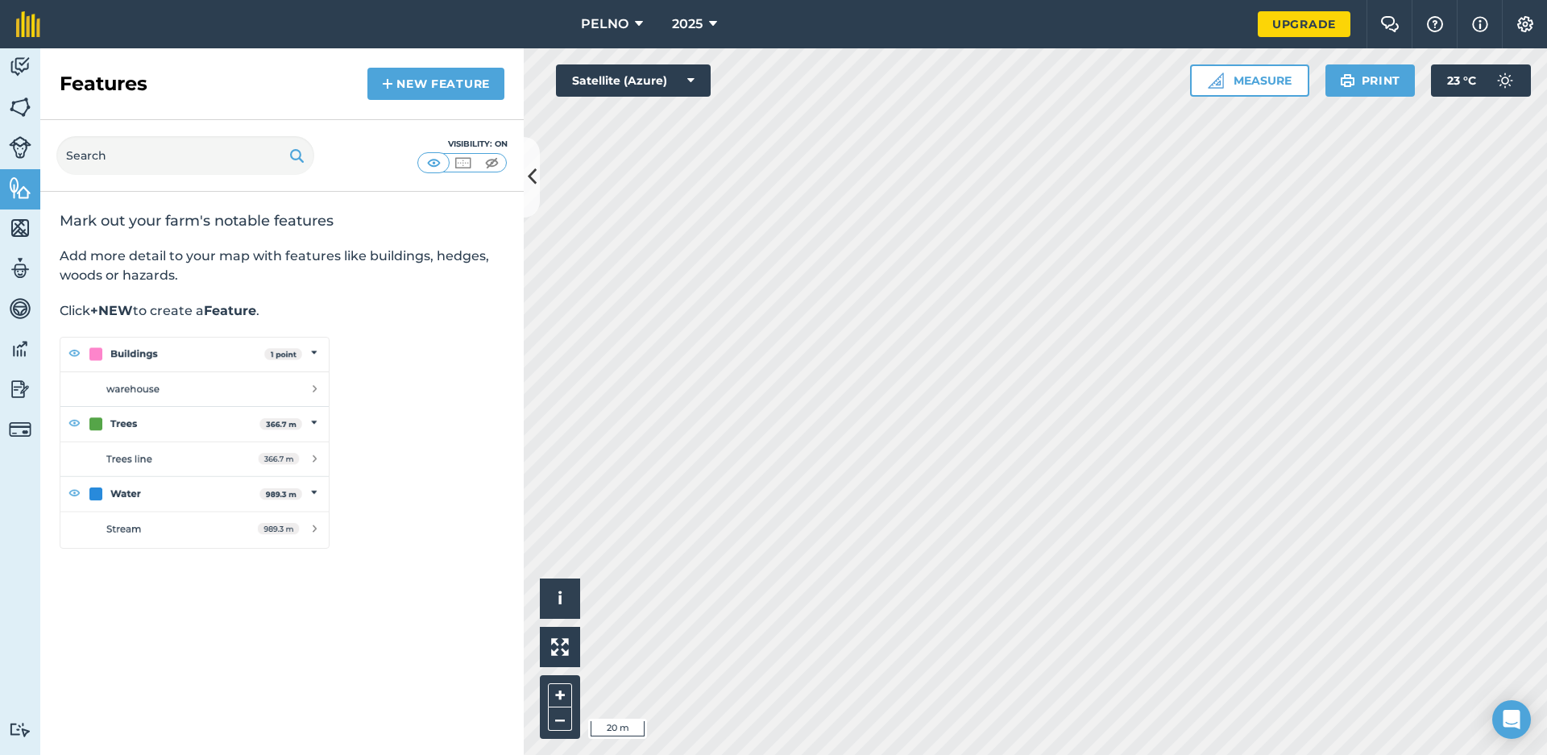
click at [675, 73] on button "Satellite (Azure)" at bounding box center [633, 80] width 155 height 32
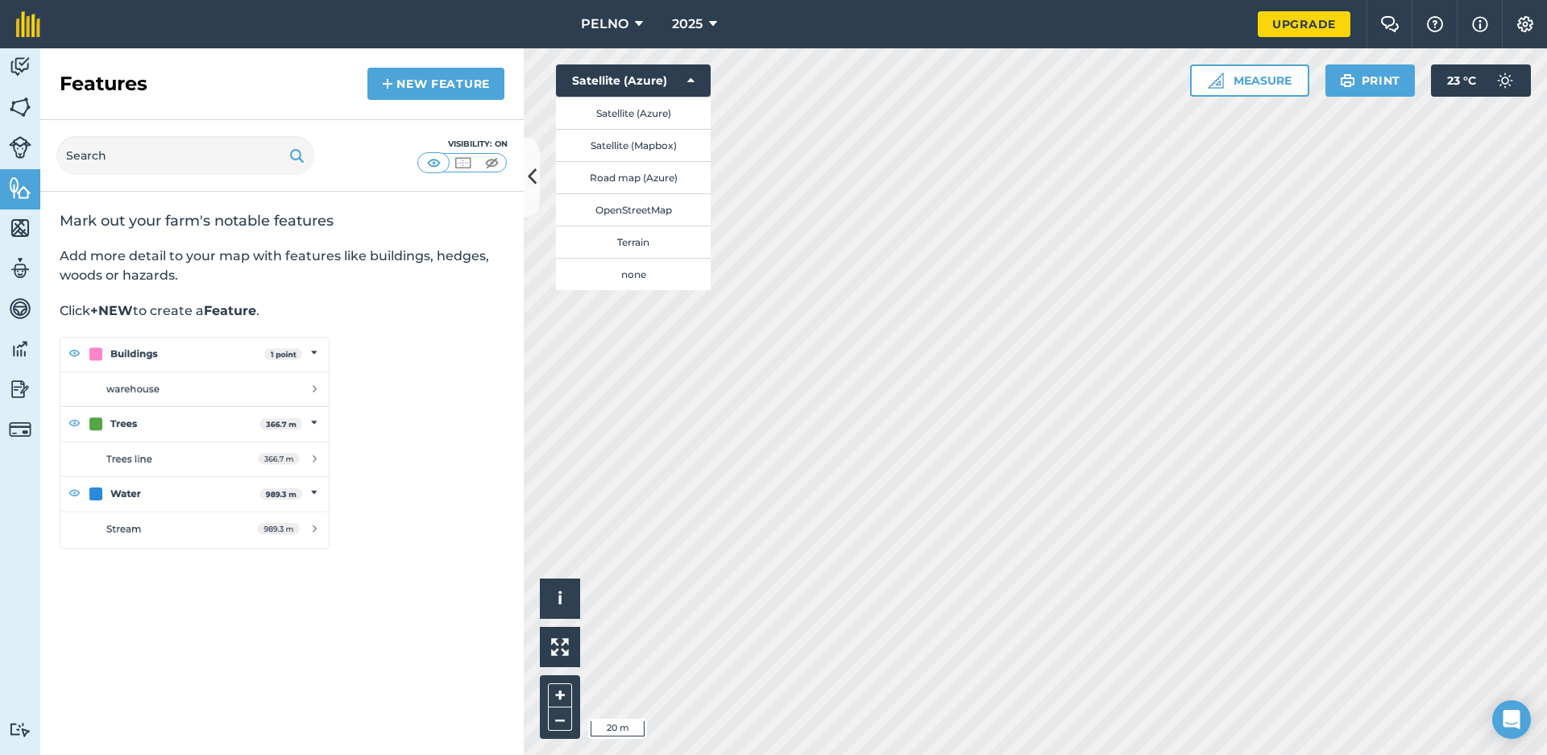
click at [669, 178] on button "Road map (Azure)" at bounding box center [633, 177] width 155 height 32
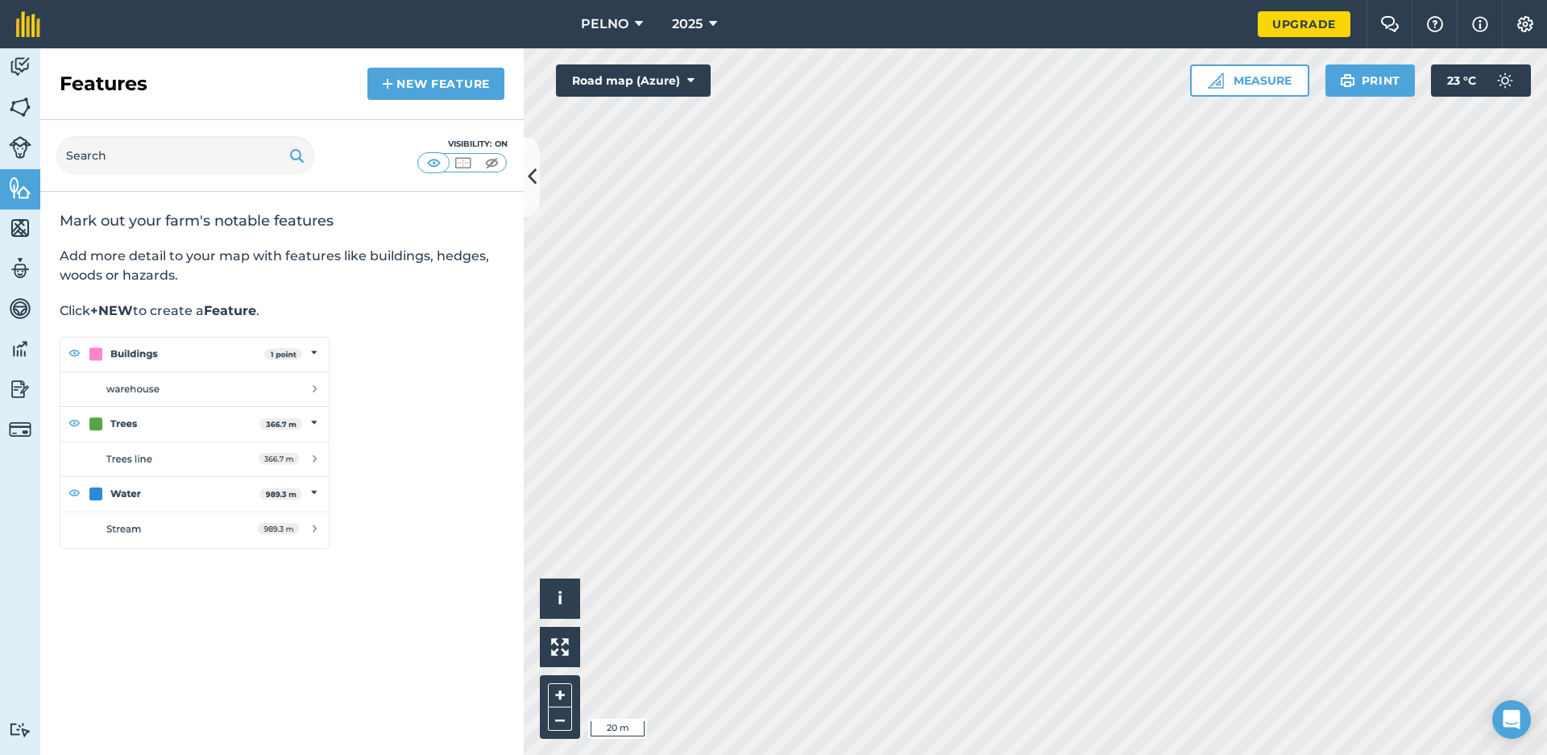
click at [672, 91] on button "Road map (Azure)" at bounding box center [633, 80] width 155 height 32
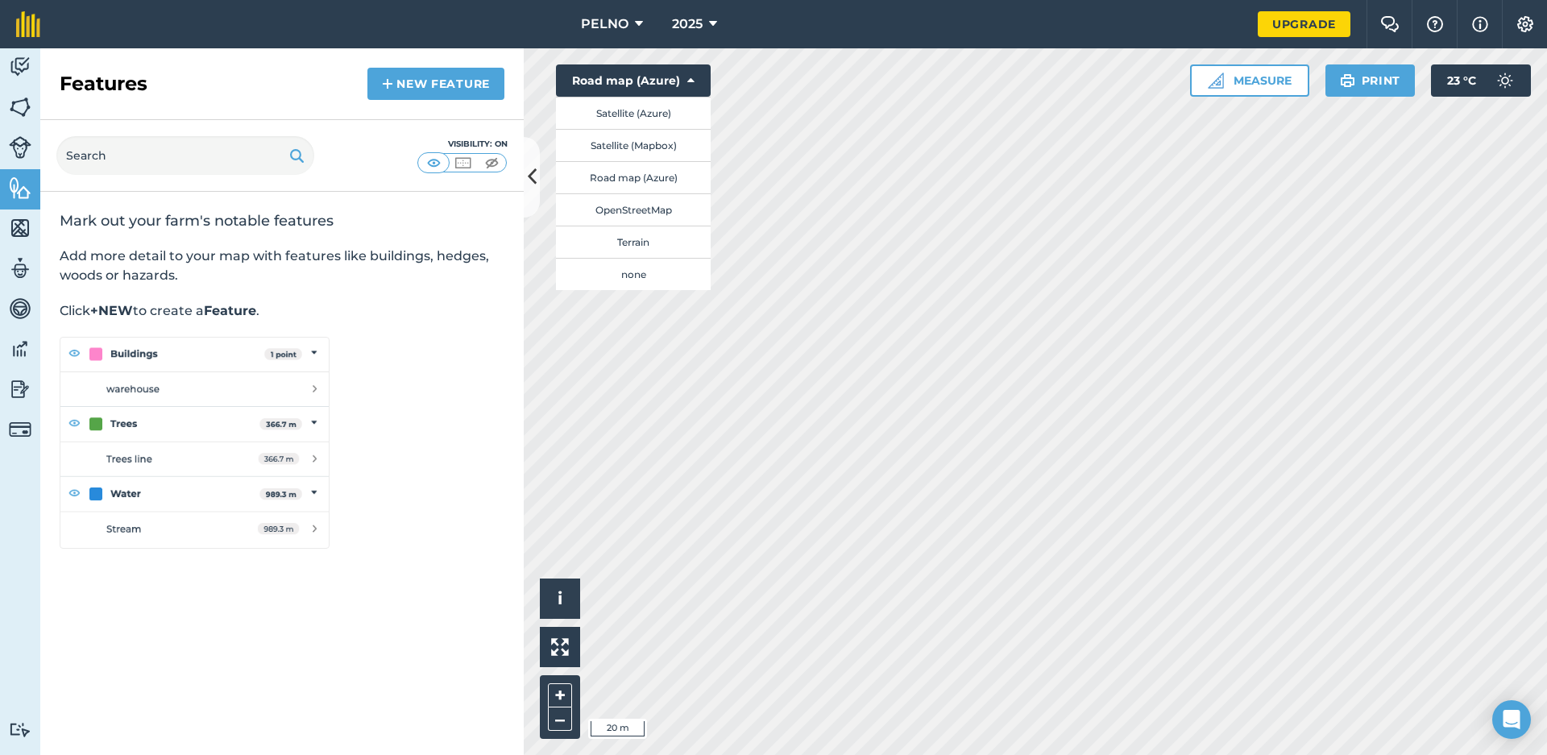
click at [674, 209] on button "OpenStreetMap" at bounding box center [633, 209] width 155 height 32
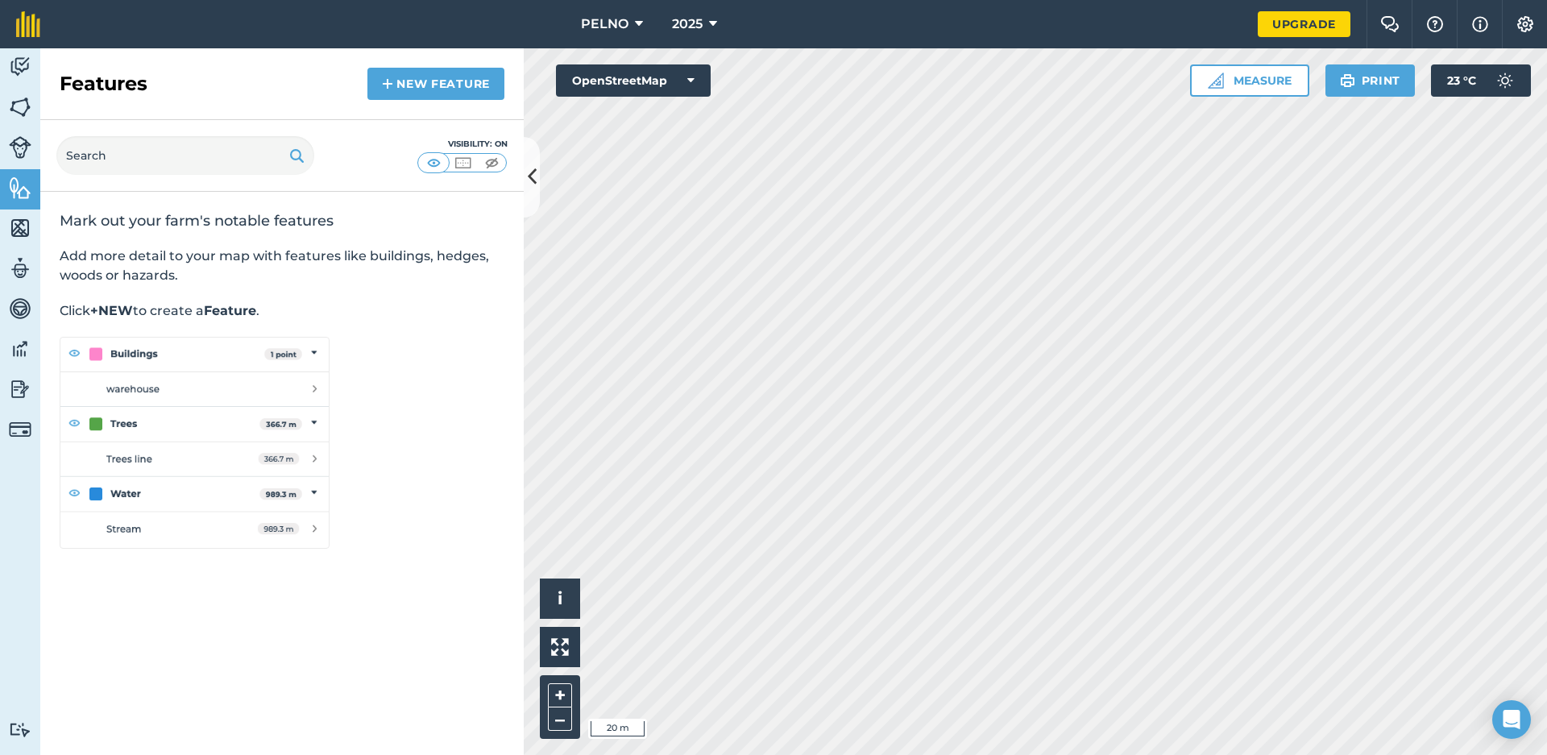
click at [694, 77] on button "OpenStreetMap" at bounding box center [633, 80] width 155 height 32
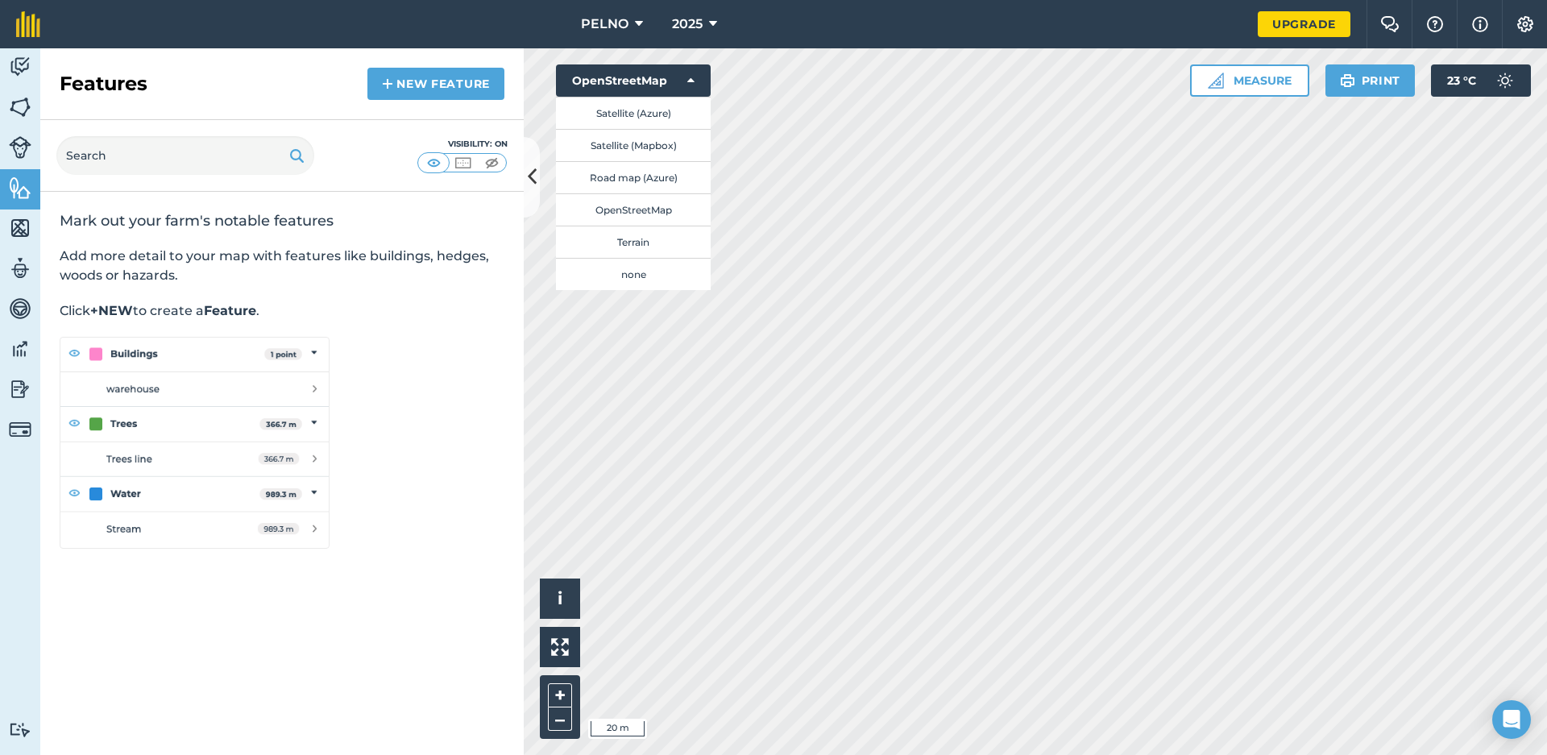
click at [664, 236] on button "Terrain" at bounding box center [633, 242] width 155 height 32
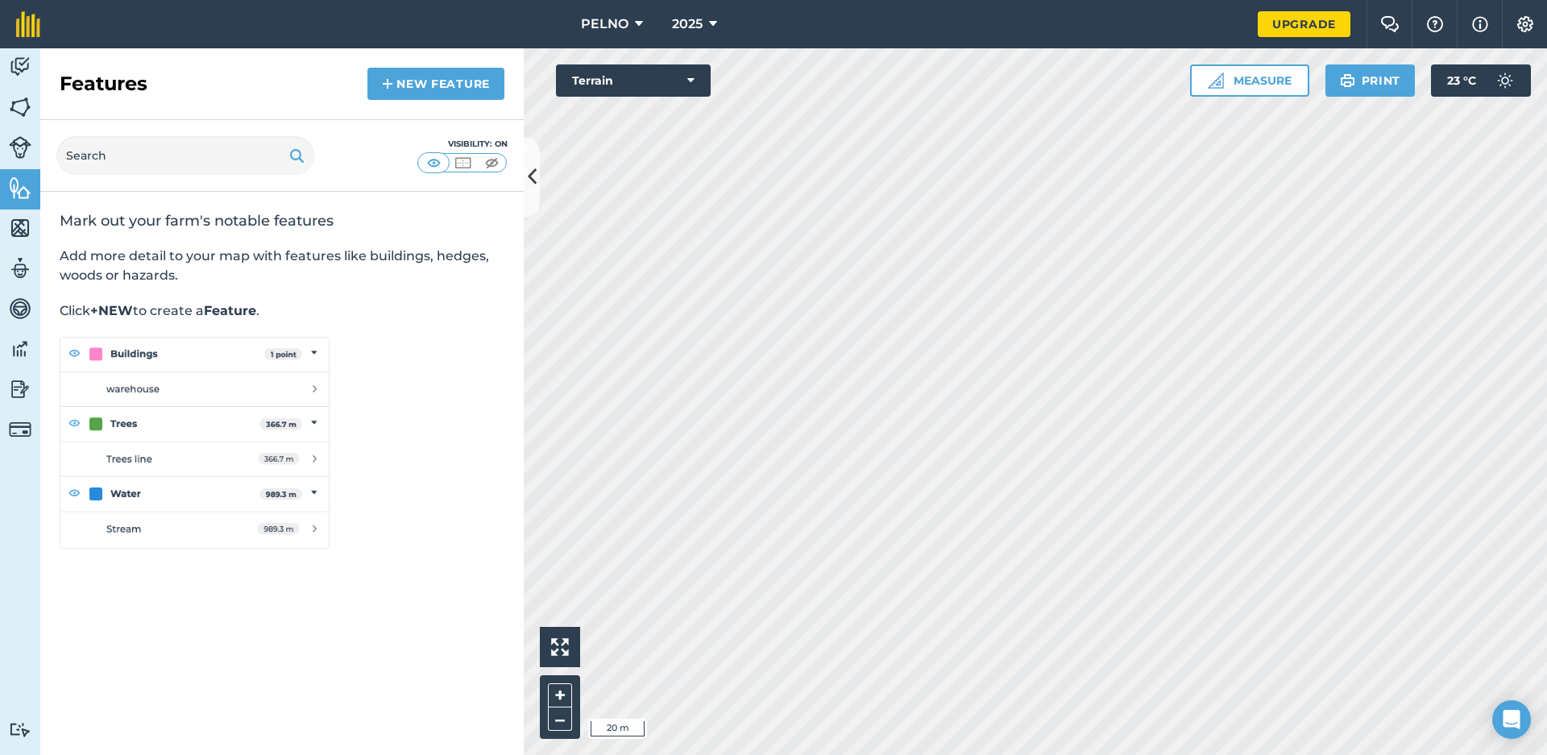
click at [687, 77] on icon at bounding box center [690, 80] width 7 height 16
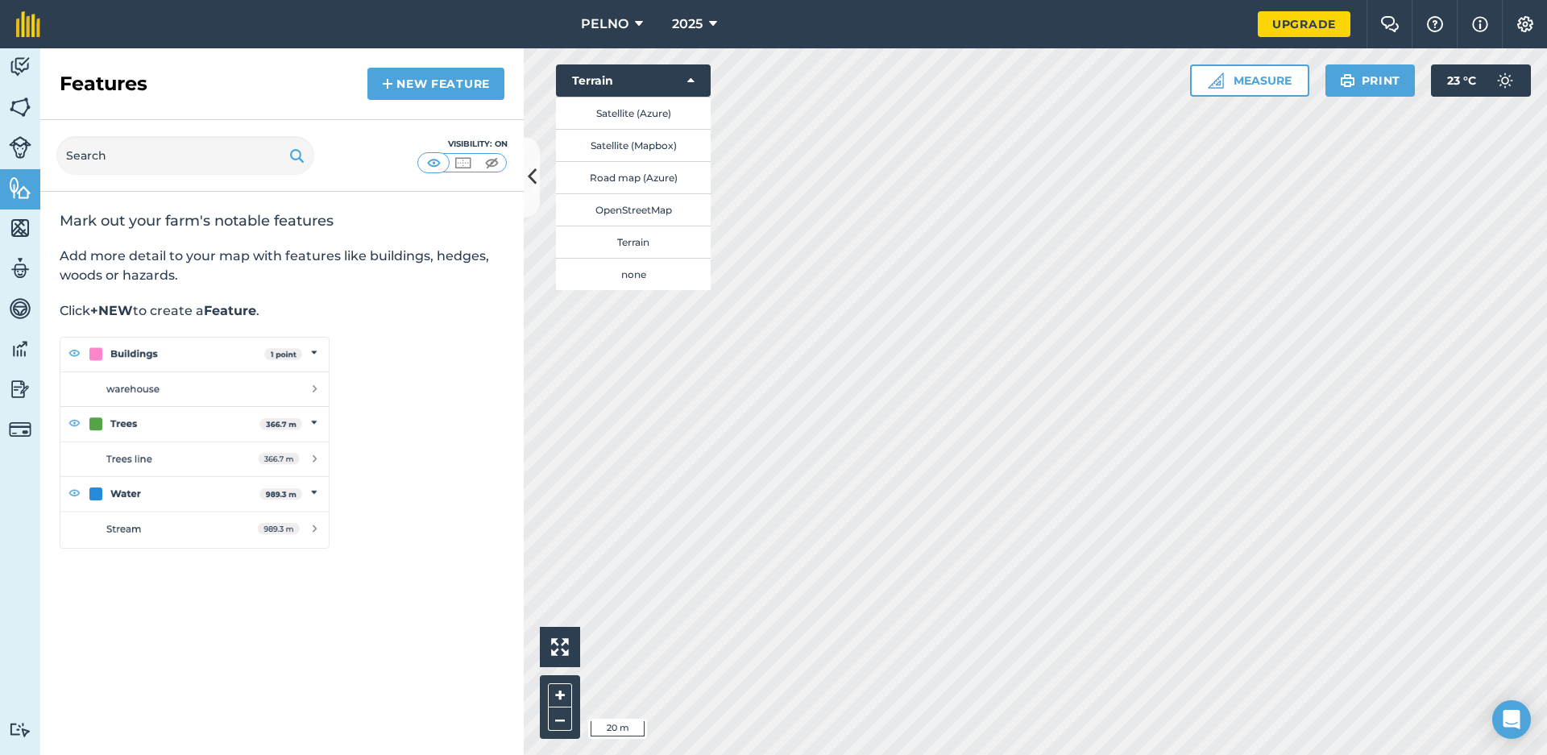
click at [632, 270] on button "none" at bounding box center [633, 274] width 155 height 32
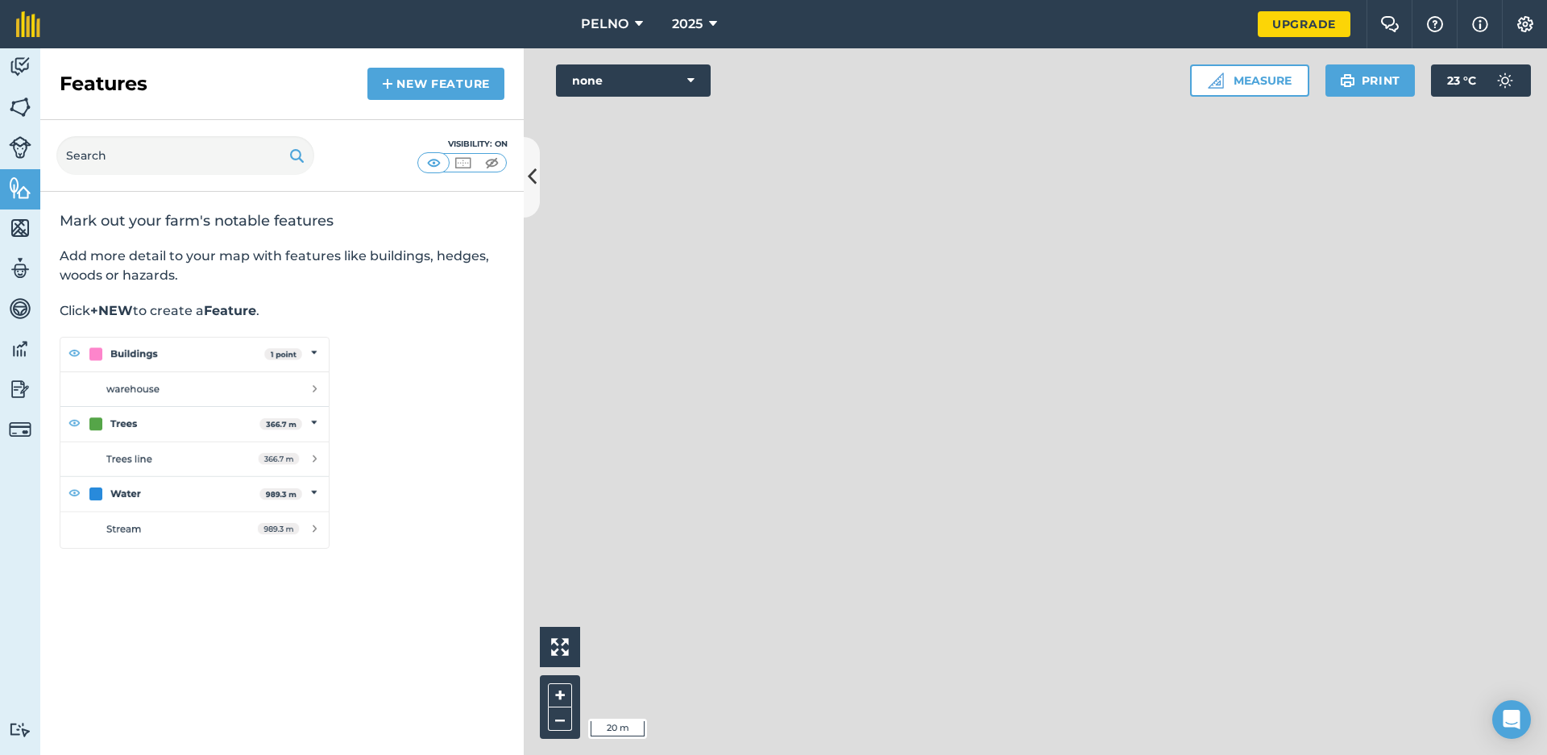
click at [662, 87] on button "none" at bounding box center [633, 80] width 155 height 32
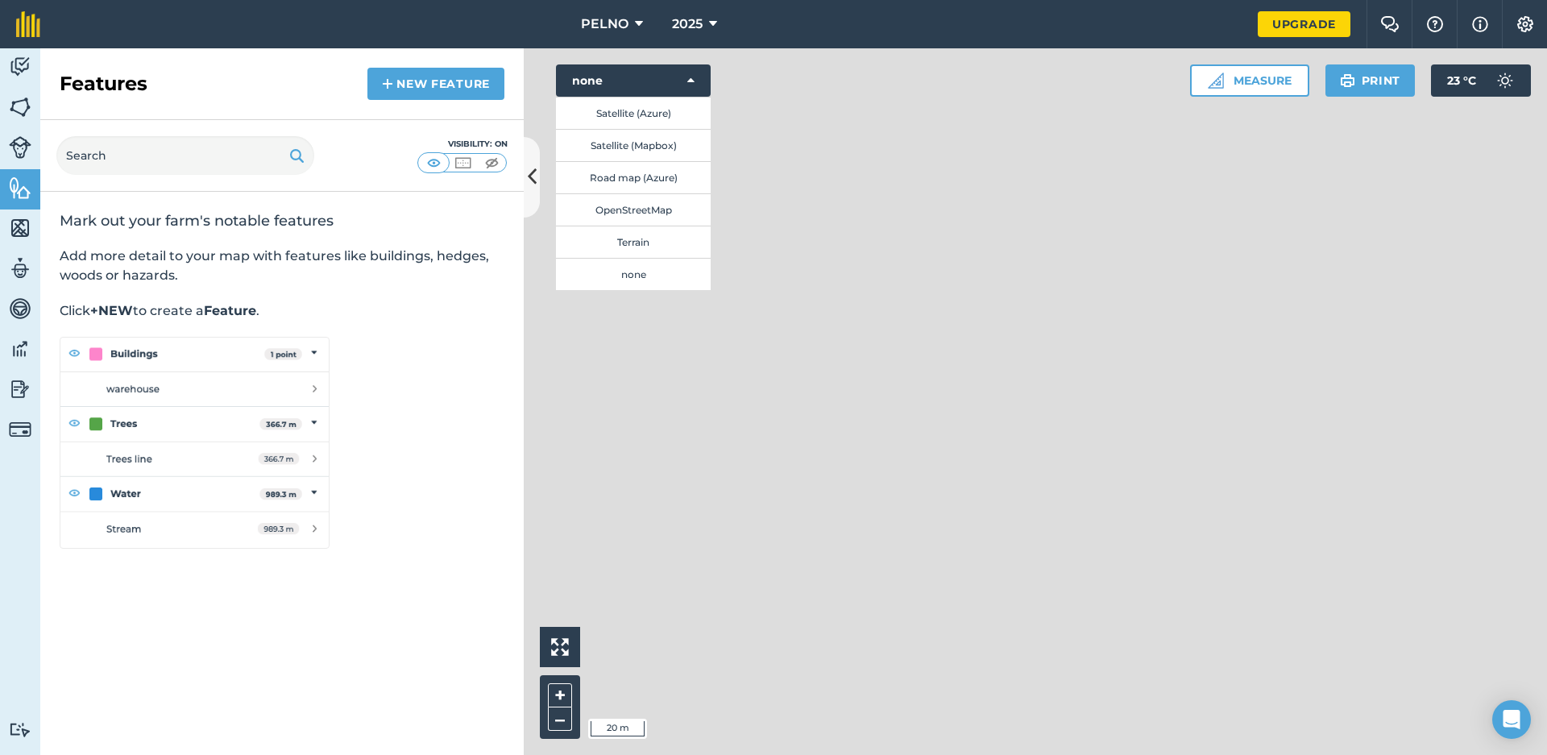
click at [649, 120] on button "Satellite (Azure)" at bounding box center [633, 113] width 155 height 32
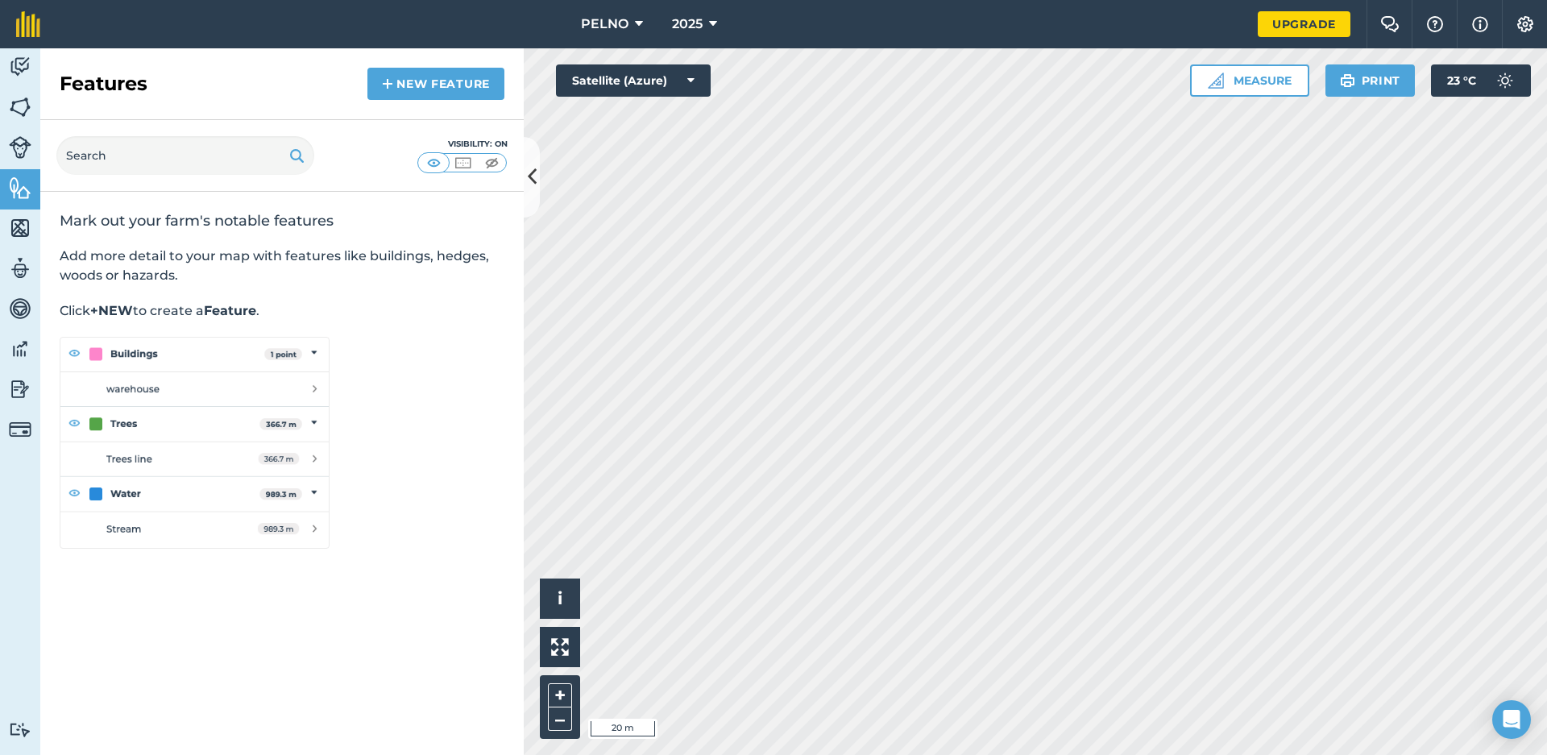
click at [478, 91] on link "New feature" at bounding box center [435, 84] width 137 height 32
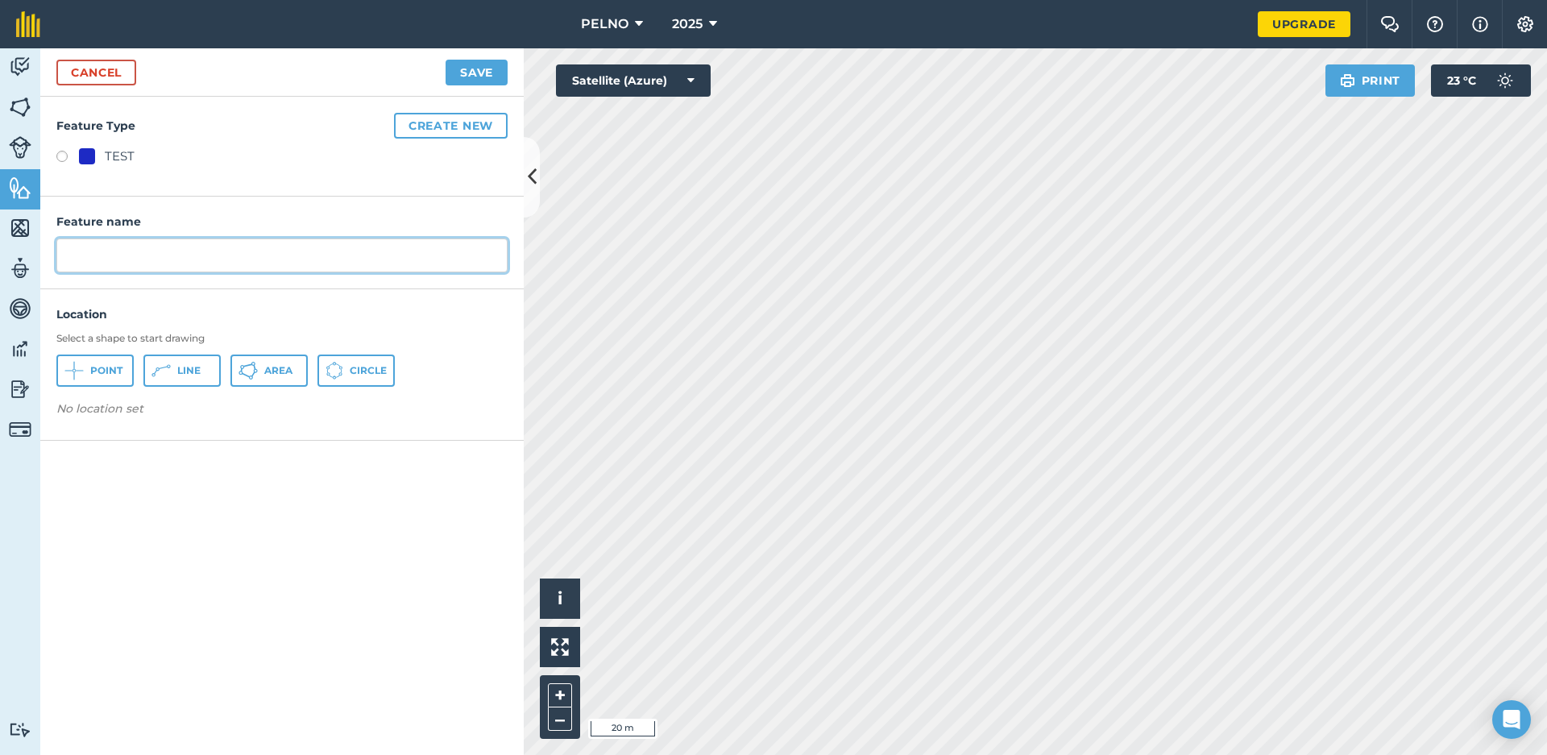
click at [207, 261] on input "text" at bounding box center [281, 255] width 451 height 34
click at [66, 338] on h3 "Select a shape to start drawing" at bounding box center [281, 338] width 451 height 13
drag, startPoint x: 59, startPoint y: 338, endPoint x: 264, endPoint y: 330, distance: 205.6
click at [264, 330] on div "Location Select a shape to start drawing Point Line Area Circle No location set" at bounding box center [281, 364] width 483 height 118
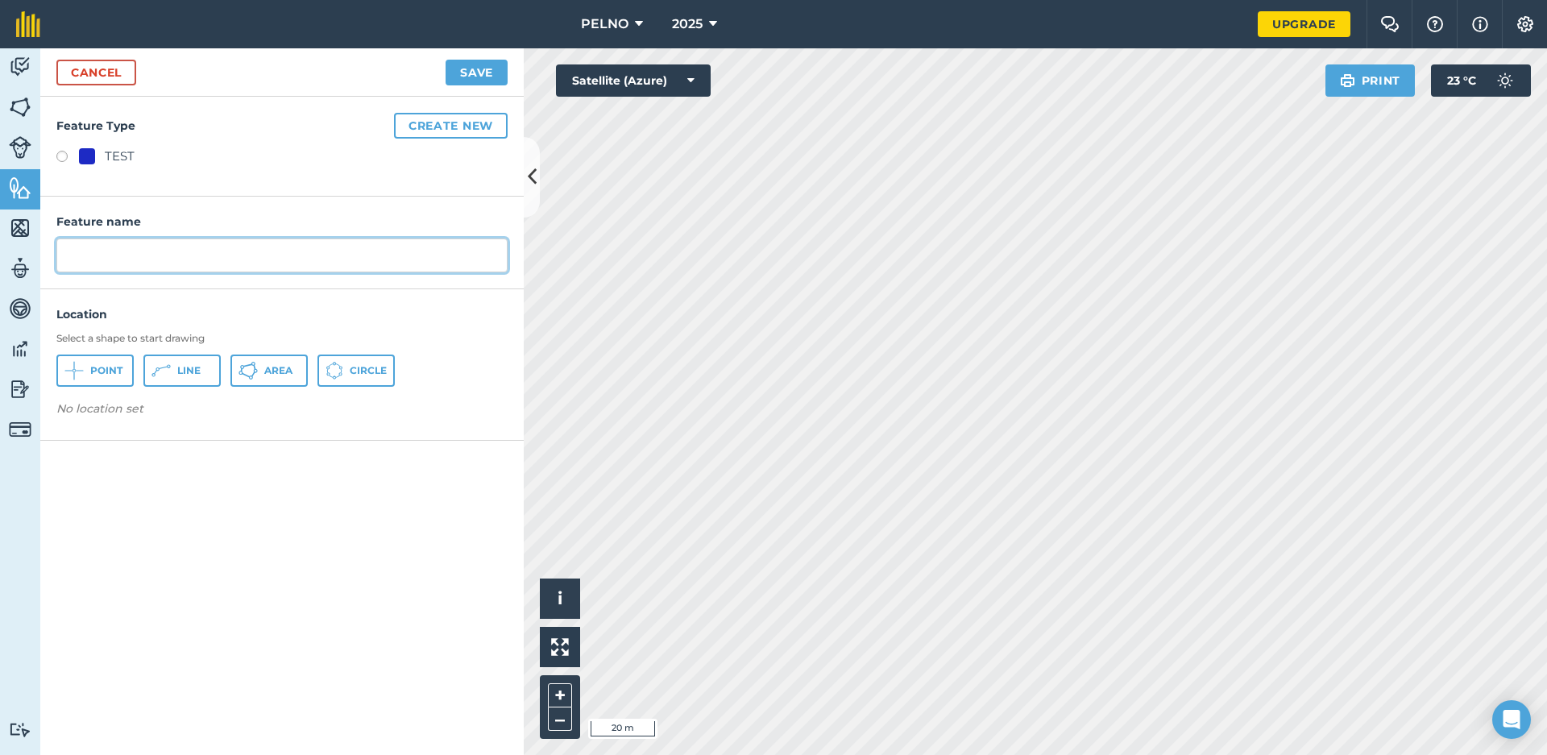
click at [329, 264] on input "text" at bounding box center [281, 255] width 451 height 34
type input "CABANE"
click at [282, 367] on span "Area" at bounding box center [278, 370] width 28 height 13
click at [346, 364] on button "Circle" at bounding box center [355, 370] width 77 height 32
click at [261, 367] on button "Area" at bounding box center [268, 370] width 77 height 32
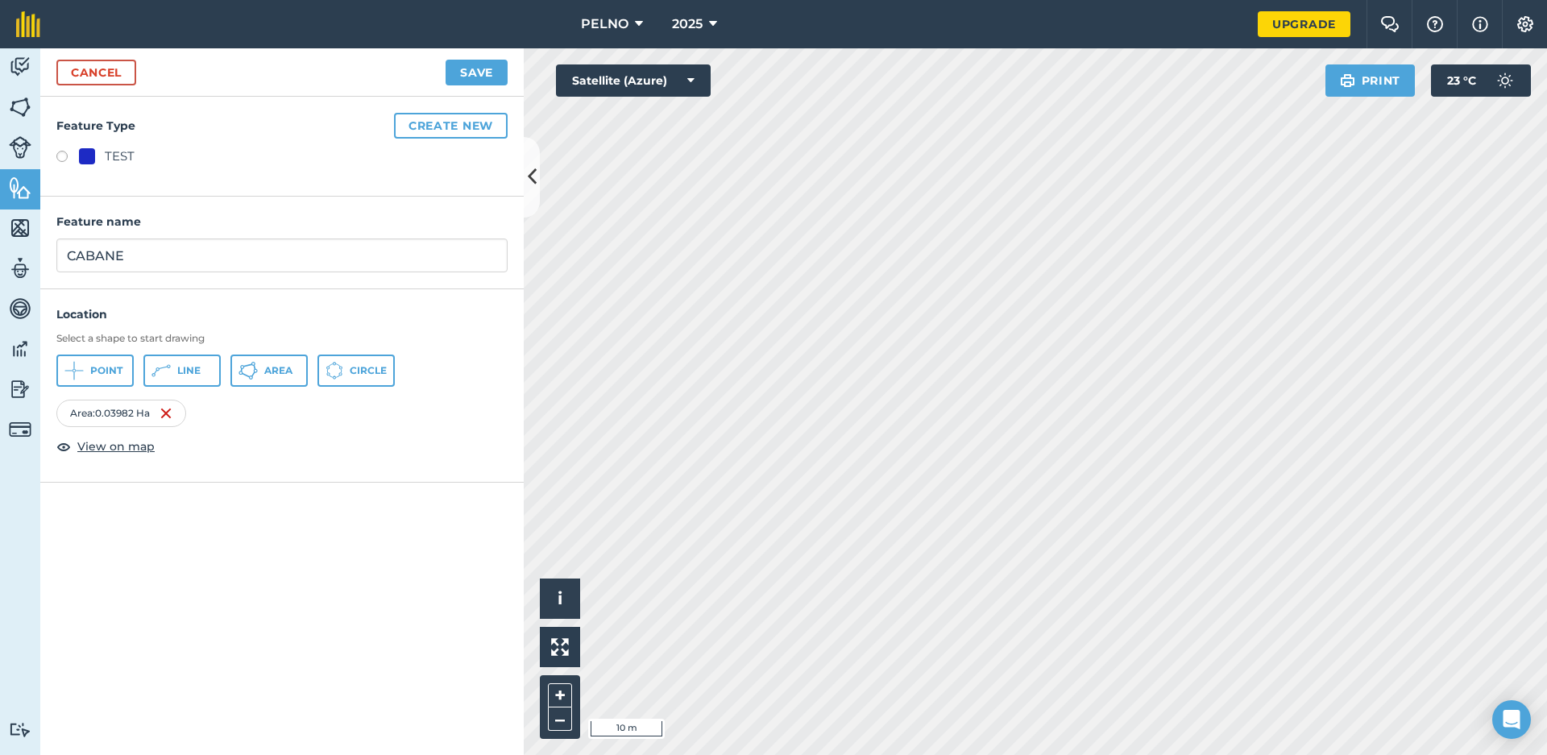
click at [63, 157] on label at bounding box center [67, 159] width 23 height 16
radio input "true"
click at [472, 86] on div "Cancel Save" at bounding box center [281, 72] width 483 height 48
click at [472, 75] on button "Save" at bounding box center [476, 73] width 62 height 26
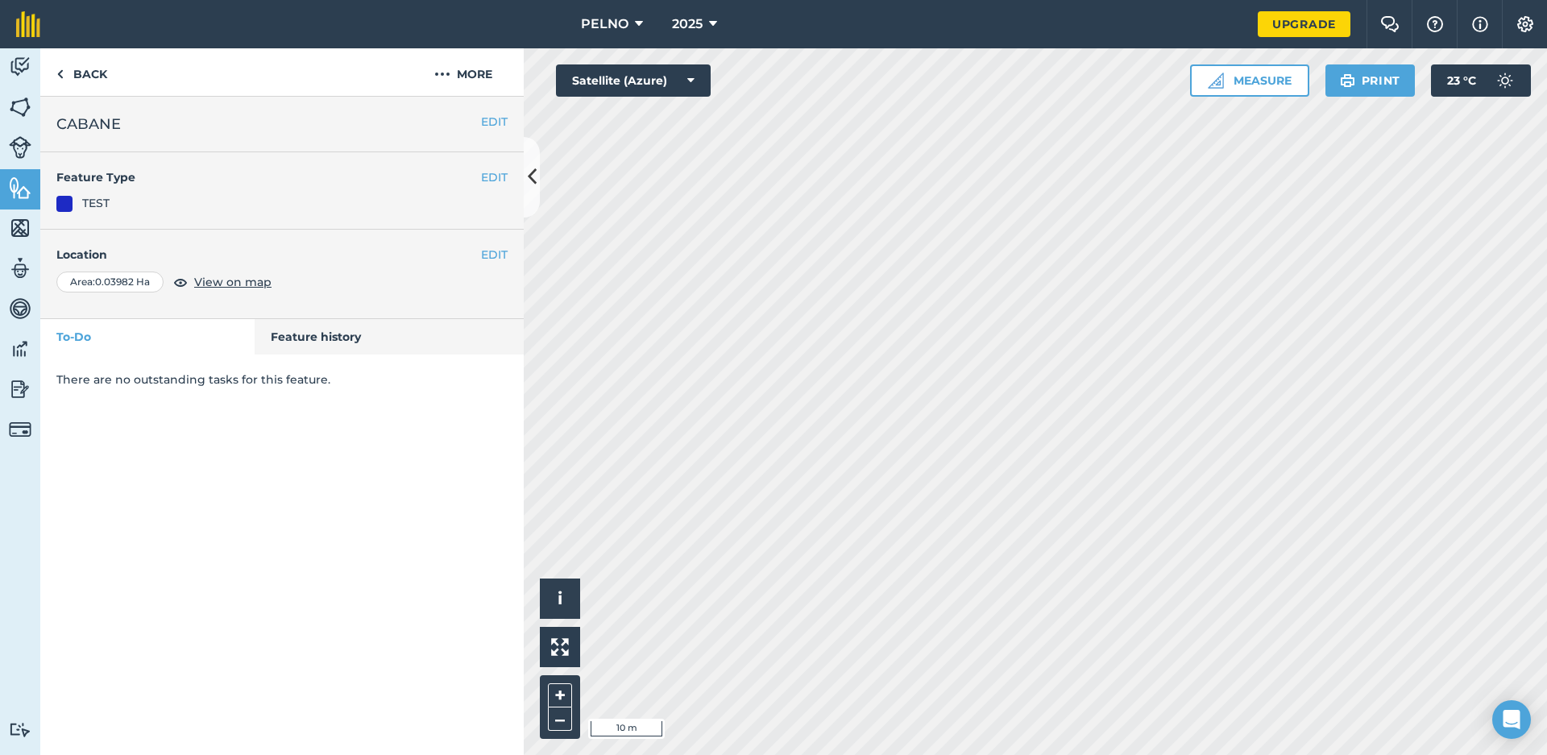
click at [499, 251] on button "EDIT" at bounding box center [494, 255] width 27 height 18
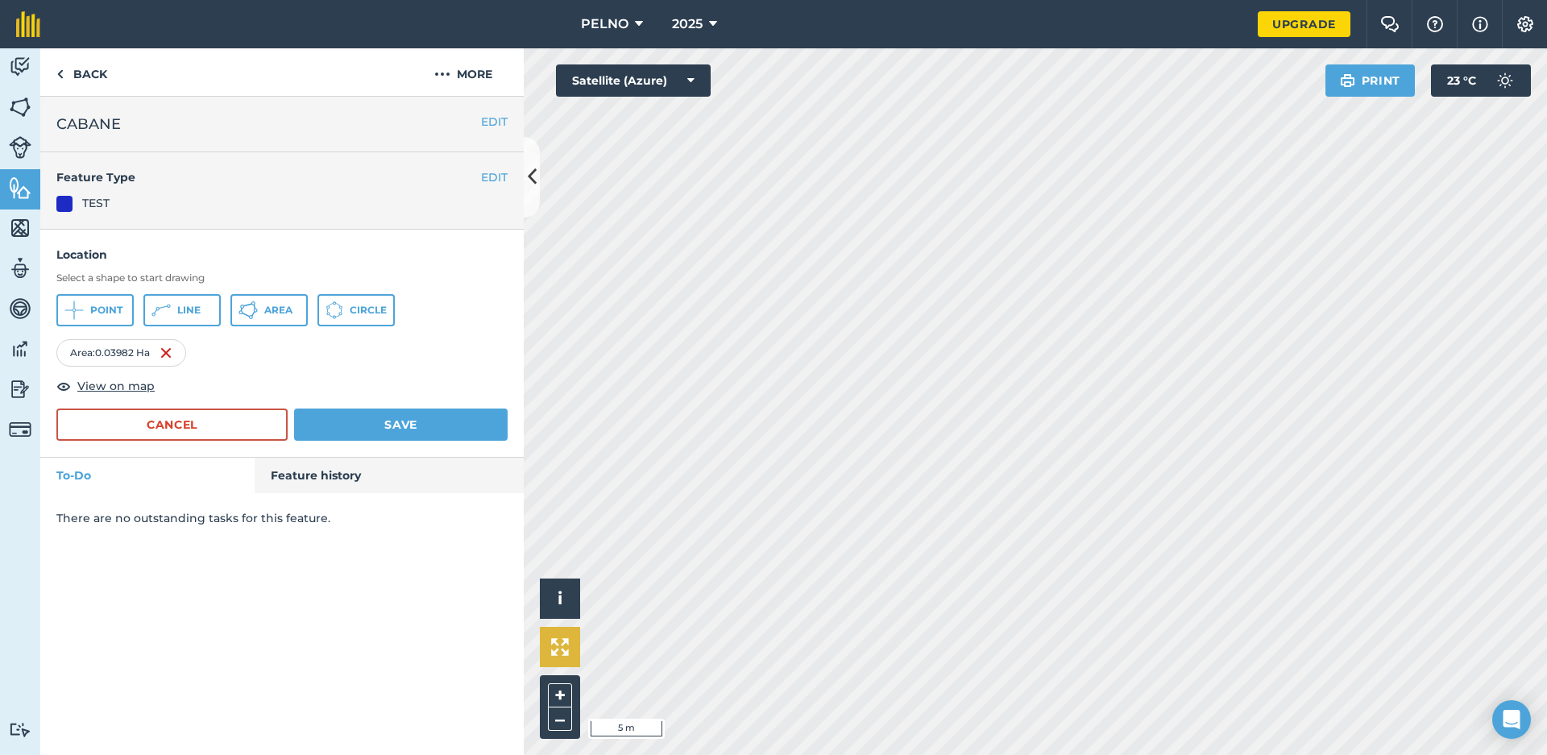
click at [565, 656] on button at bounding box center [560, 647] width 40 height 40
click at [81, 71] on link "Back" at bounding box center [81, 72] width 83 height 48
click at [88, 73] on link "Back" at bounding box center [81, 72] width 83 height 48
